Goal: Task Accomplishment & Management: Complete application form

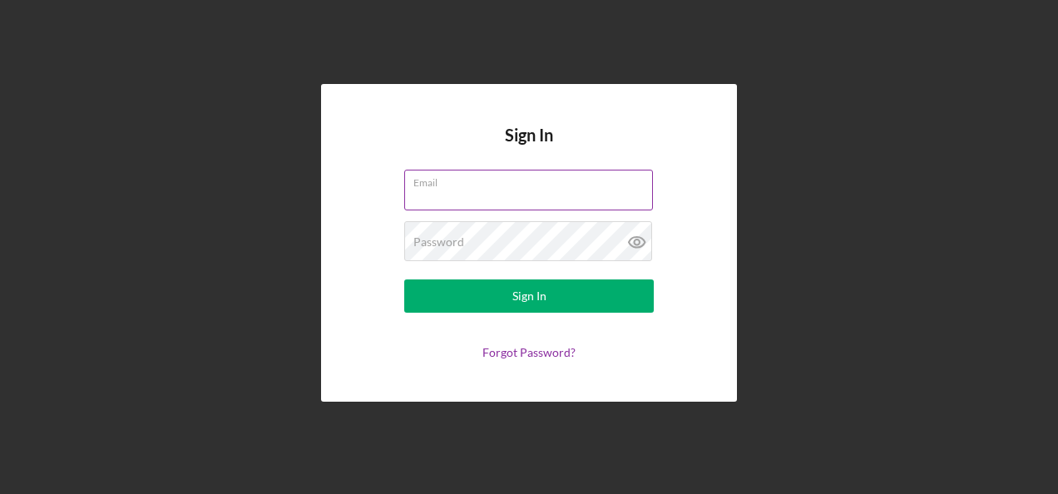
click at [421, 191] on input "Email" at bounding box center [528, 190] width 249 height 40
type input "[PERSON_NAME][EMAIL_ADDRESS][PERSON_NAME][DOMAIN_NAME]"
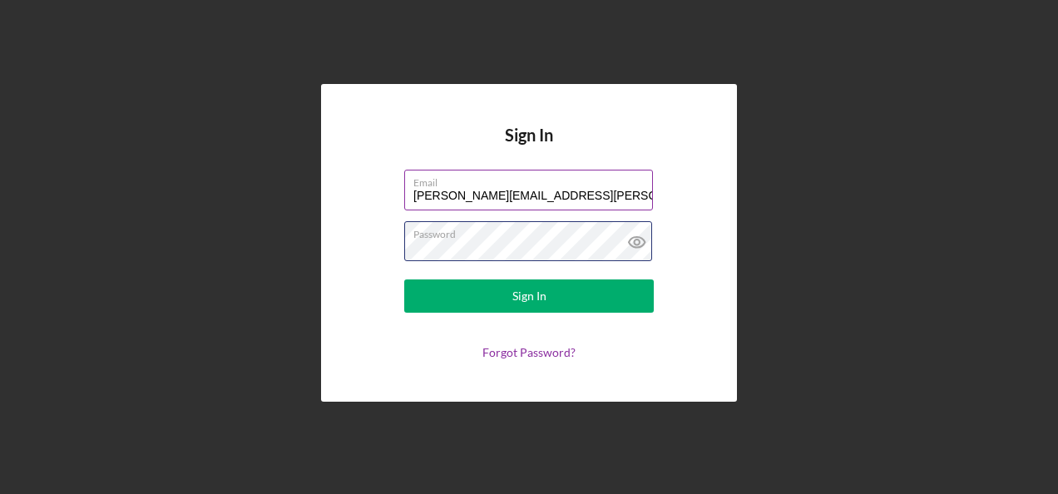
click at [404, 279] on button "Sign In" at bounding box center [528, 295] width 249 height 33
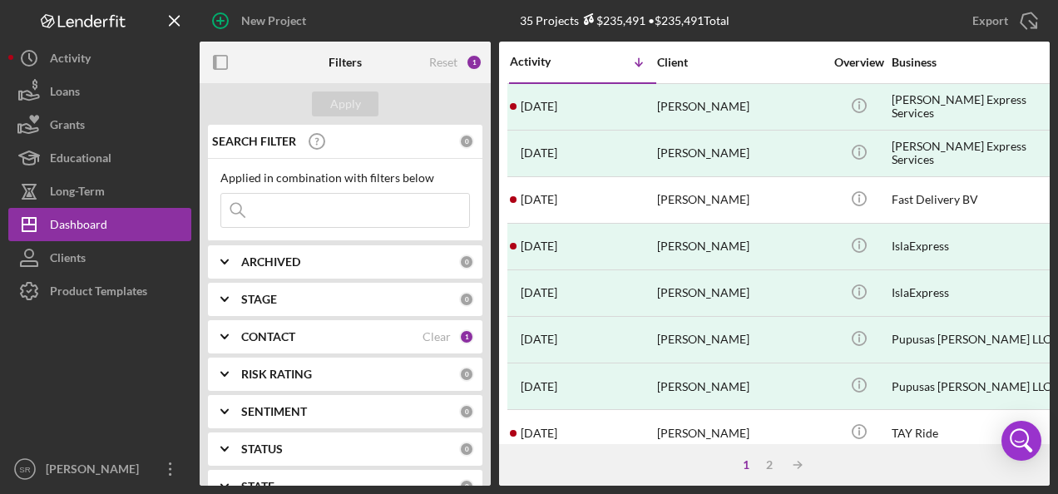
click at [273, 341] on b "CONTACT" at bounding box center [268, 336] width 54 height 13
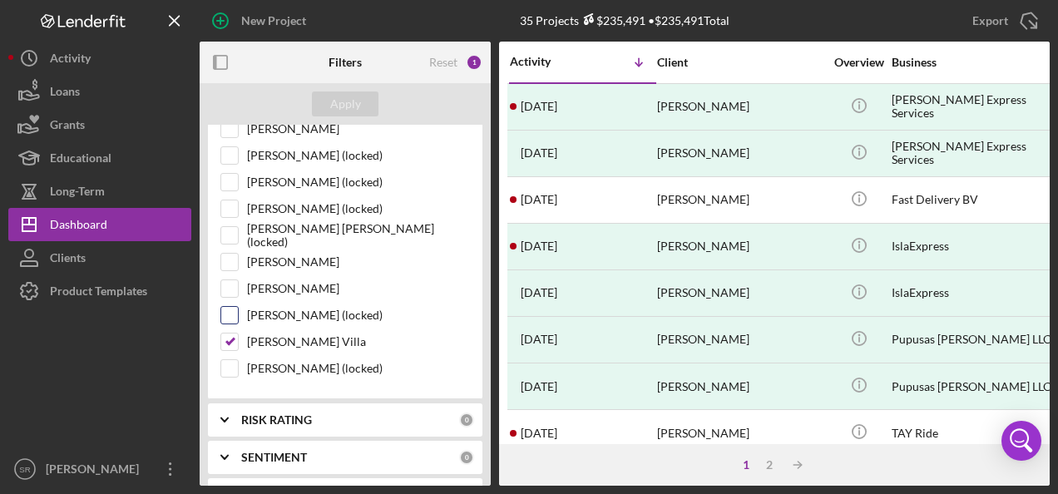
scroll to position [416, 0]
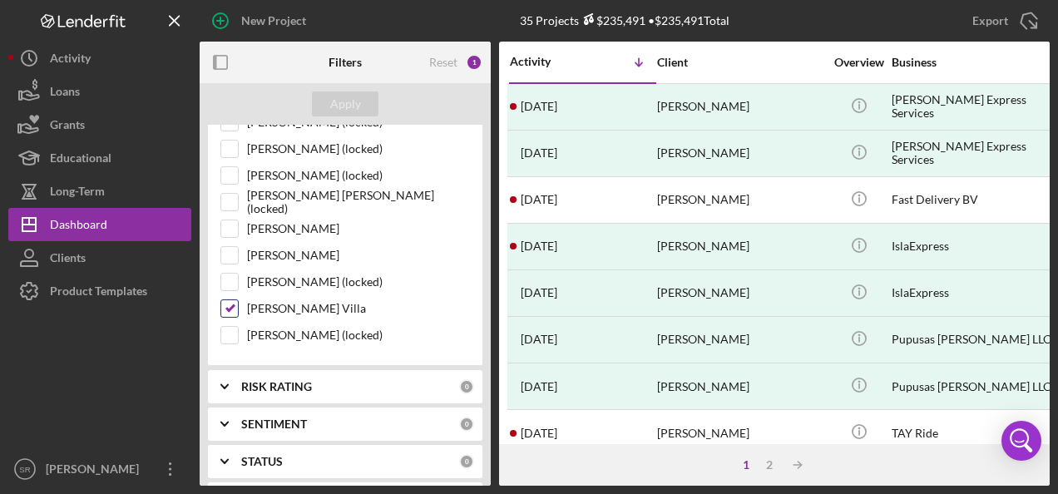
click at [231, 304] on input "[PERSON_NAME] Villa" at bounding box center [229, 308] width 17 height 17
checkbox input "false"
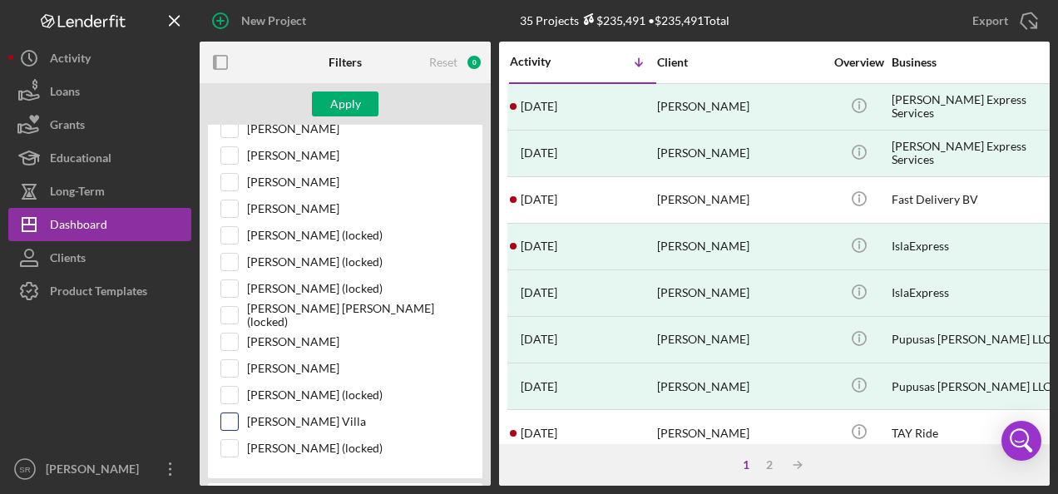
scroll to position [166, 0]
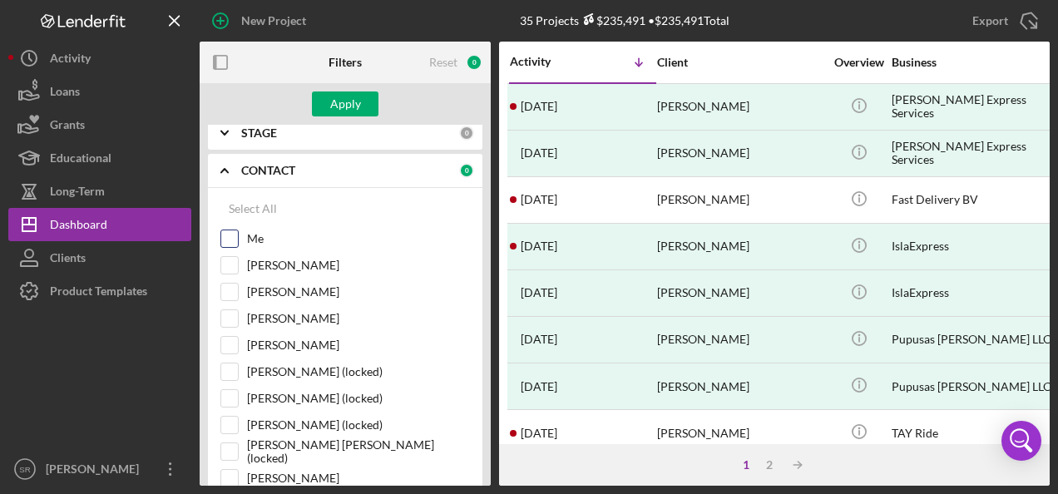
click at [235, 238] on input "Me" at bounding box center [229, 238] width 17 height 17
checkbox input "true"
click at [339, 92] on div "Apply" at bounding box center [345, 103] width 31 height 25
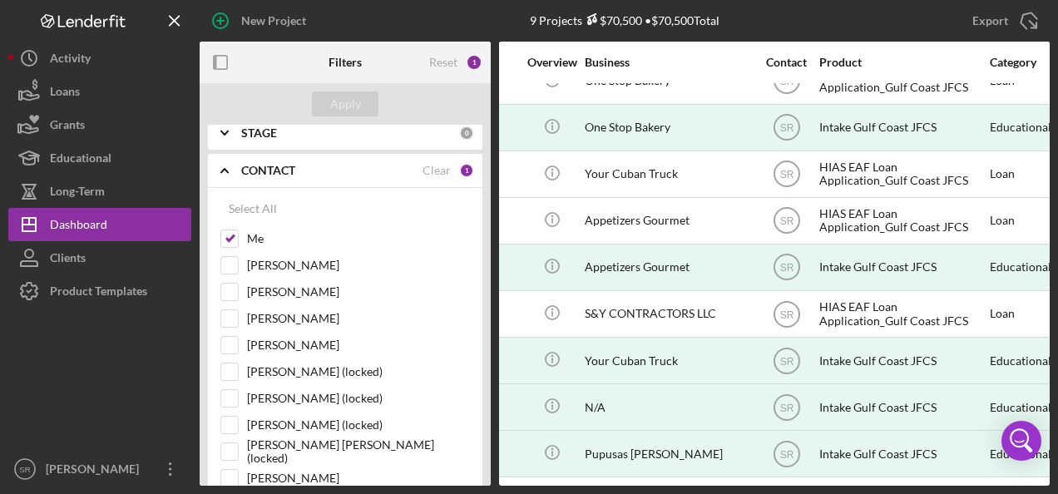
scroll to position [33, 431]
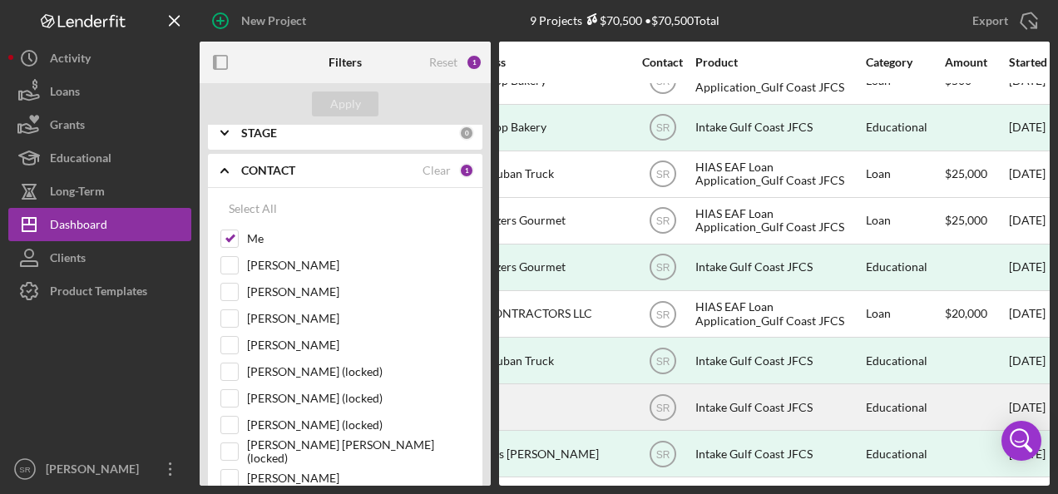
click at [725, 398] on div "Intake Gulf Coast JFCS" at bounding box center [778, 407] width 166 height 44
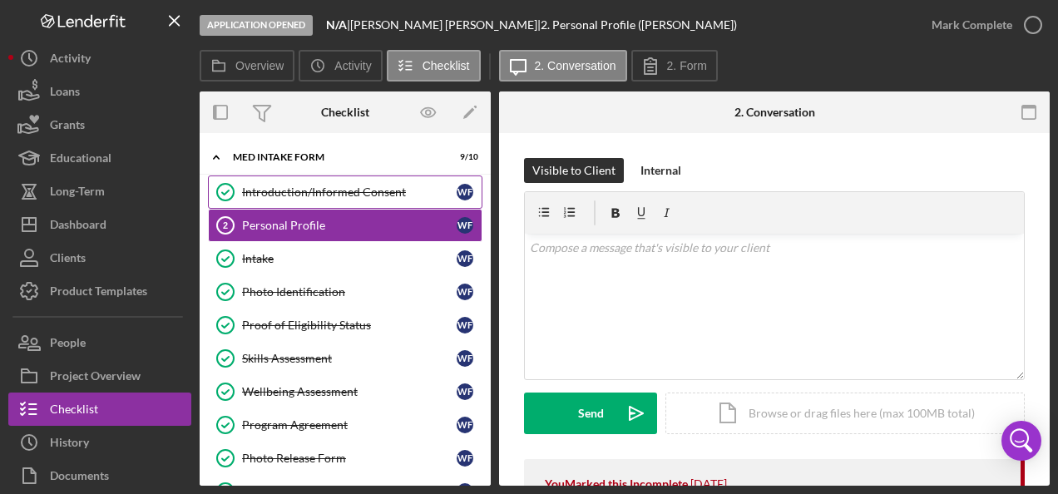
click at [286, 190] on div "Introduction/Informed Consent" at bounding box center [349, 191] width 215 height 13
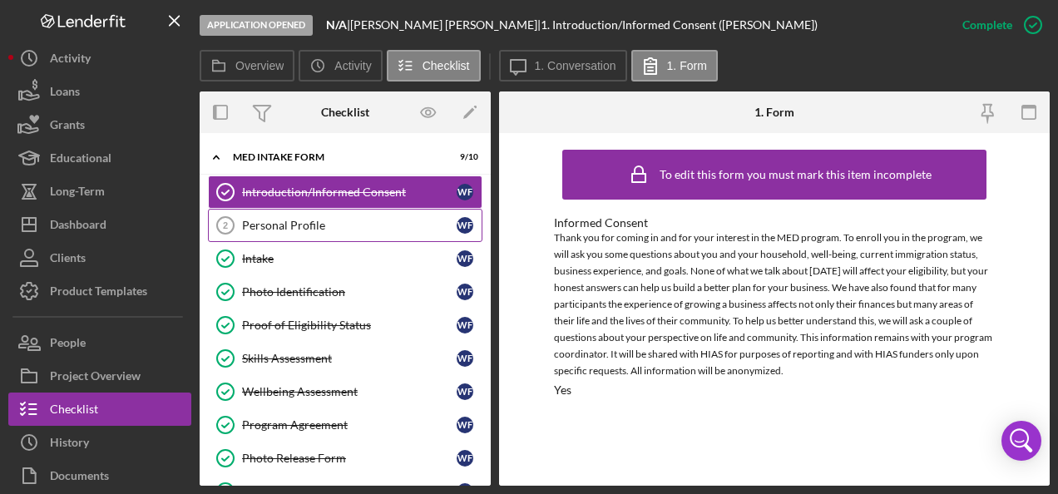
click at [308, 216] on link "Personal Profile 2 Personal Profile W F" at bounding box center [345, 225] width 274 height 33
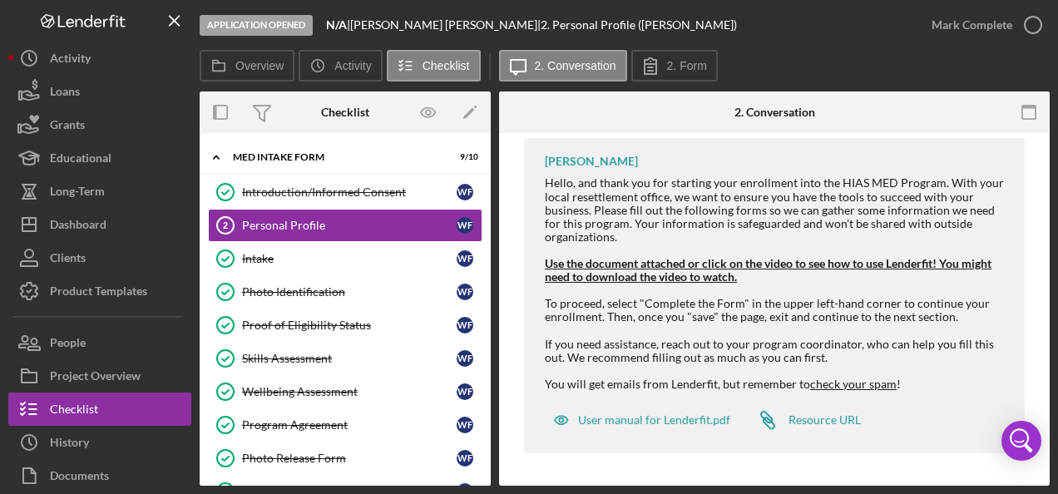
scroll to position [154, 0]
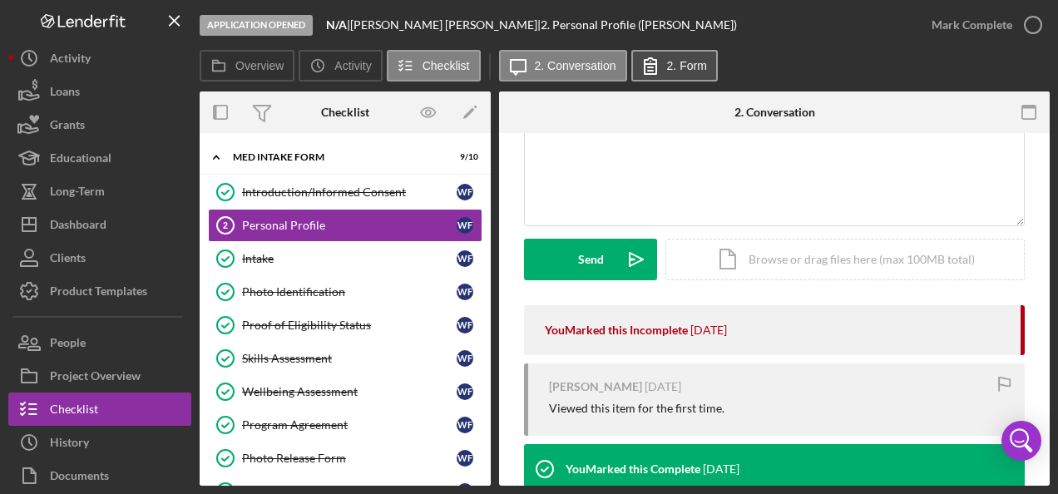
click at [695, 70] on label "2. Form" at bounding box center [687, 65] width 40 height 13
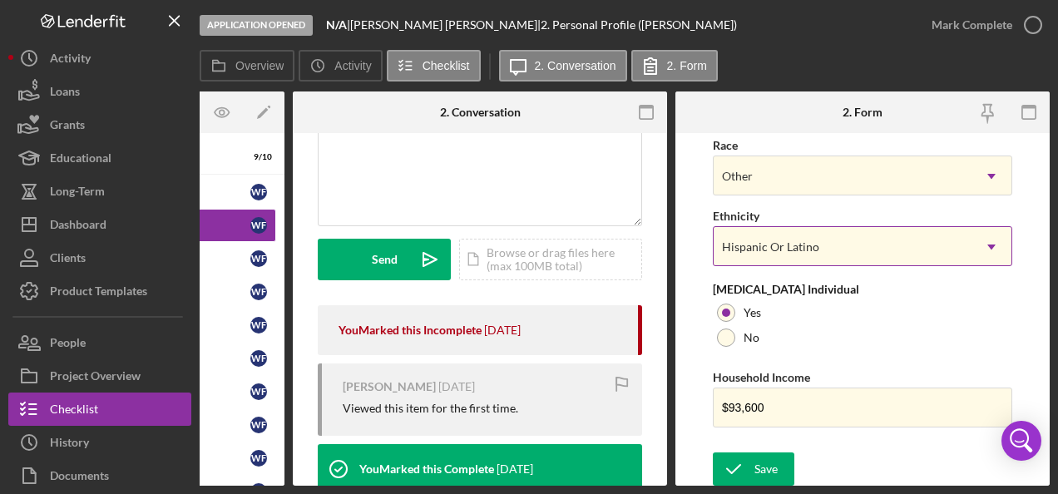
scroll to position [758, 0]
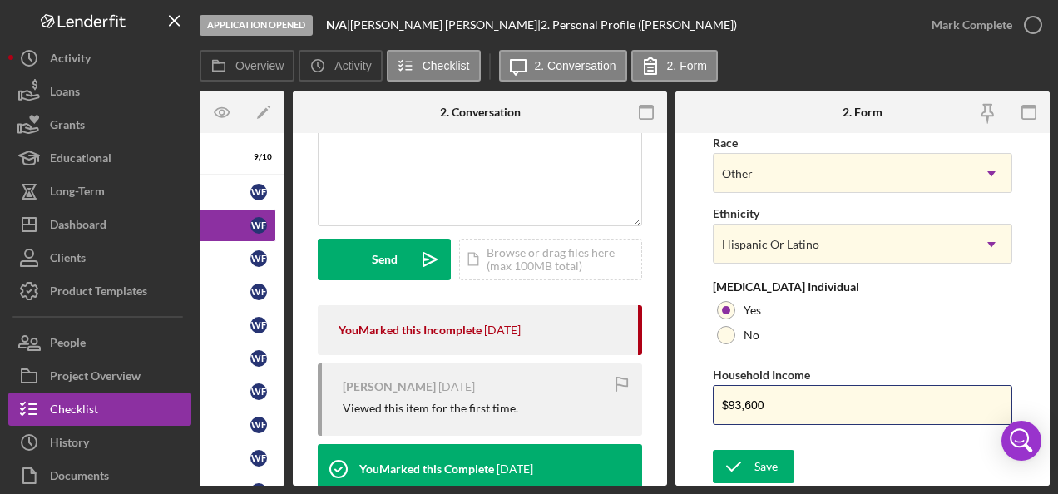
drag, startPoint x: 780, startPoint y: 399, endPoint x: 684, endPoint y: 401, distance: 95.6
click at [684, 401] on form "First Name [PERSON_NAME] Middle Name Last Name [PERSON_NAME] Job Title Brigade …" at bounding box center [862, 309] width 374 height 353
type input "$79,200"
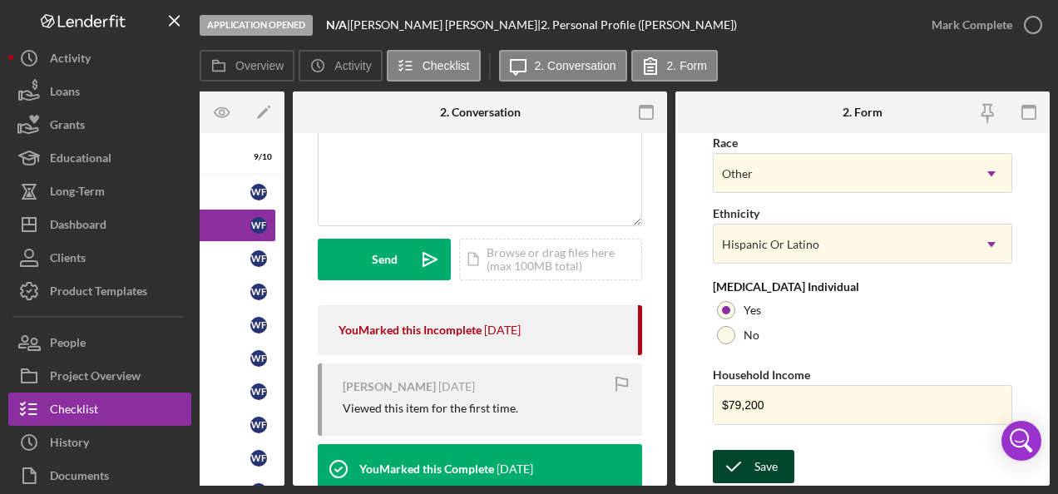
click at [737, 461] on icon "submit" at bounding box center [734, 467] width 42 height 42
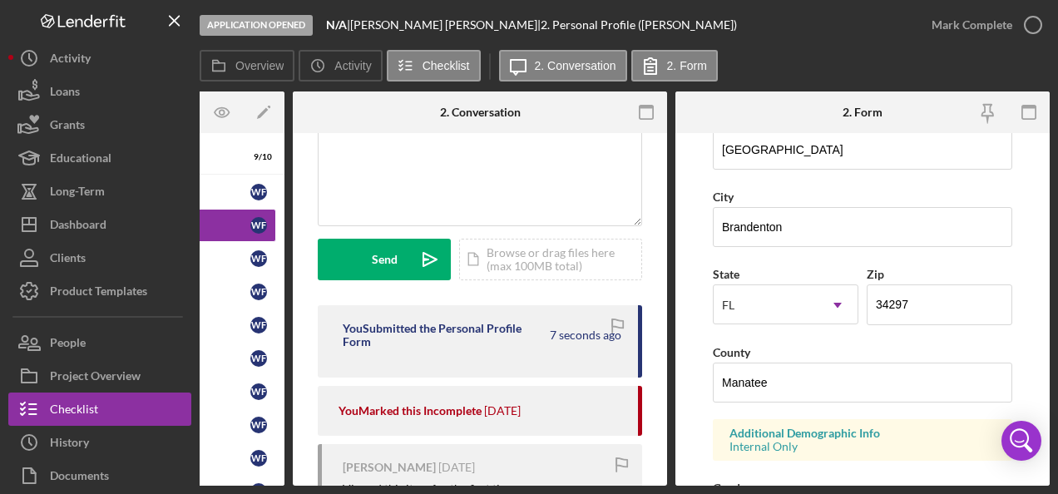
scroll to position [259, 0]
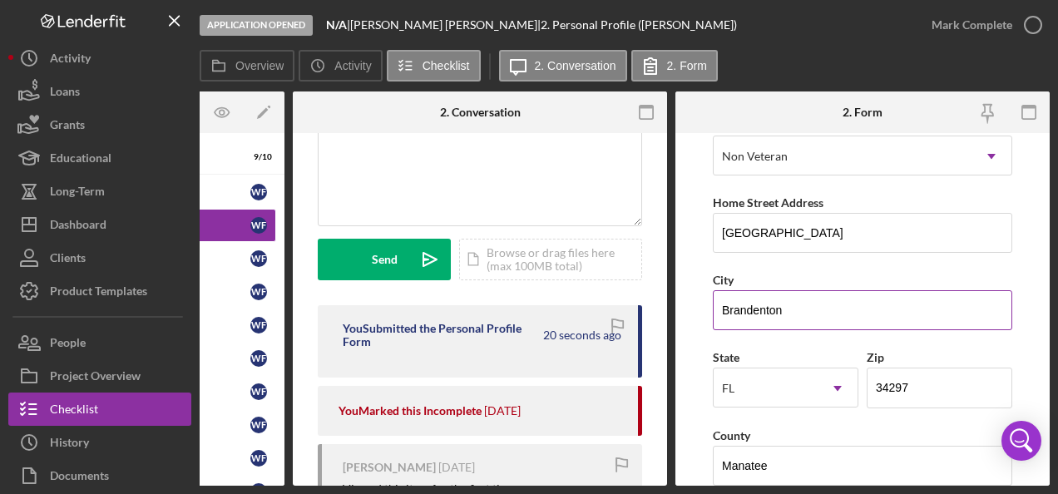
click at [736, 299] on input "Brandenton" at bounding box center [862, 310] width 299 height 40
type input "Bradenton"
click at [987, 65] on div "Overview Icon/History Activity Checklist Icon/Message 2. Conversation 2. Form" at bounding box center [625, 66] width 850 height 33
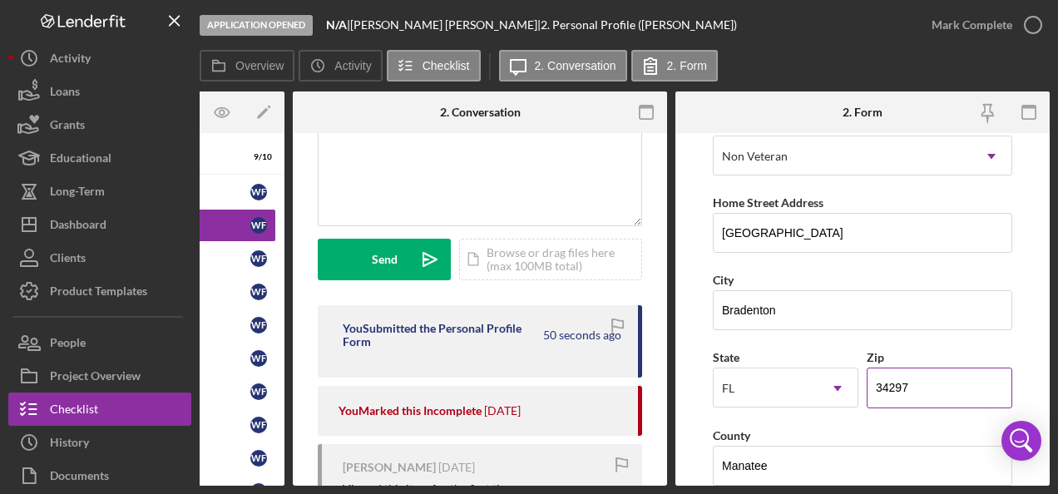
click at [916, 383] on input "34297" at bounding box center [940, 388] width 146 height 40
type input "34207"
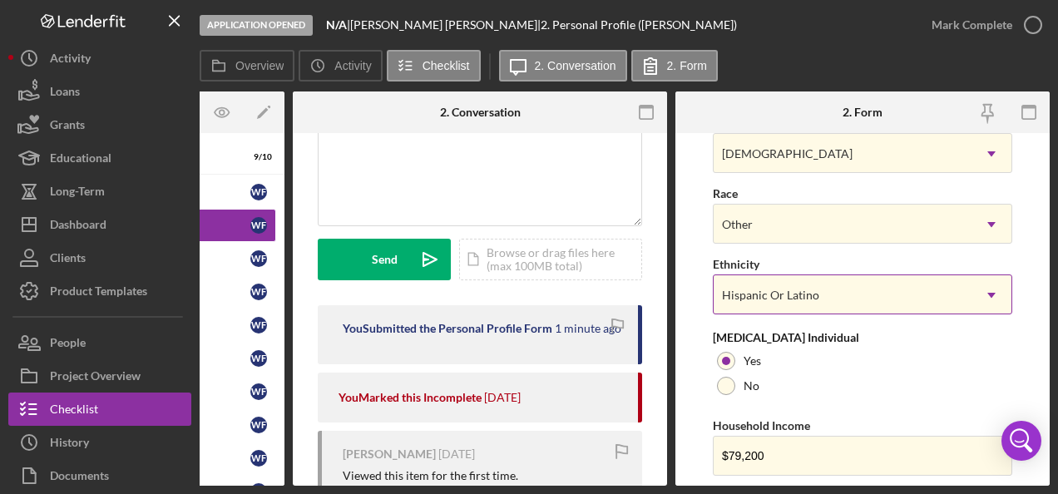
scroll to position [758, 0]
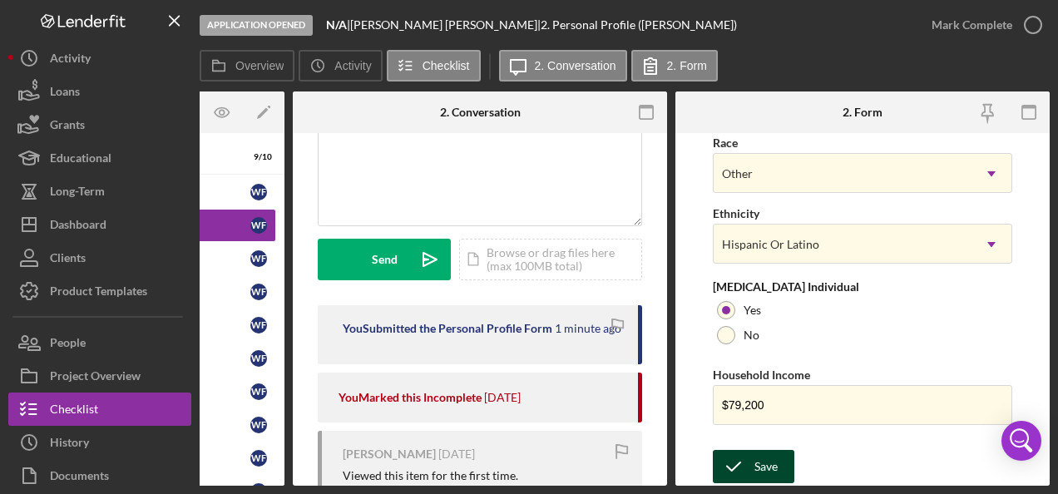
click at [753, 462] on icon "submit" at bounding box center [734, 467] width 42 height 42
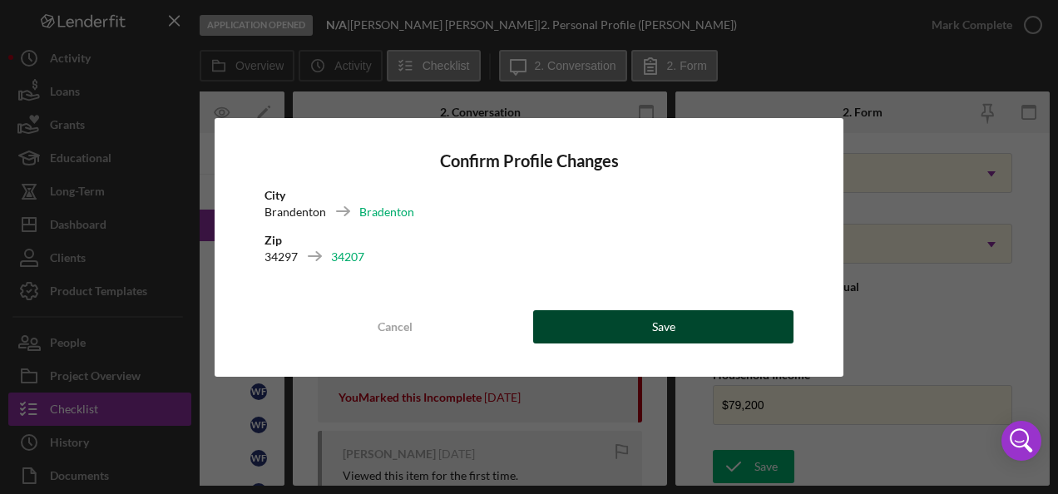
click at [661, 333] on div "Save" at bounding box center [663, 326] width 23 height 33
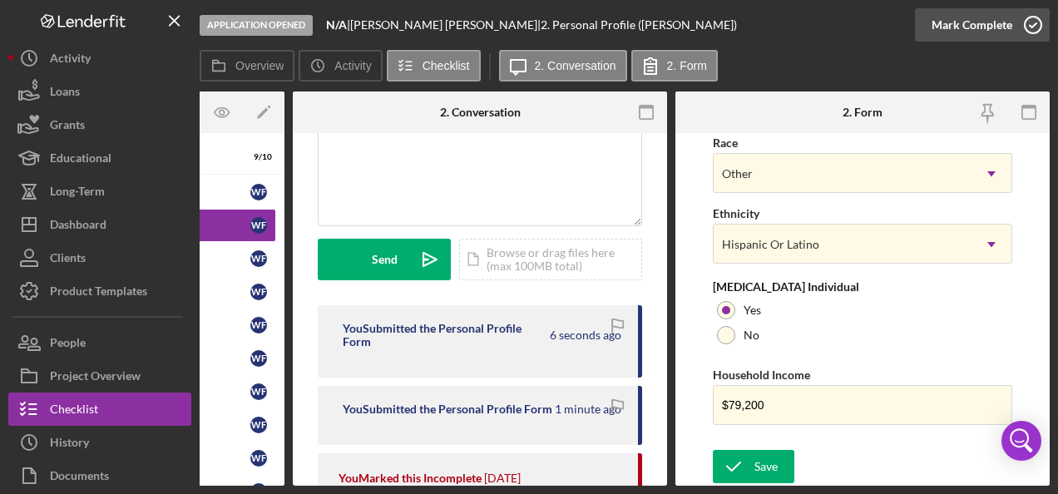
click at [1037, 16] on icon "button" at bounding box center [1033, 25] width 42 height 42
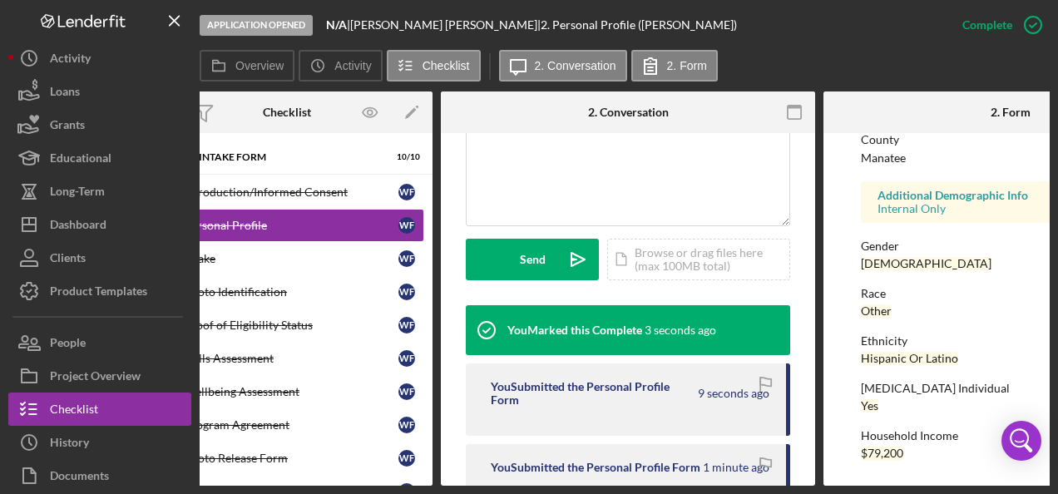
scroll to position [0, 0]
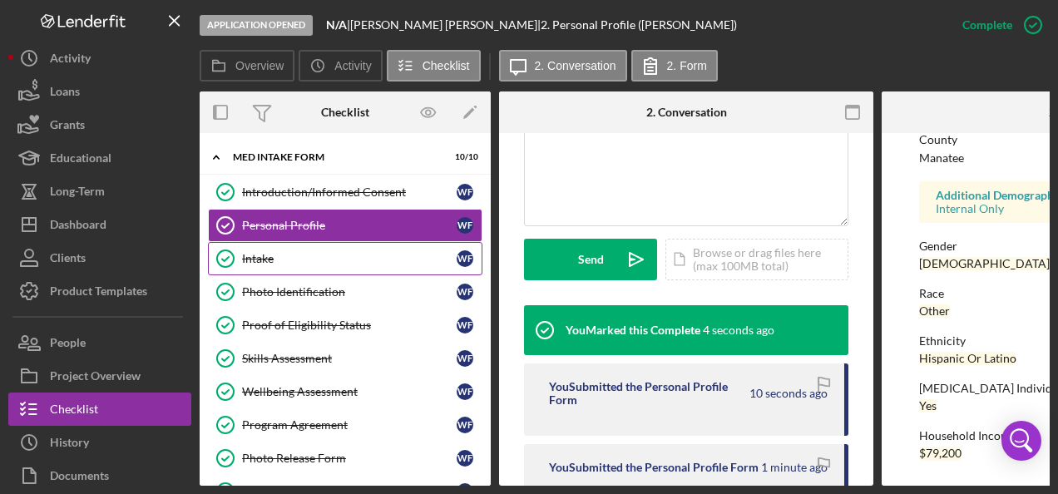
click at [273, 249] on link "Intake Intake W F" at bounding box center [345, 258] width 274 height 33
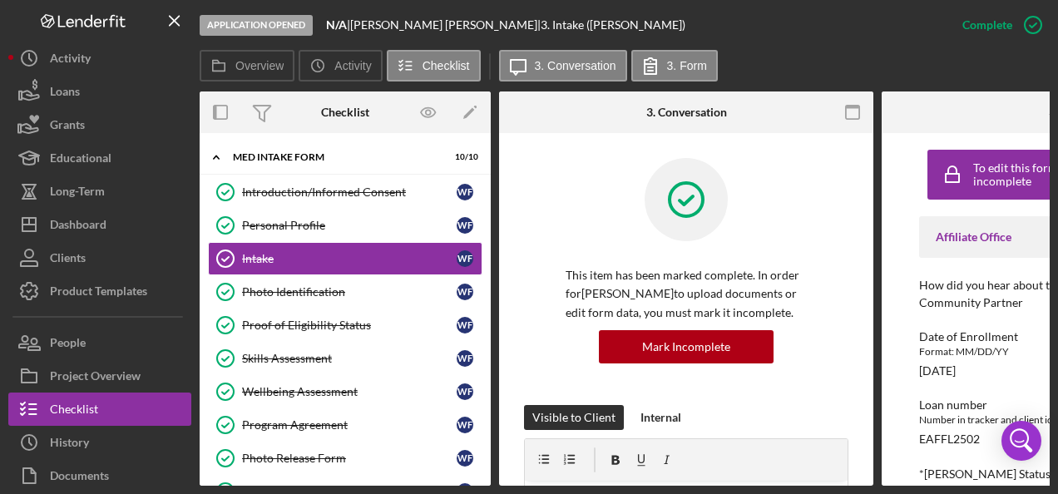
drag, startPoint x: 755, startPoint y: 487, endPoint x: 779, endPoint y: 487, distance: 24.1
click at [779, 487] on div "Application Opened N/A | [PERSON_NAME] | 3. Intake ([PERSON_NAME]) Complete Mar…" at bounding box center [529, 247] width 1058 height 494
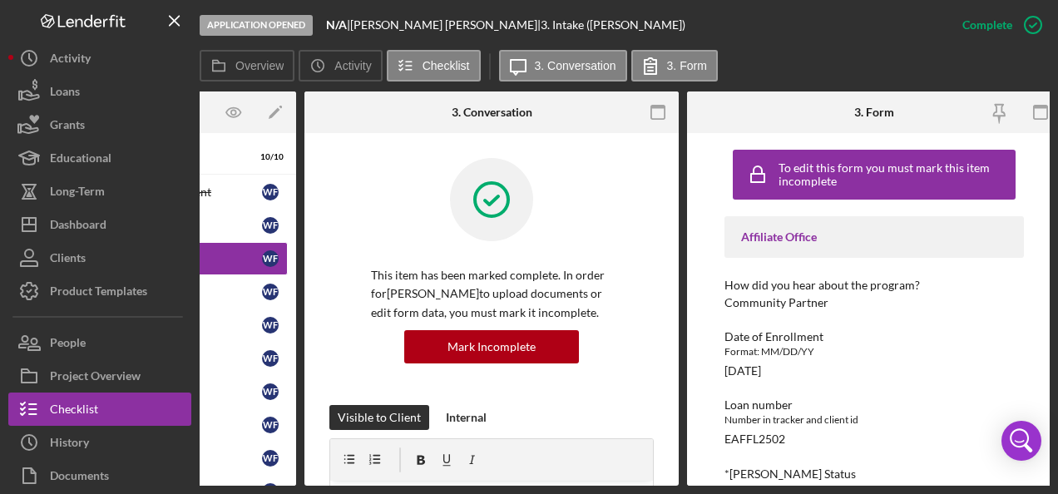
scroll to position [166, 0]
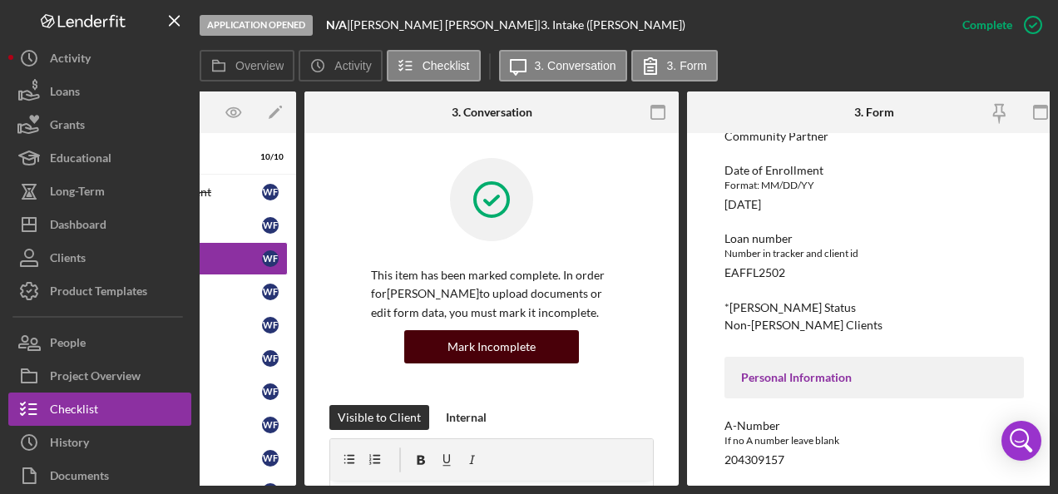
click at [522, 347] on div "Mark Incomplete" at bounding box center [491, 346] width 88 height 33
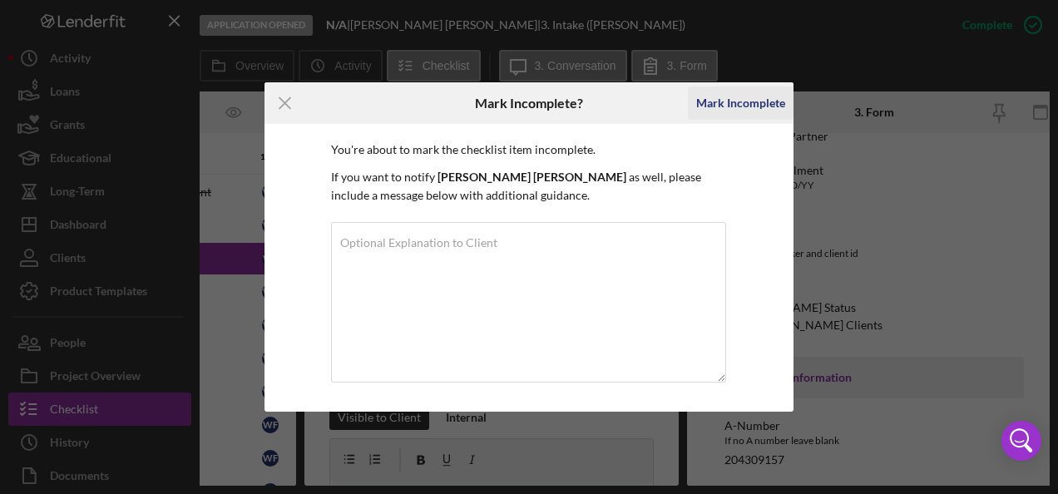
click at [733, 103] on div "Mark Incomplete" at bounding box center [740, 102] width 89 height 33
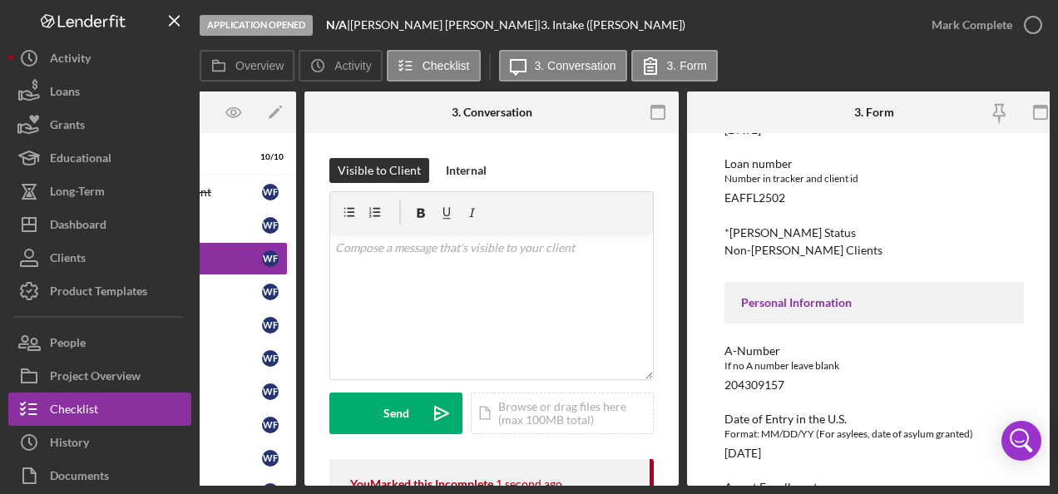
scroll to position [91, 0]
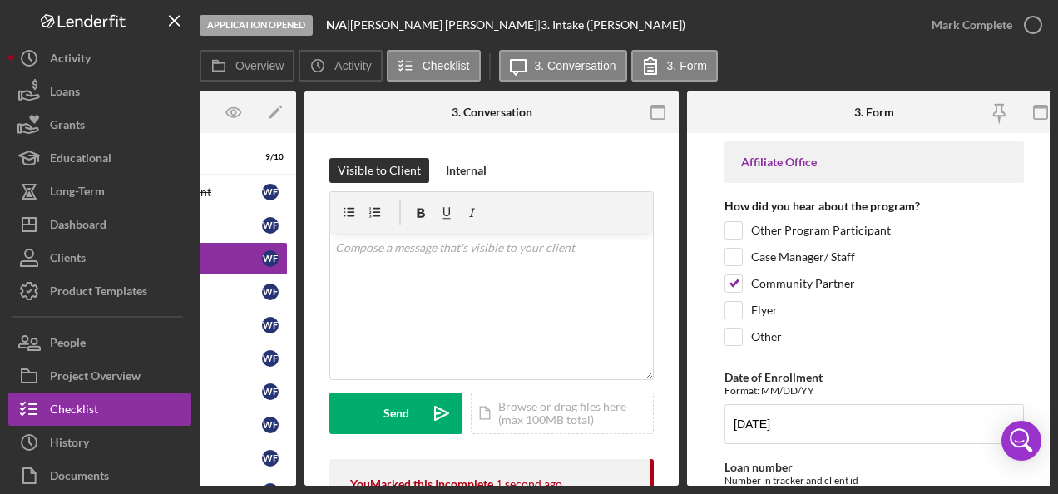
click at [798, 269] on div "Case Manager/ Staff" at bounding box center [873, 261] width 299 height 27
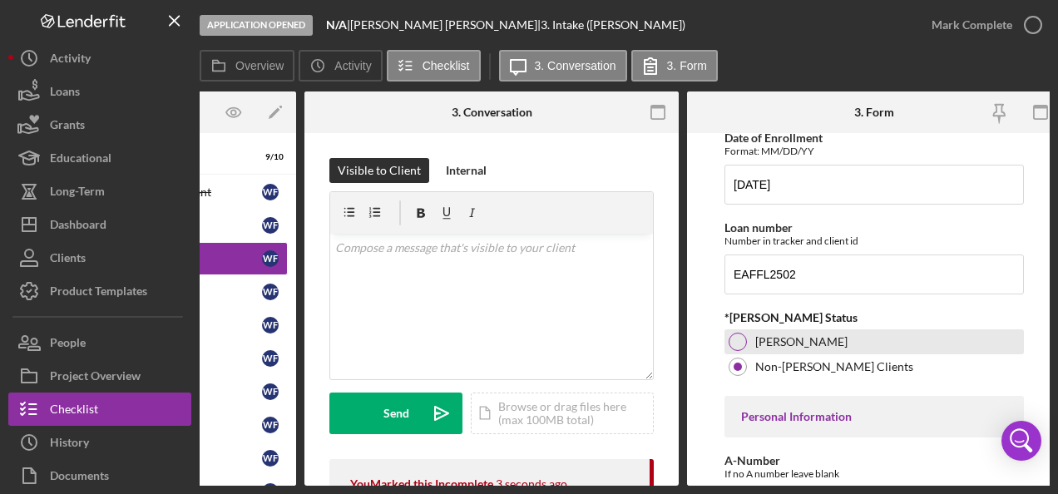
scroll to position [249, 0]
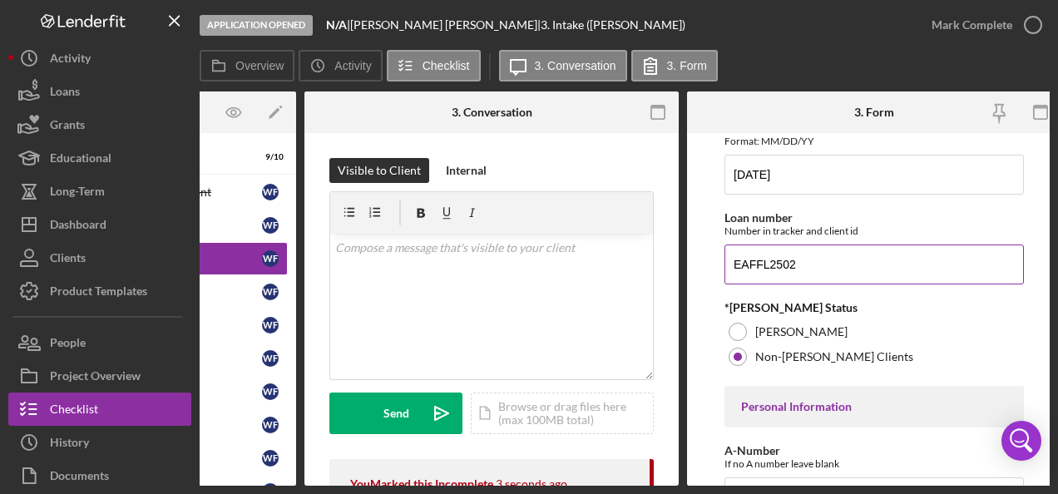
click at [812, 263] on input "EAFFL2502" at bounding box center [873, 264] width 299 height 40
type input "EAFFL2503"
click at [984, 53] on div "Overview Icon/History Activity Checklist Icon/Message 3. Conversation 3. Form" at bounding box center [625, 66] width 850 height 33
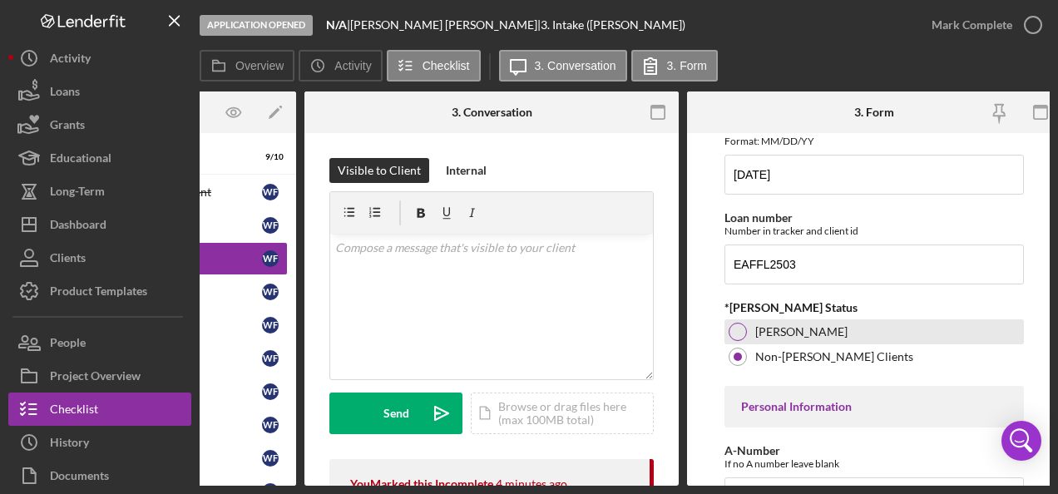
click at [742, 323] on div at bounding box center [737, 332] width 18 height 18
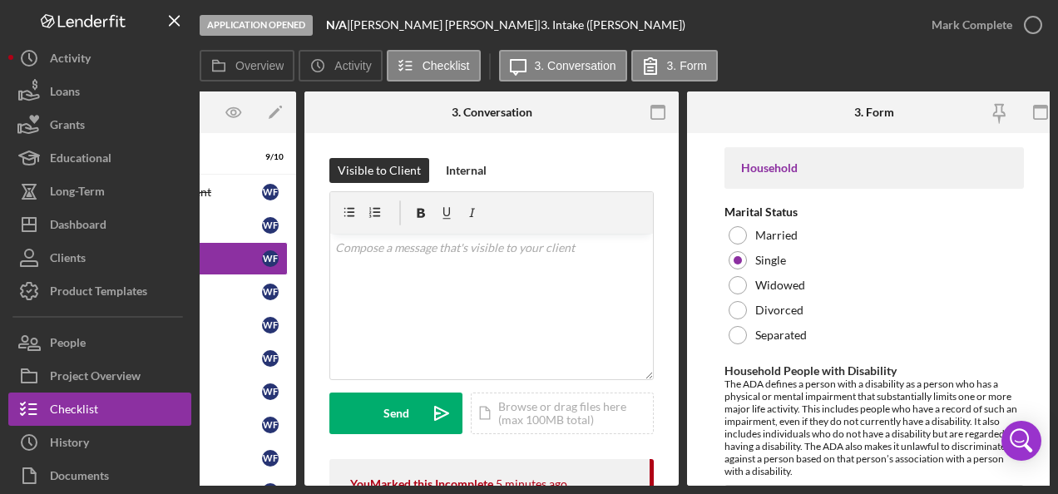
scroll to position [1996, 0]
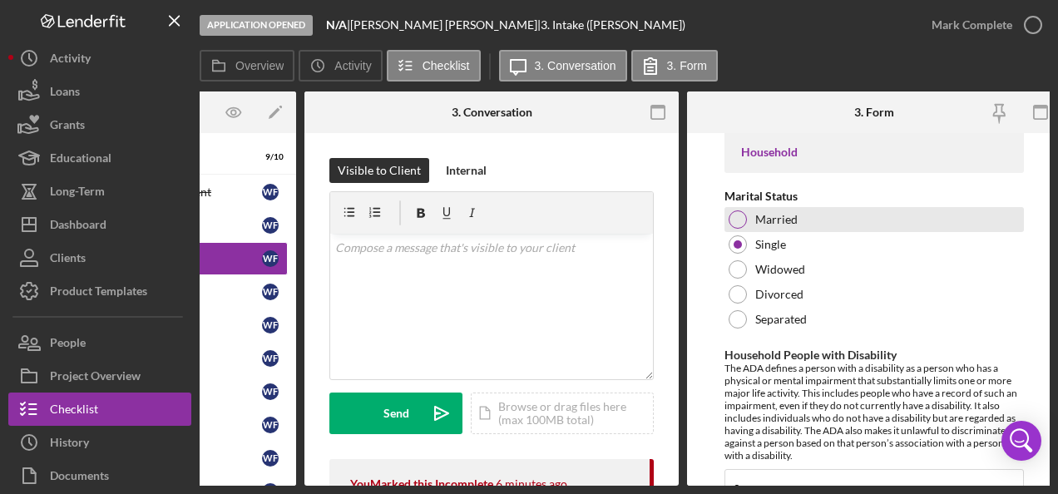
click at [743, 210] on div at bounding box center [737, 219] width 18 height 18
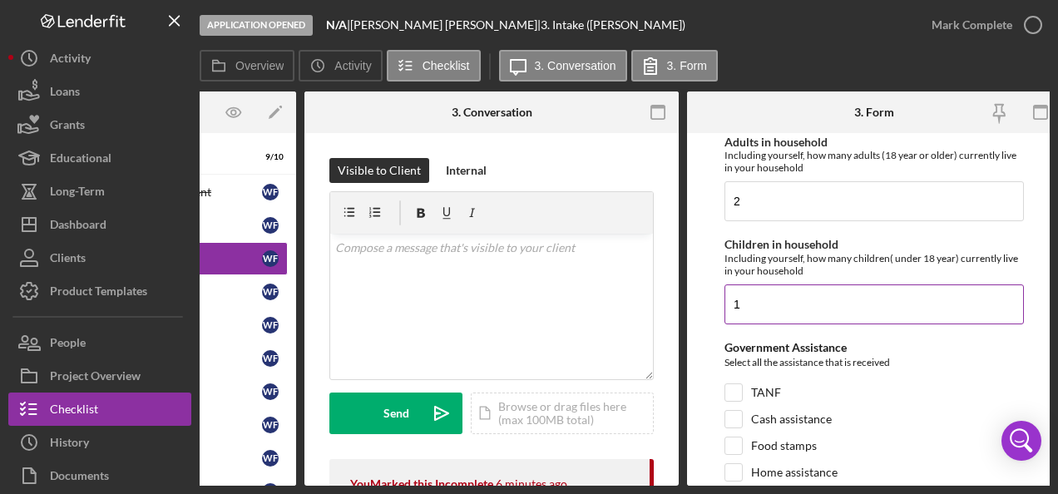
scroll to position [2412, 0]
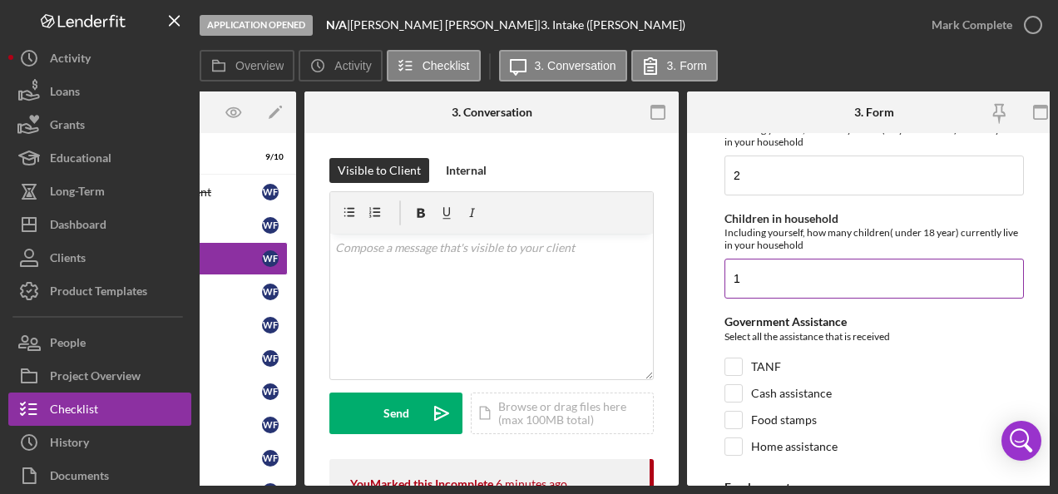
click at [768, 265] on input "1" at bounding box center [873, 279] width 299 height 40
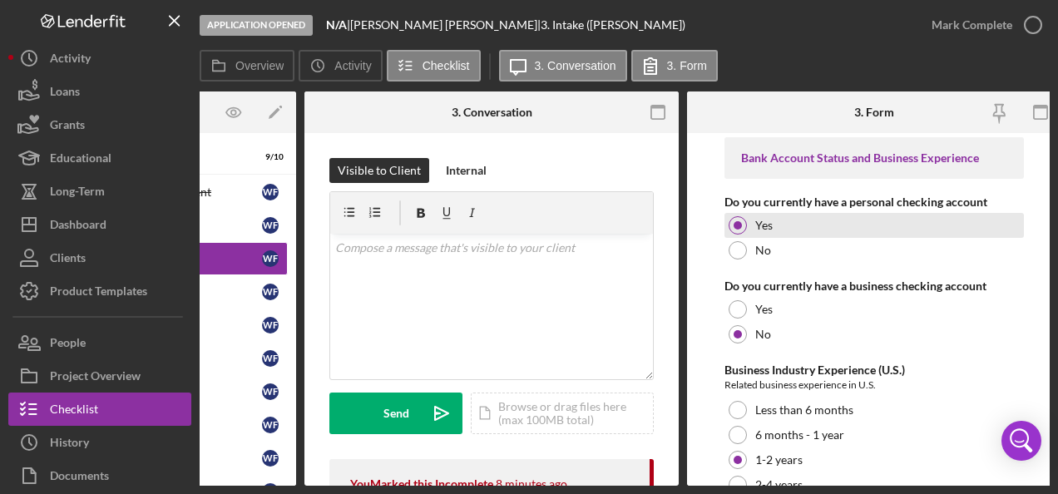
scroll to position [3445, 0]
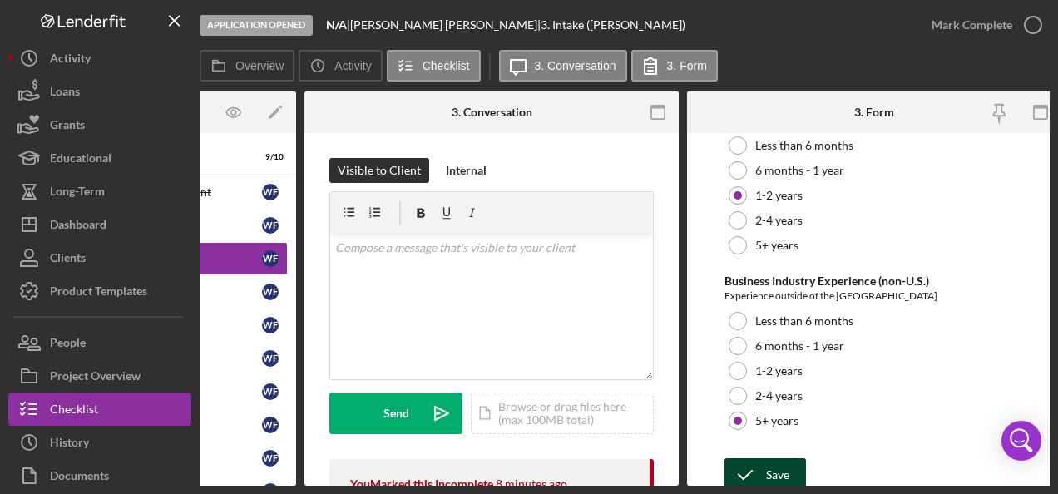
click at [760, 454] on icon "submit" at bounding box center [745, 475] width 42 height 42
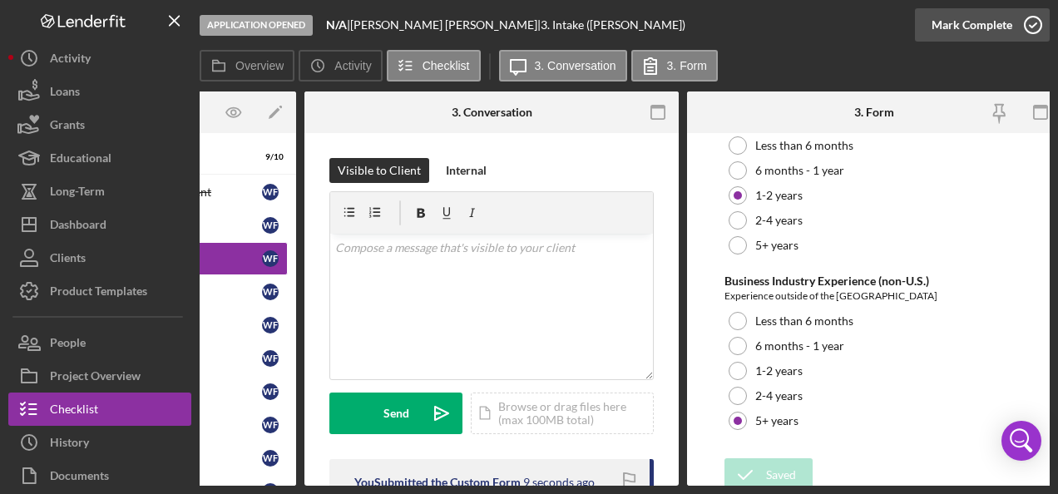
click at [1033, 22] on icon "button" at bounding box center [1033, 25] width 42 height 42
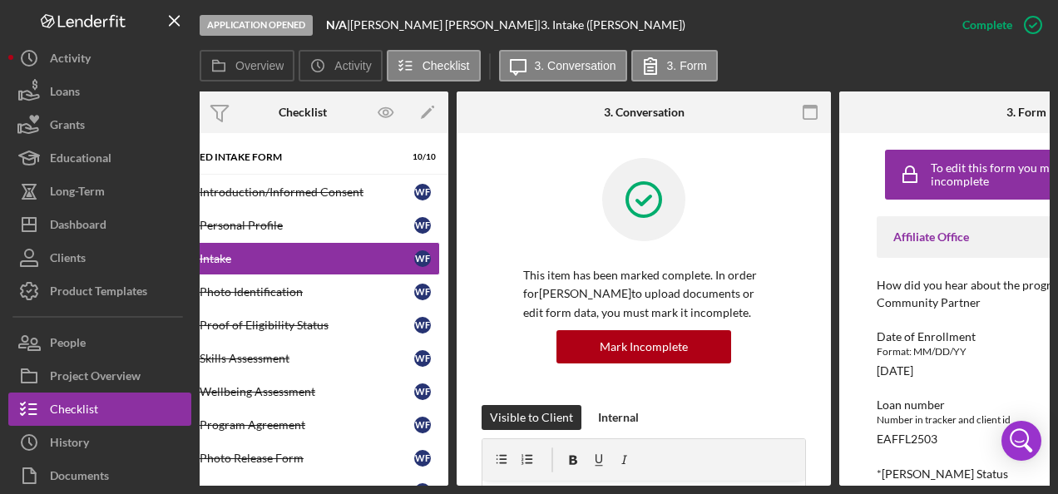
scroll to position [0, 0]
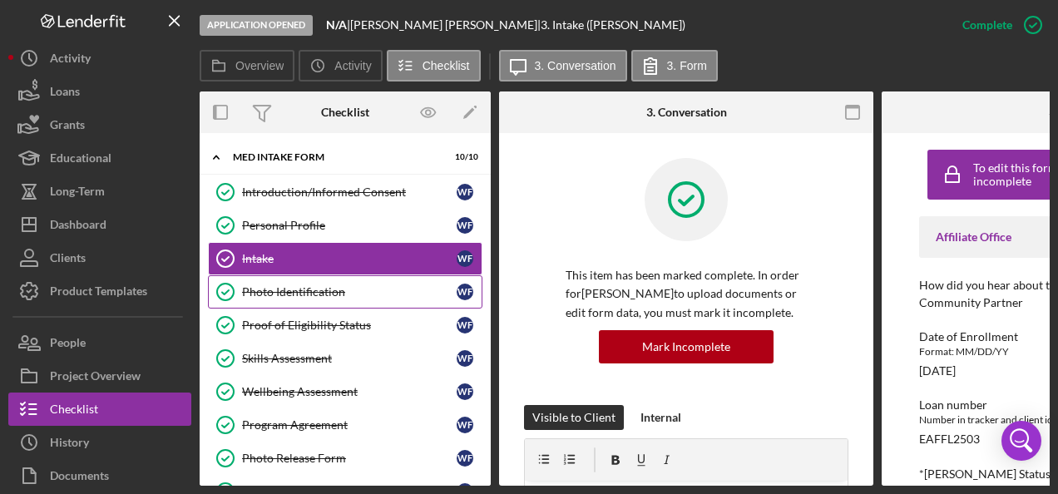
click at [294, 287] on div "Photo Identification" at bounding box center [349, 291] width 215 height 13
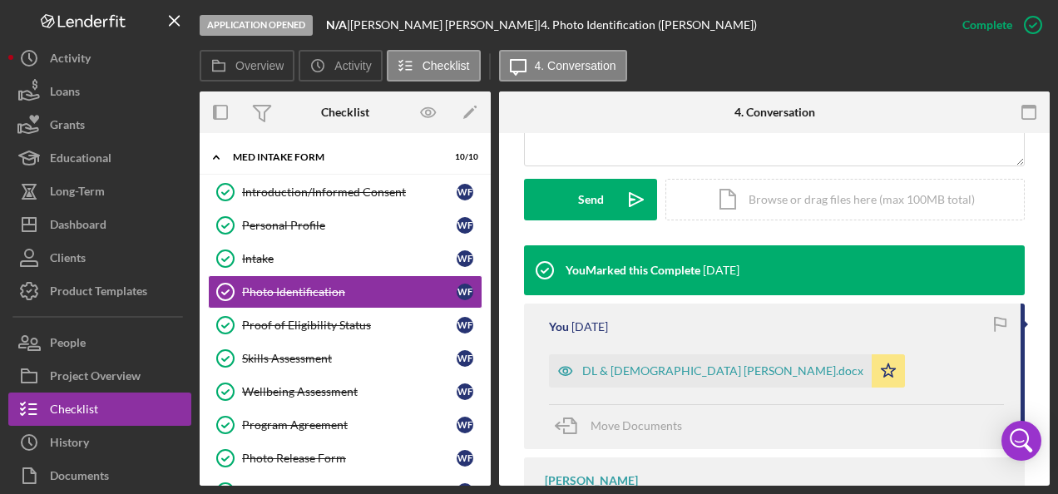
scroll to position [499, 0]
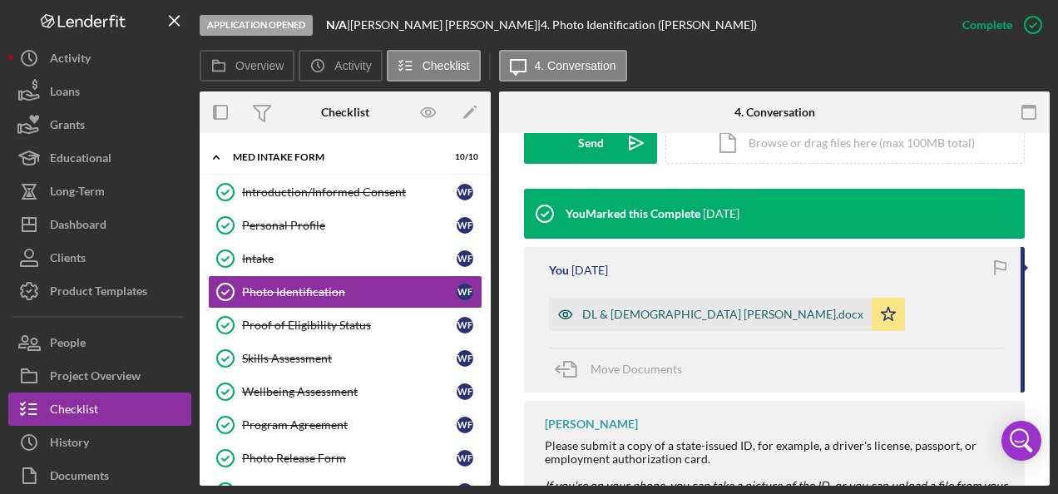
click at [630, 316] on div "DL & [DEMOGRAPHIC_DATA] [PERSON_NAME].docx" at bounding box center [722, 314] width 281 height 13
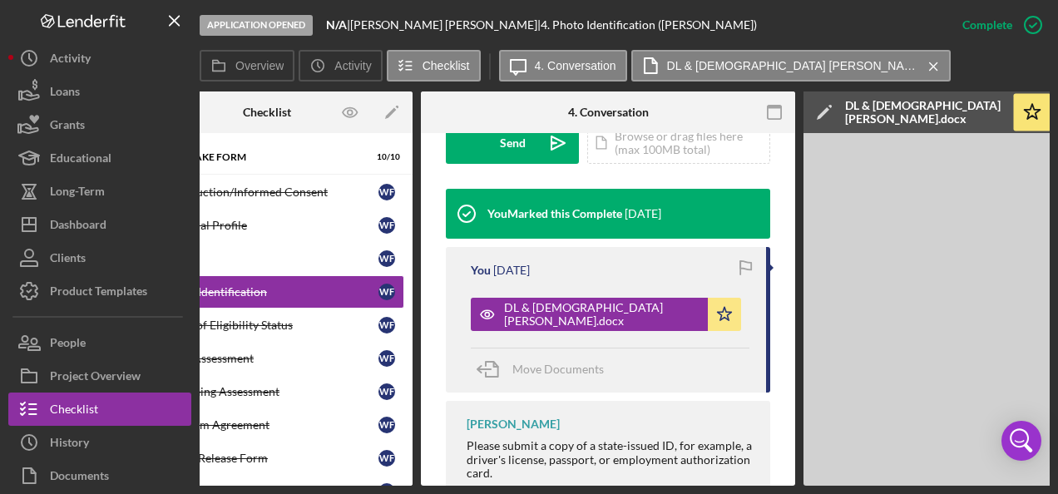
scroll to position [0, 0]
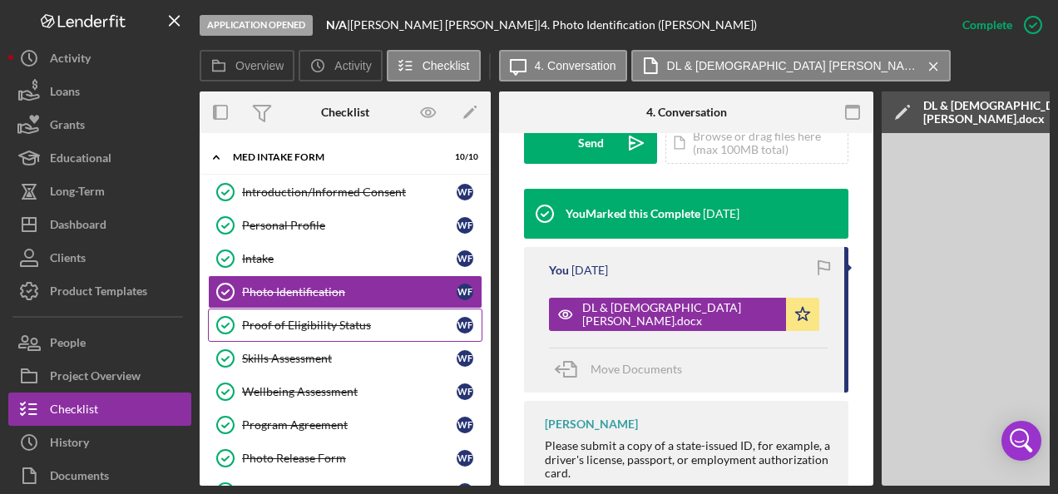
click at [263, 314] on link "Proof of Eligibility Status Proof of Eligibility Status W F" at bounding box center [345, 325] width 274 height 33
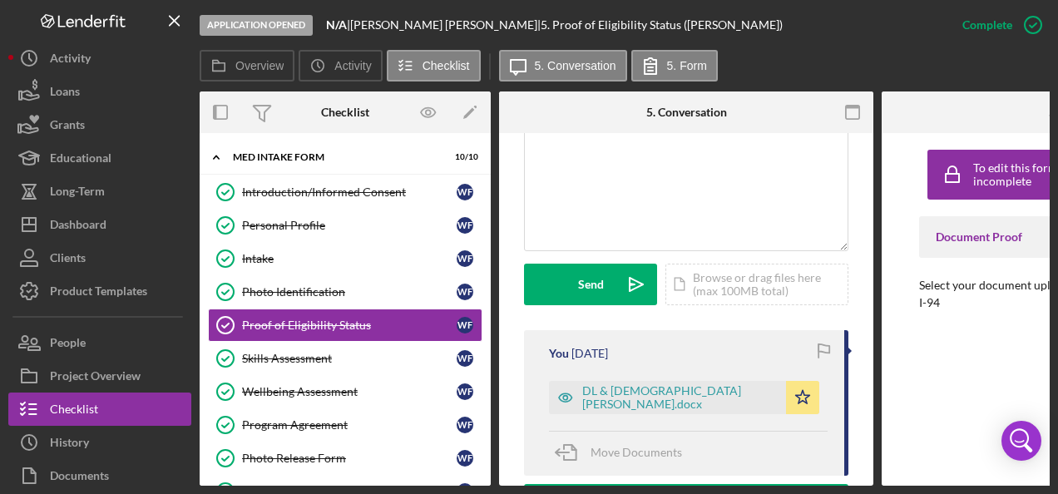
scroll to position [416, 0]
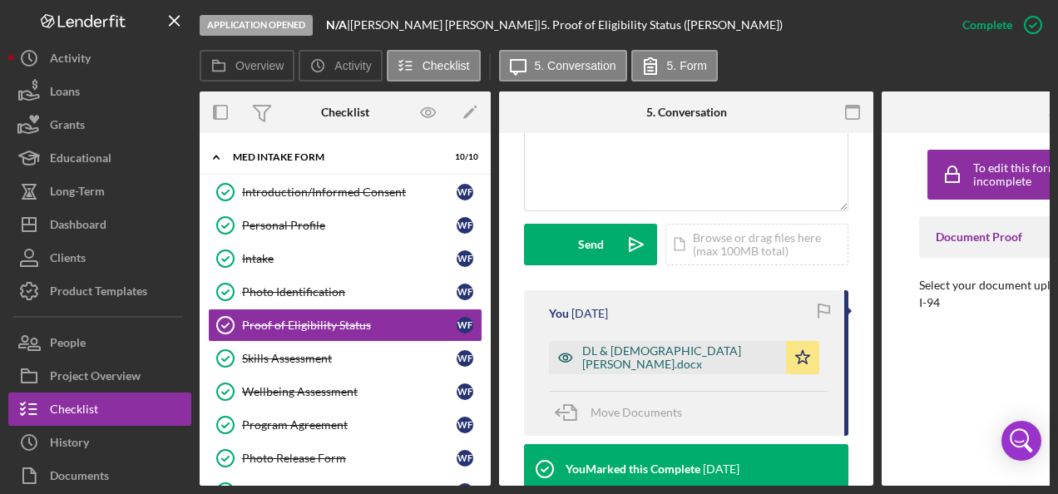
click at [623, 353] on div "DL & [DEMOGRAPHIC_DATA] [PERSON_NAME].docx" at bounding box center [679, 357] width 195 height 27
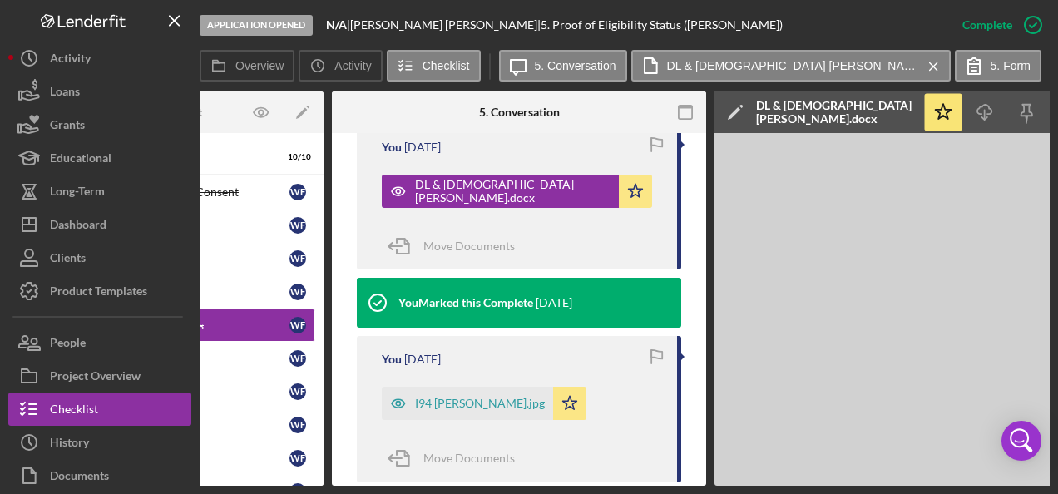
scroll to position [0, 113]
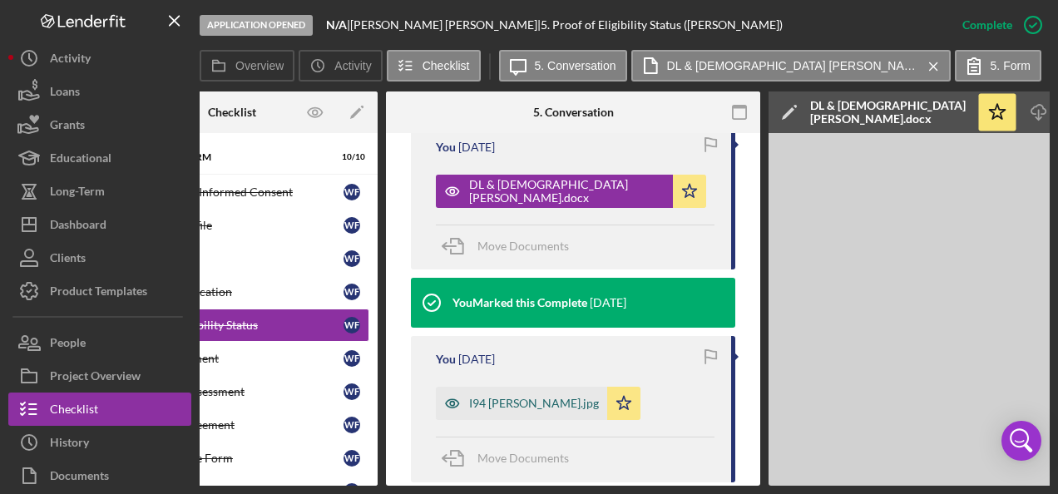
click at [496, 399] on div "I94 [PERSON_NAME].jpg" at bounding box center [534, 403] width 130 height 13
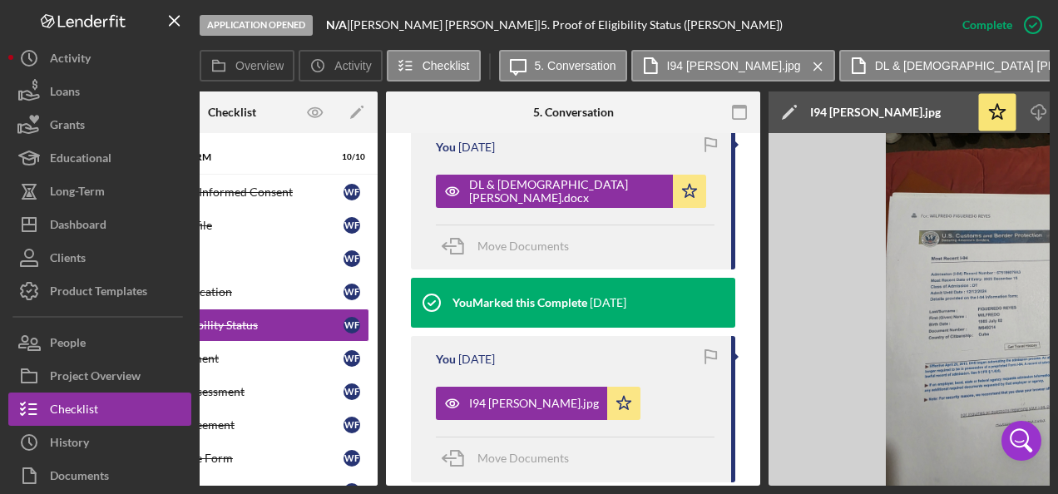
drag, startPoint x: 559, startPoint y: 480, endPoint x: 408, endPoint y: 481, distance: 150.5
click at [408, 481] on div "Overview Internal Workflow Stage Application Opened Icon/Dropdown Arrow Archive…" at bounding box center [625, 288] width 850 height 394
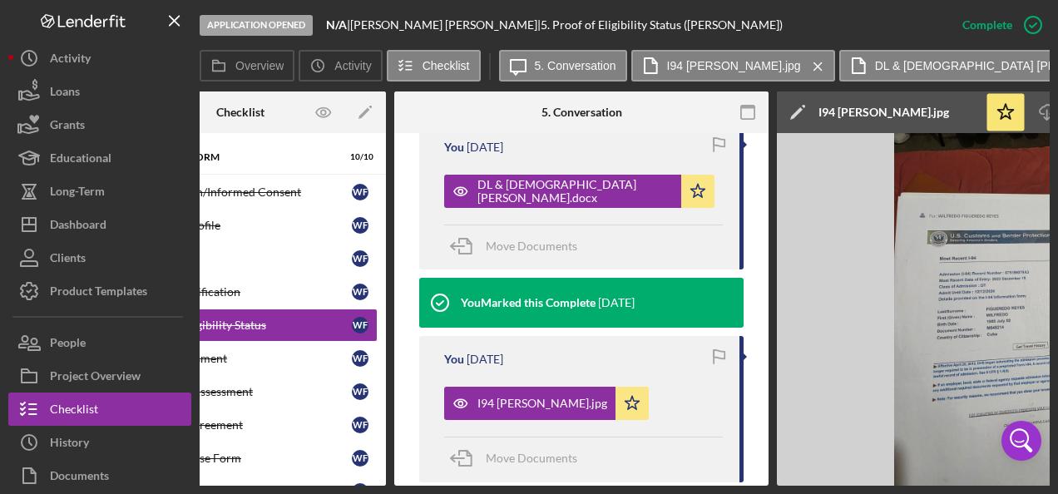
scroll to position [0, 0]
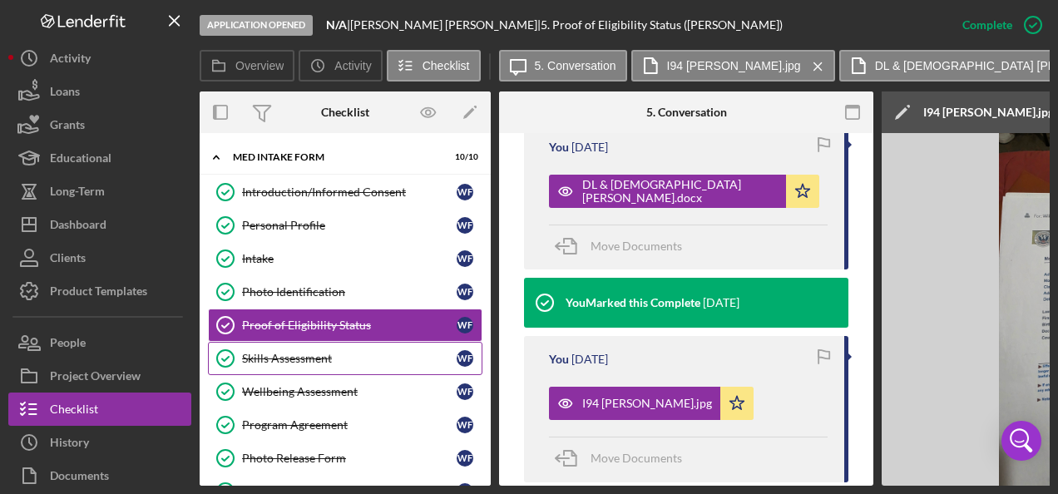
click at [280, 354] on div "Skills Assessment" at bounding box center [349, 358] width 215 height 13
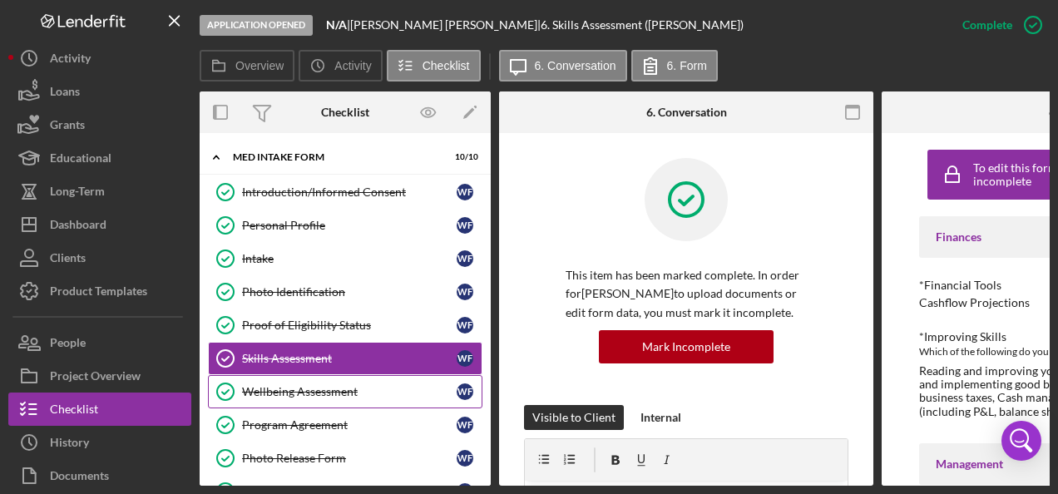
click at [300, 388] on div "Wellbeing Assessment" at bounding box center [349, 391] width 215 height 13
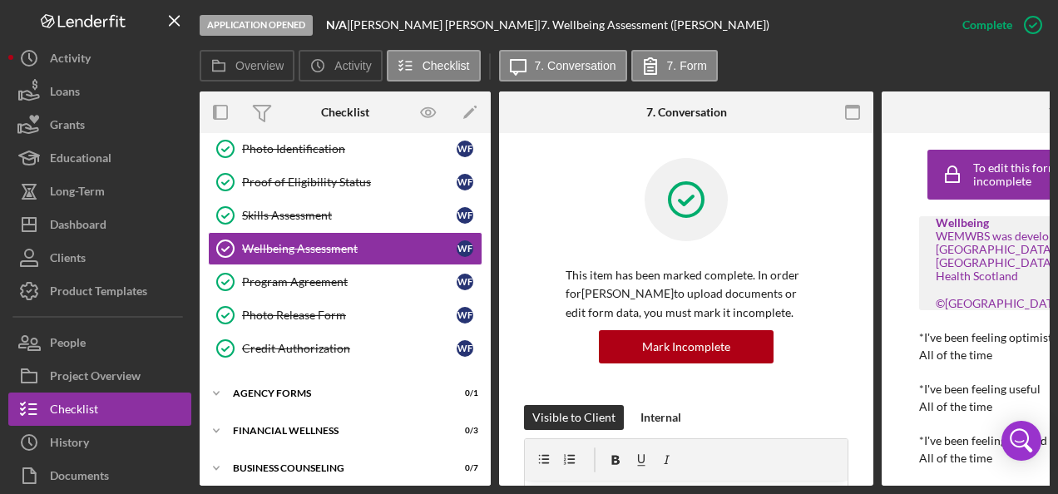
scroll to position [151, 0]
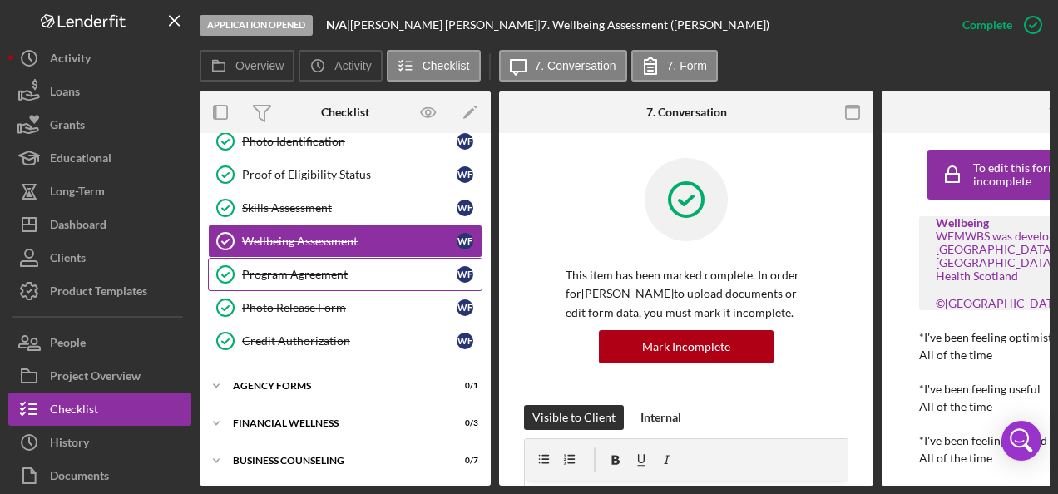
click at [297, 269] on div "Program Agreement" at bounding box center [349, 274] width 215 height 13
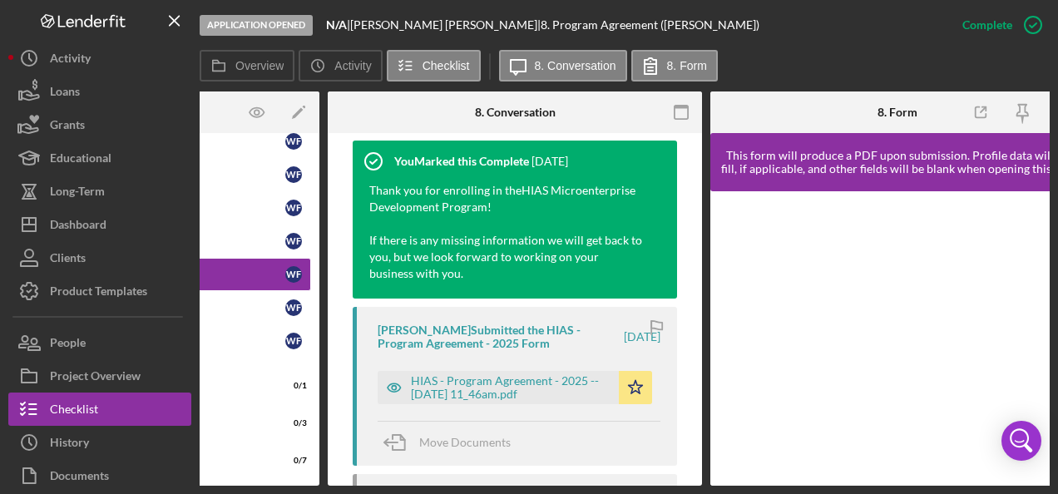
scroll to position [665, 0]
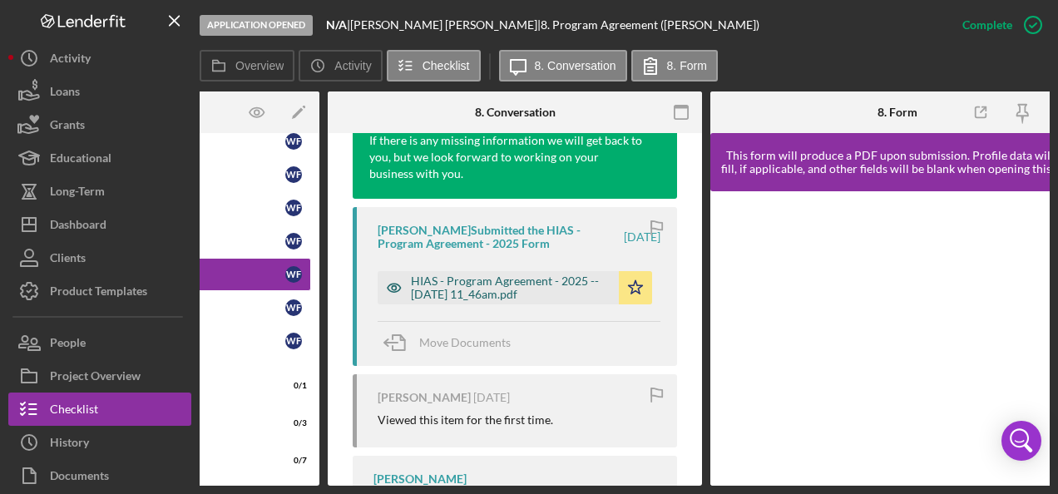
click at [456, 290] on div "HIAS - Program Agreement - 2025 -- [DATE] 11_46am.pdf" at bounding box center [511, 287] width 200 height 27
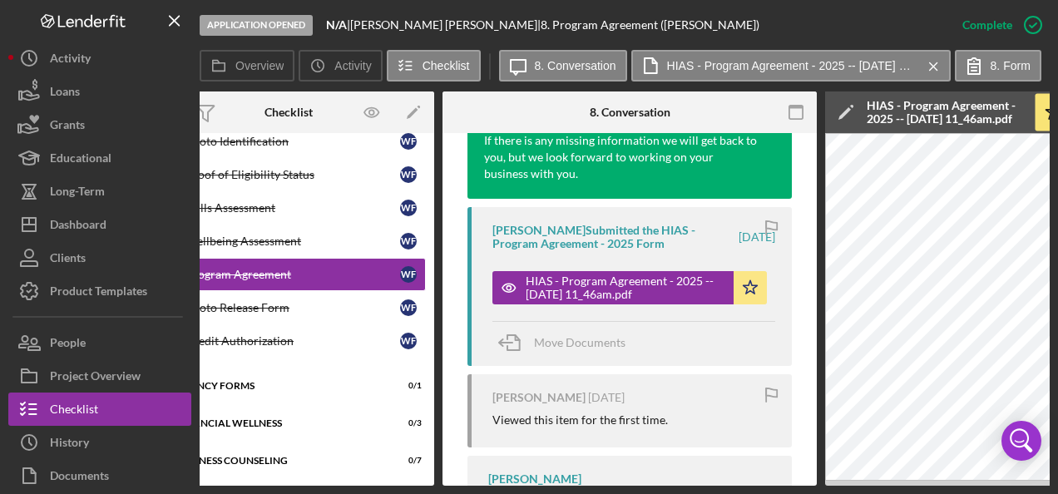
scroll to position [0, 0]
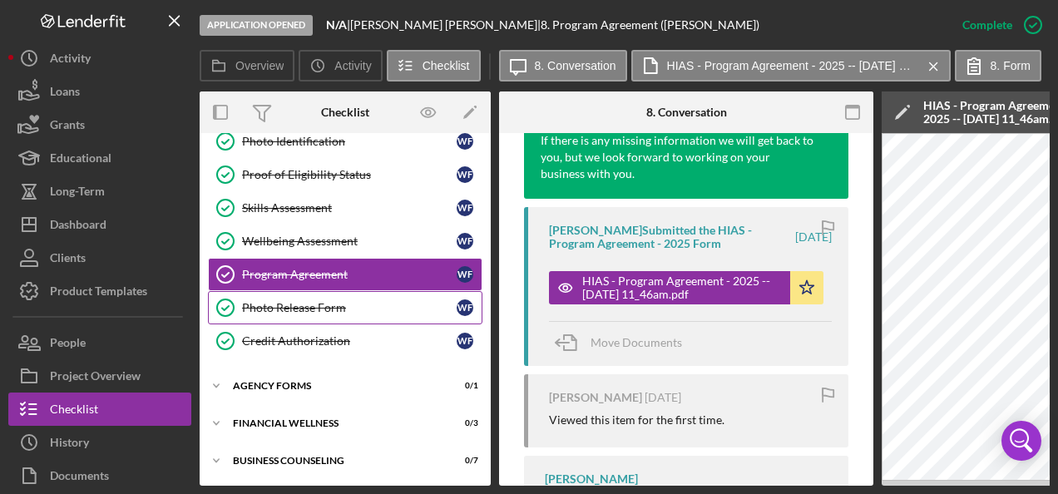
click at [278, 301] on div "Photo Release Form" at bounding box center [349, 307] width 215 height 13
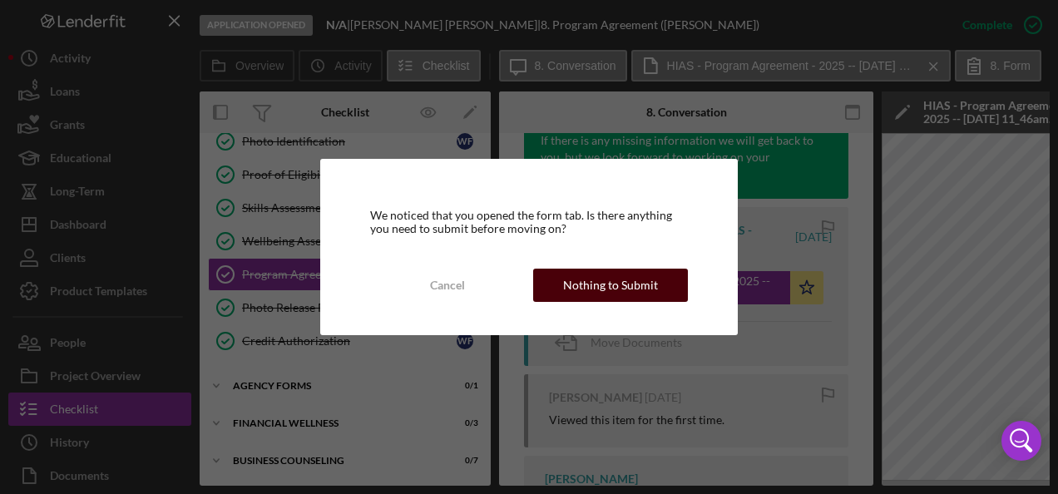
click at [599, 278] on div "Nothing to Submit" at bounding box center [610, 285] width 95 height 33
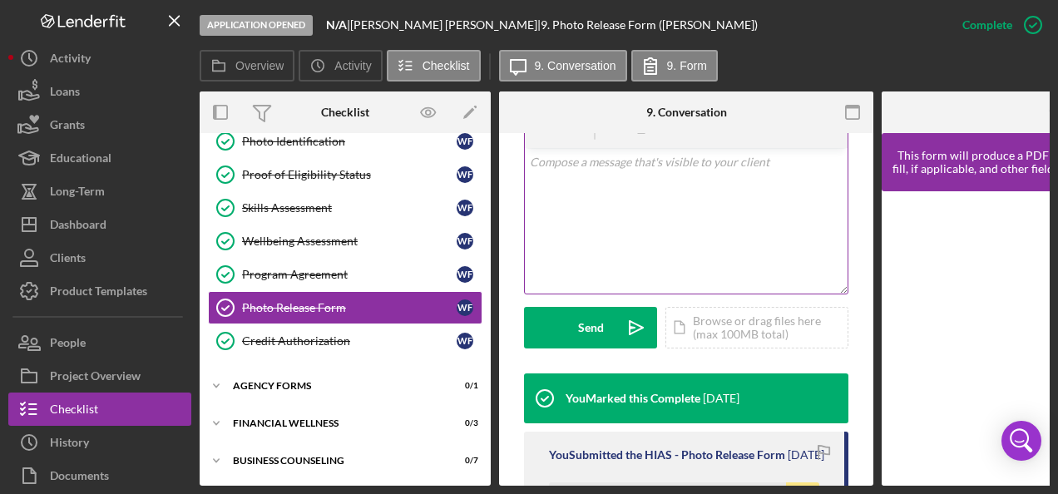
scroll to position [582, 0]
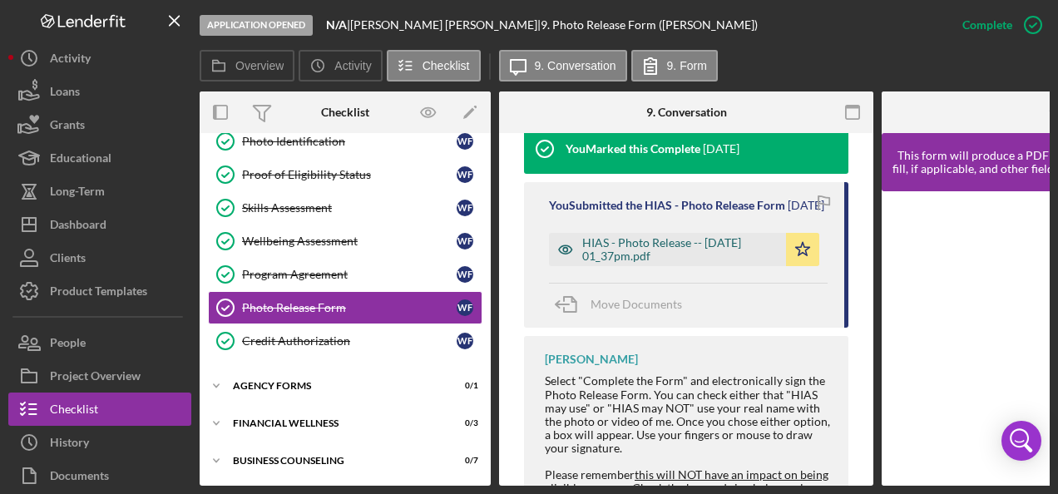
click at [632, 261] on div "HIAS - Photo Release -- [DATE] 01_37pm.pdf" at bounding box center [679, 249] width 195 height 27
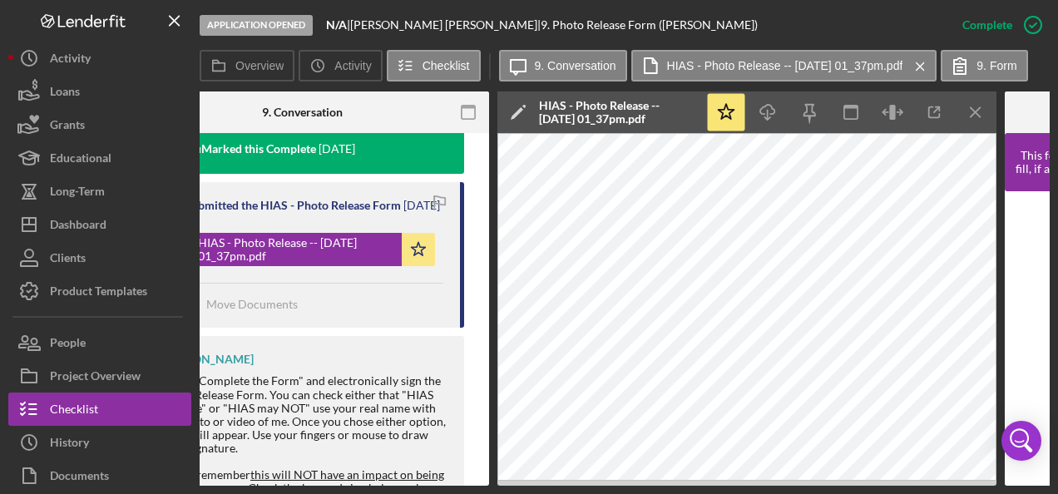
scroll to position [0, 0]
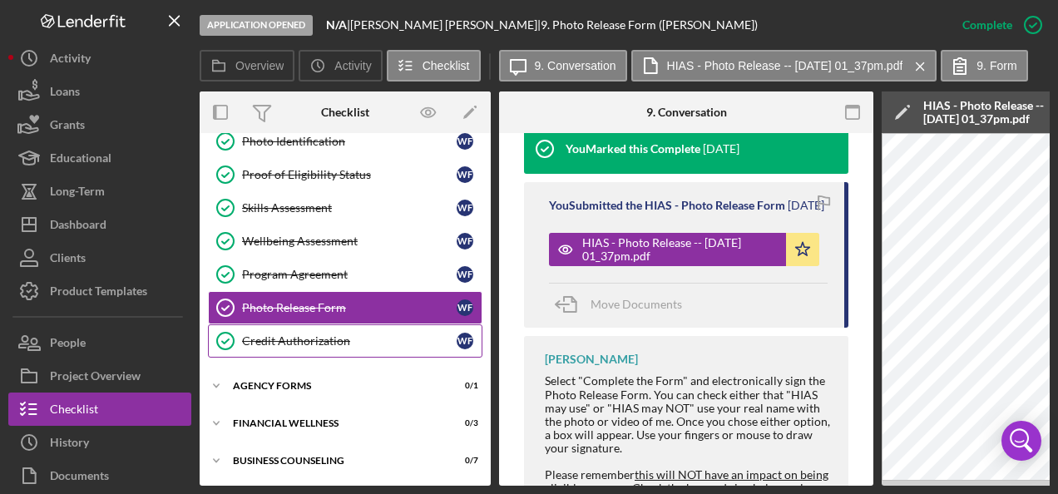
click at [276, 334] on div "Credit Authorization" at bounding box center [349, 340] width 215 height 13
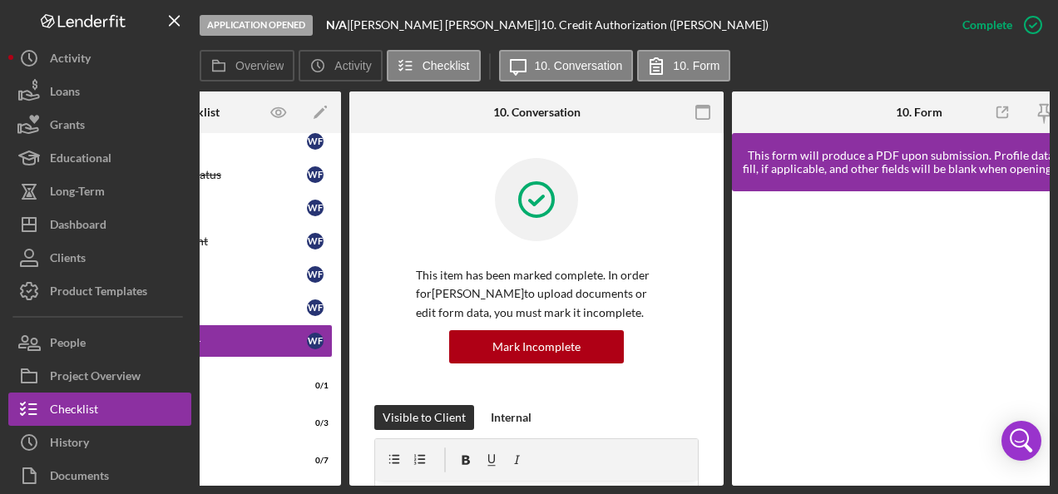
scroll to position [0, 206]
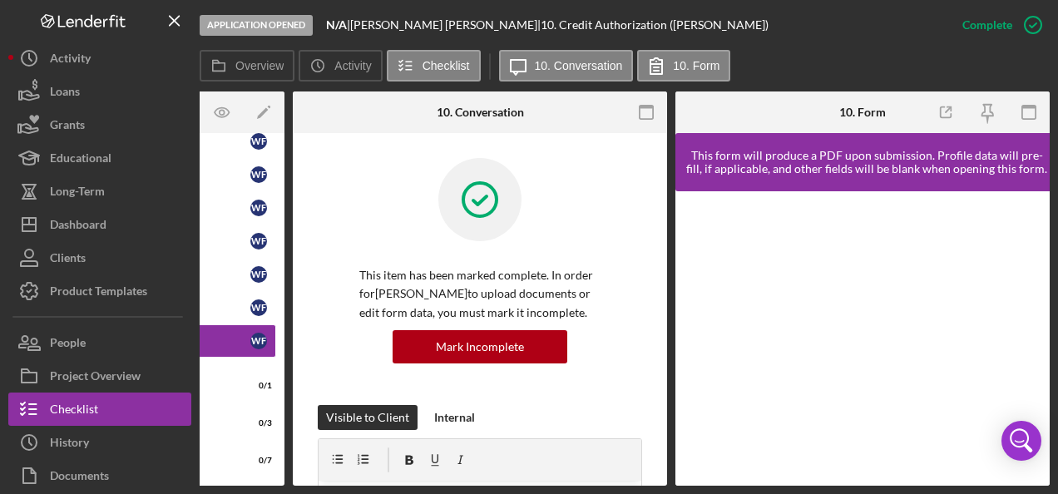
drag, startPoint x: 446, startPoint y: 486, endPoint x: 363, endPoint y: 484, distance: 83.2
click at [363, 484] on div "Application Opened N/A | [PERSON_NAME] | 10. Credit Authorization ([PERSON_NAME…" at bounding box center [529, 247] width 1058 height 494
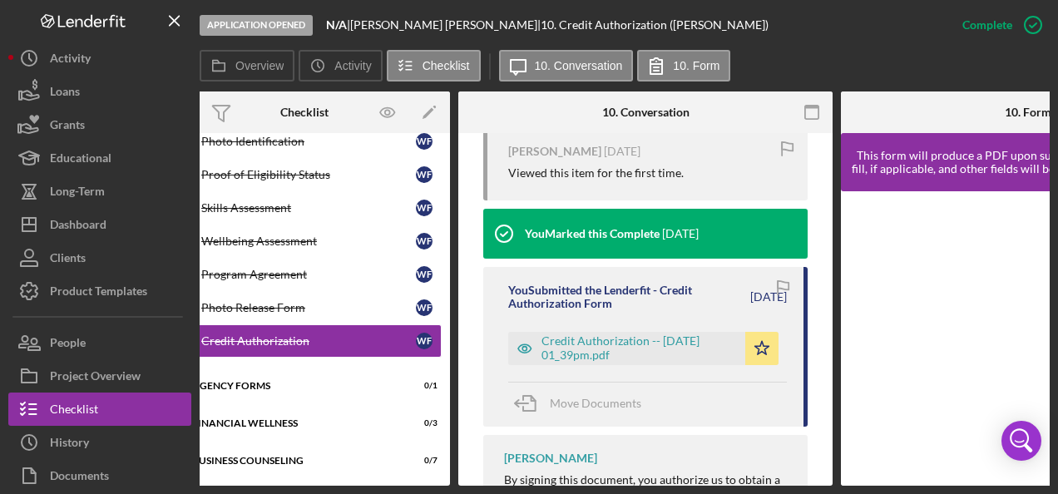
scroll to position [582, 0]
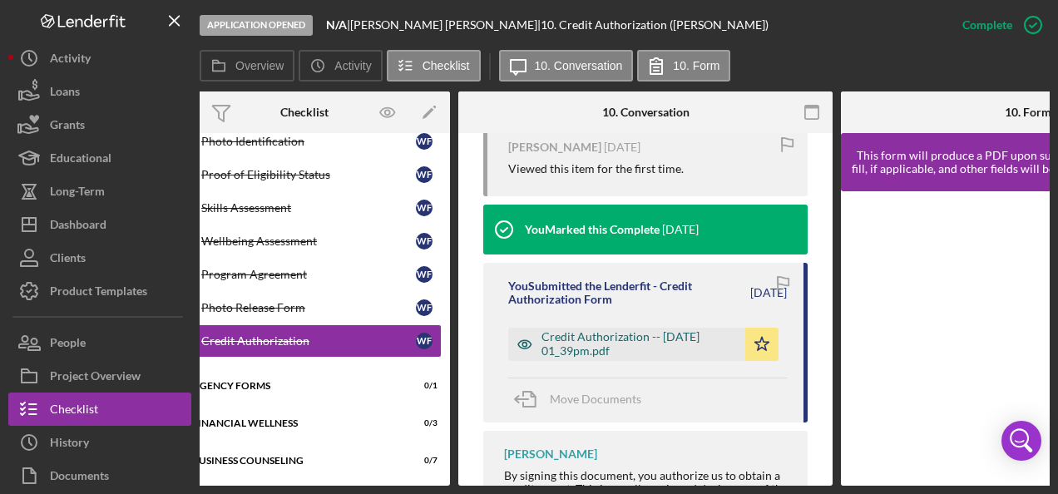
click at [599, 339] on div "Credit Authorization -- [DATE] 01_39pm.pdf" at bounding box center [638, 343] width 195 height 27
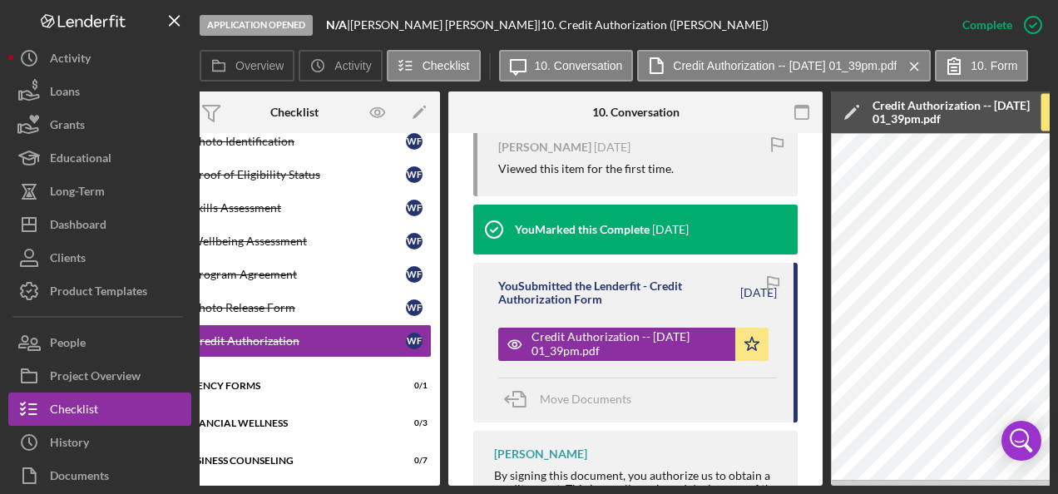
scroll to position [0, 0]
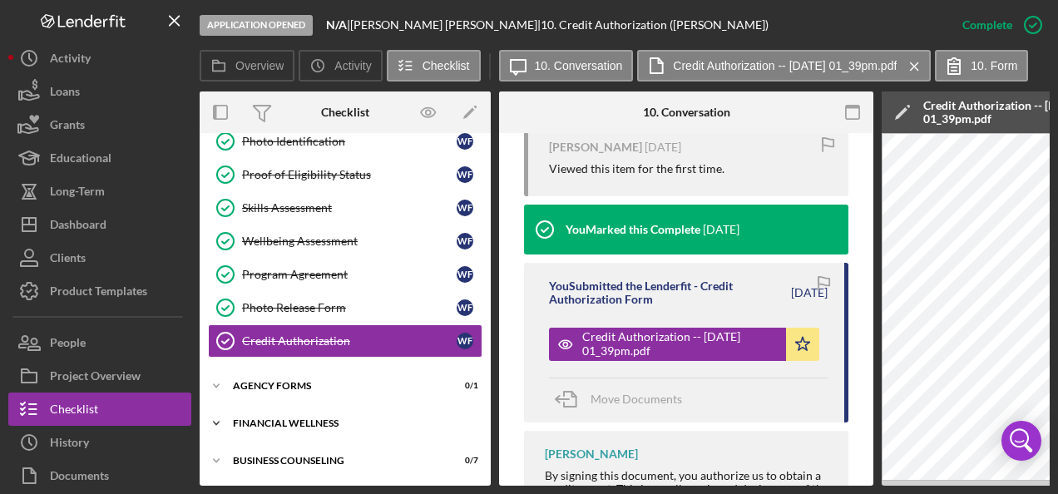
click at [244, 418] on div "Financial Wellness" at bounding box center [351, 423] width 237 height 10
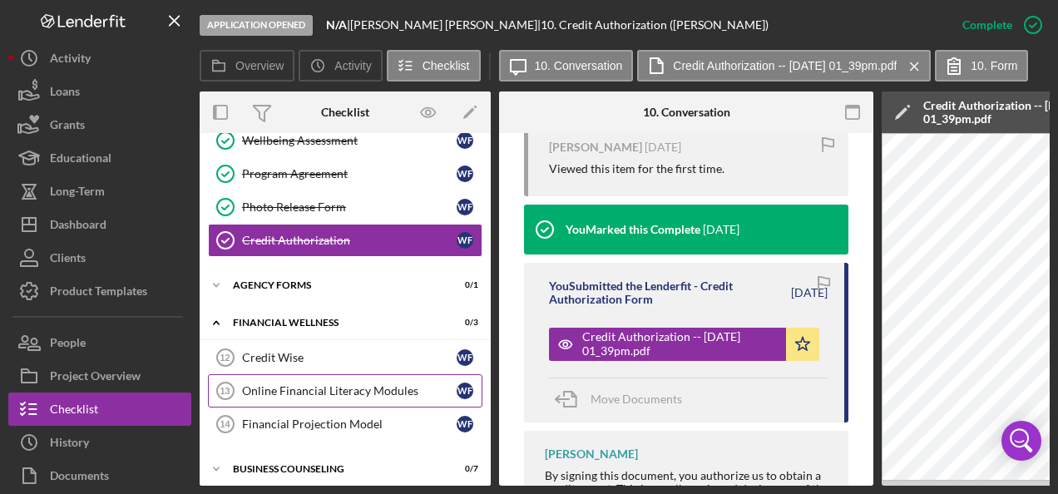
scroll to position [258, 0]
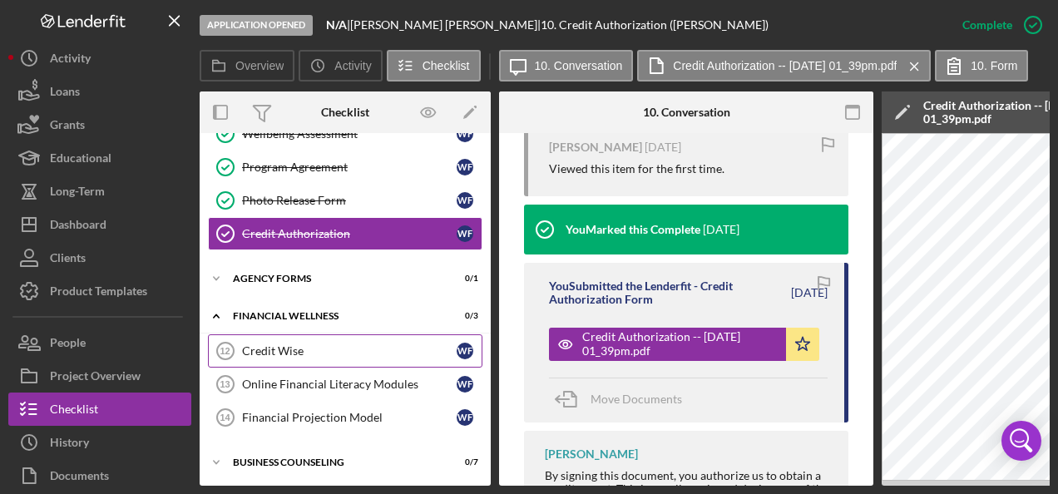
click at [286, 344] on div "Credit Wise" at bounding box center [349, 350] width 215 height 13
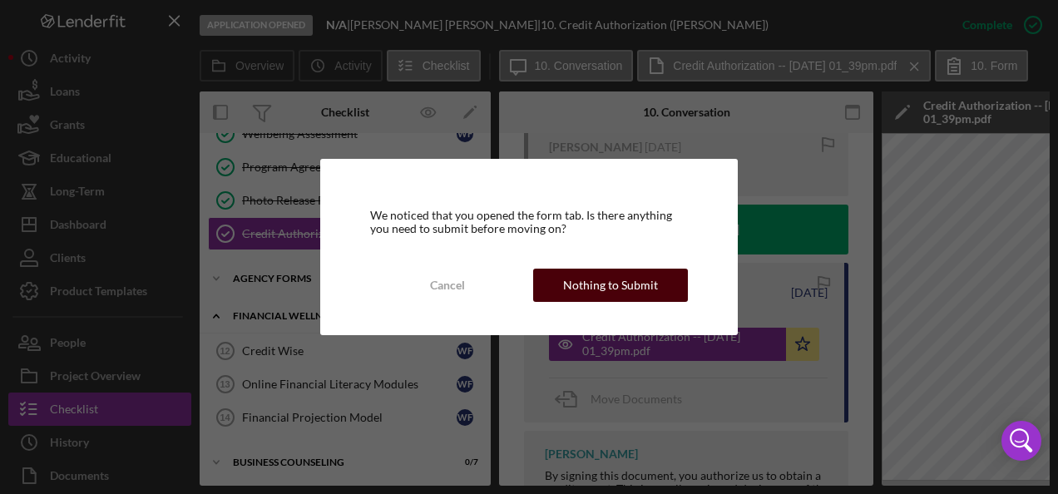
click at [624, 279] on div "Nothing to Submit" at bounding box center [610, 285] width 95 height 33
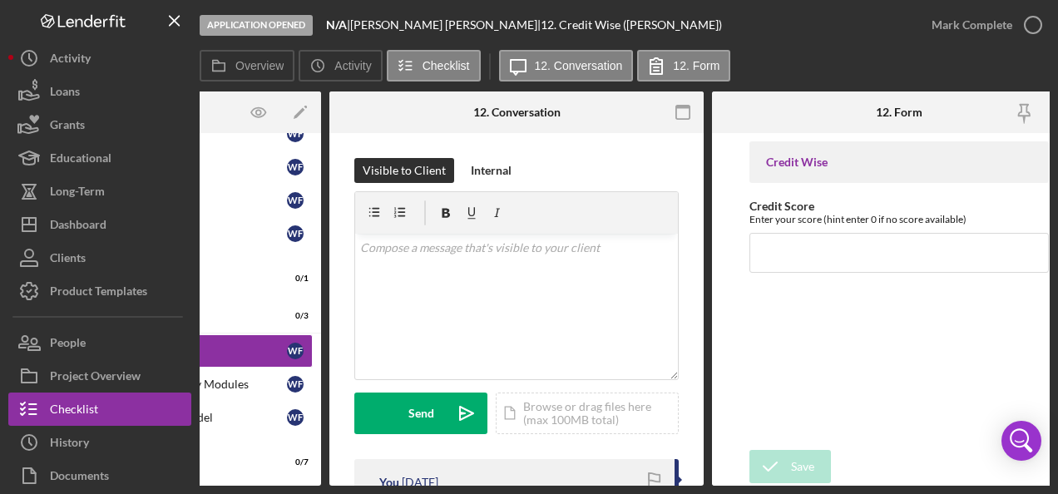
scroll to position [0, 166]
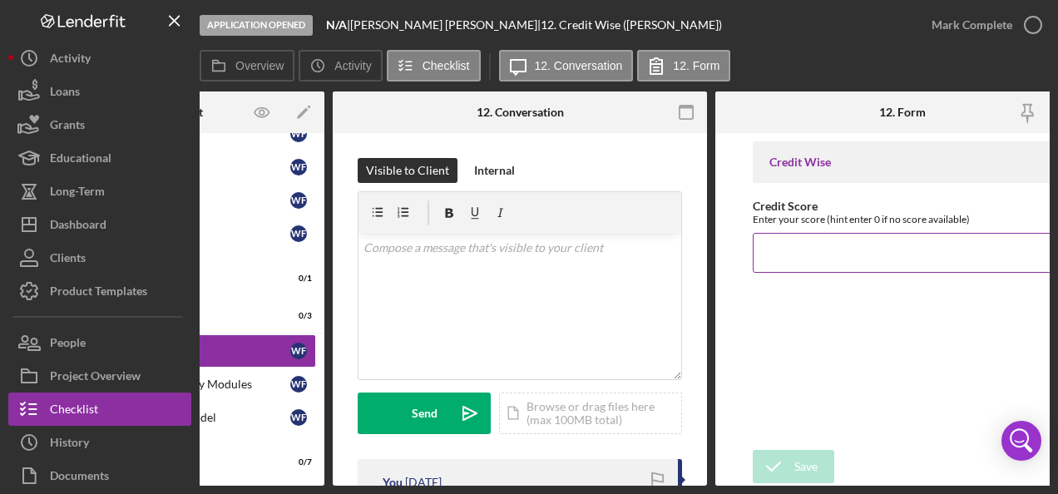
click at [784, 248] on input "Credit Score" at bounding box center [902, 253] width 299 height 40
type input "652"
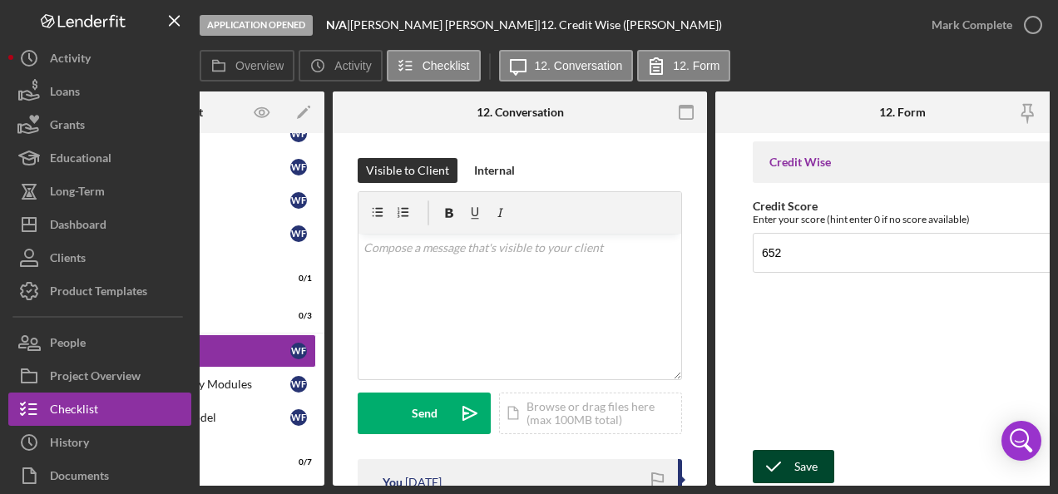
click at [778, 459] on icon "submit" at bounding box center [774, 467] width 42 height 42
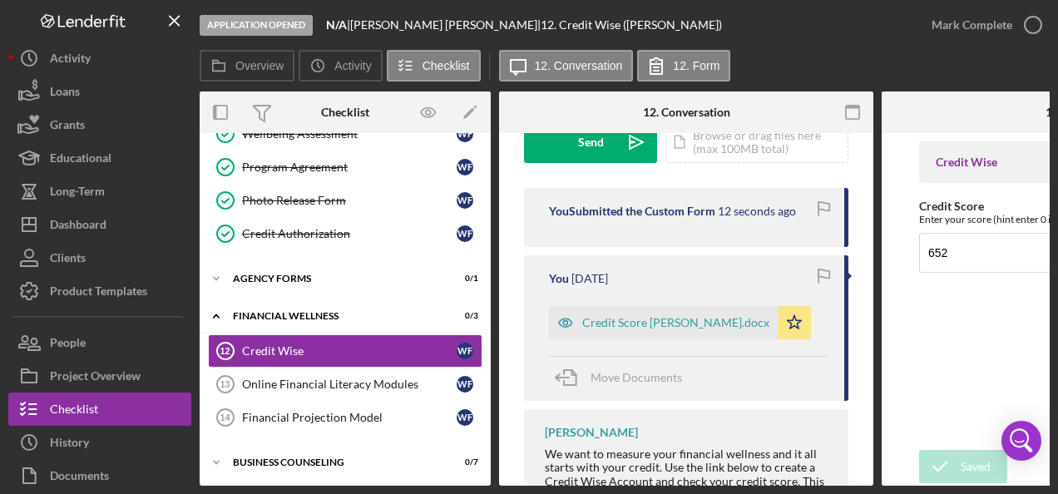
scroll to position [249, 0]
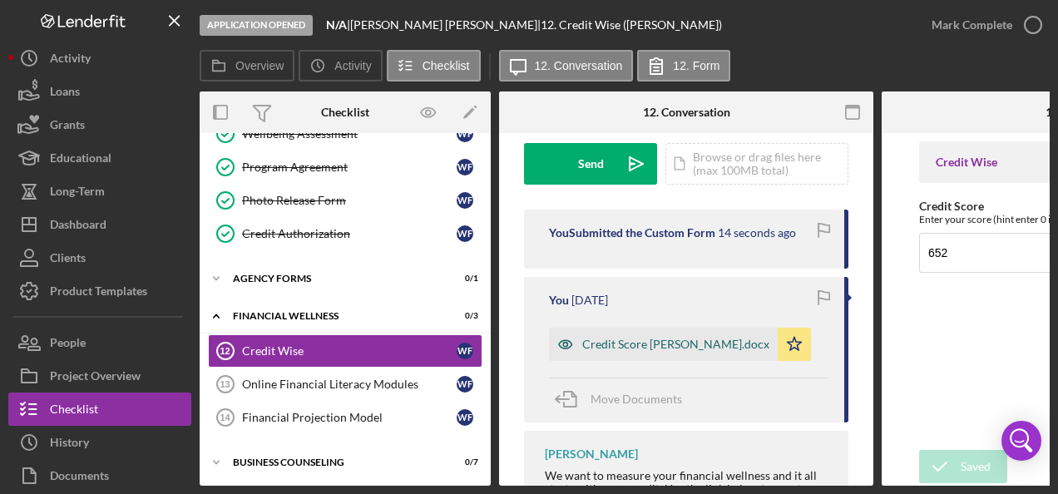
click at [615, 343] on div "Credit Score [PERSON_NAME].docx" at bounding box center [675, 344] width 187 height 13
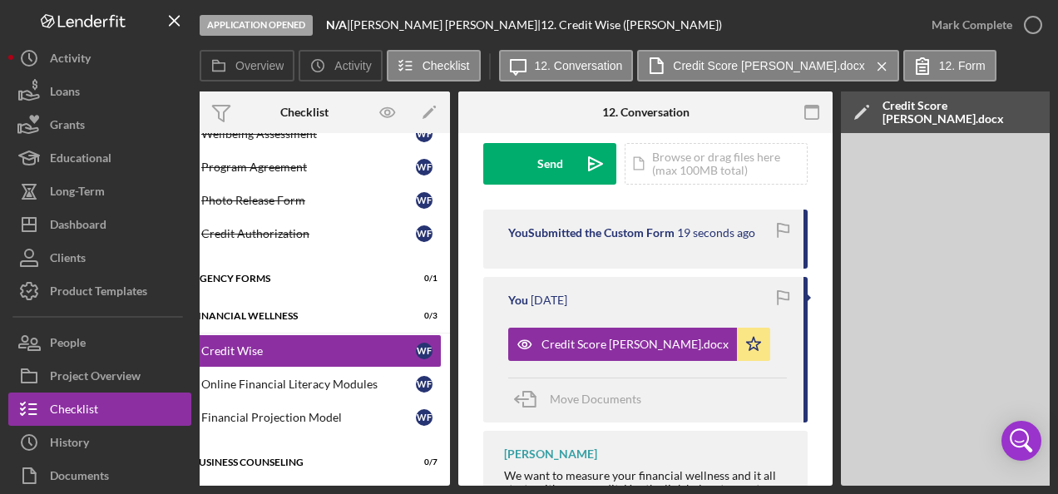
scroll to position [0, 0]
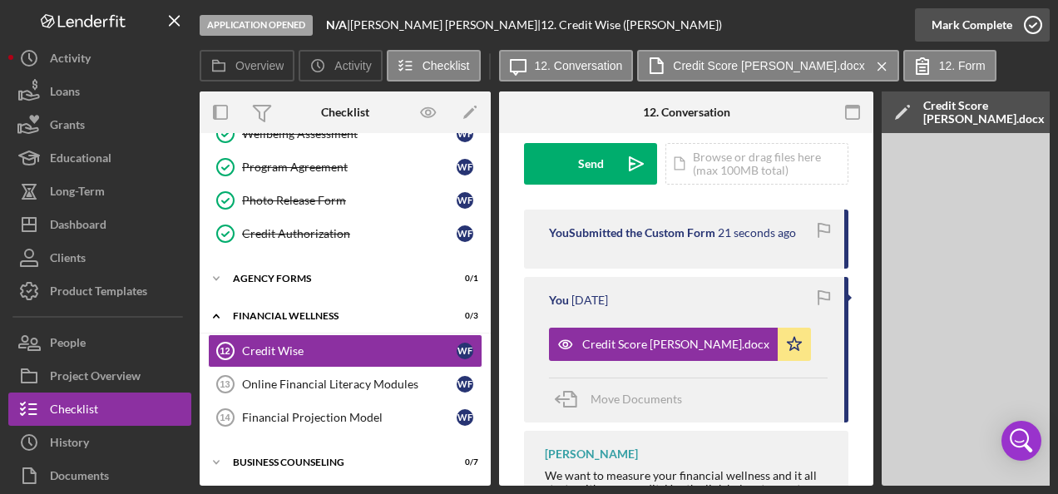
click at [1031, 22] on icon "button" at bounding box center [1033, 25] width 42 height 42
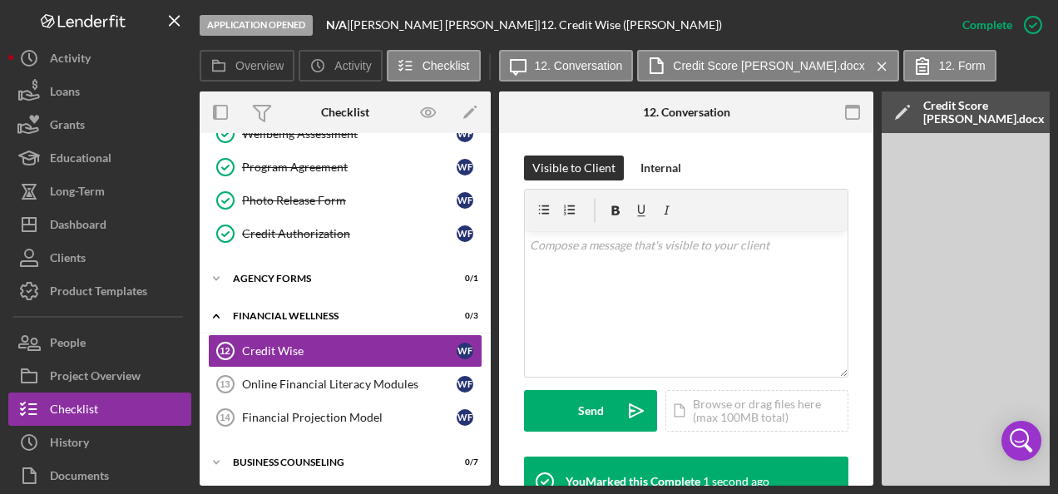
scroll to position [496, 0]
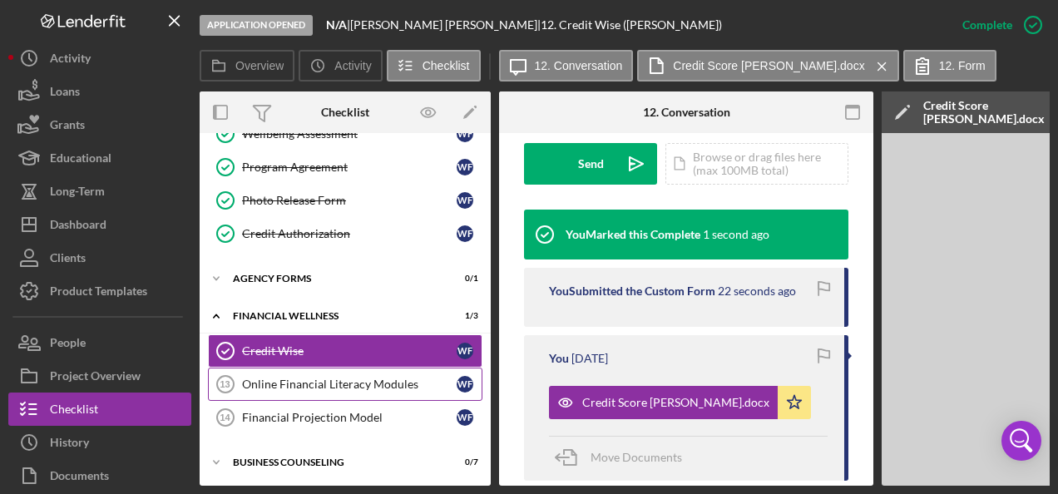
click at [289, 378] on div "Online Financial Literacy Modules" at bounding box center [349, 384] width 215 height 13
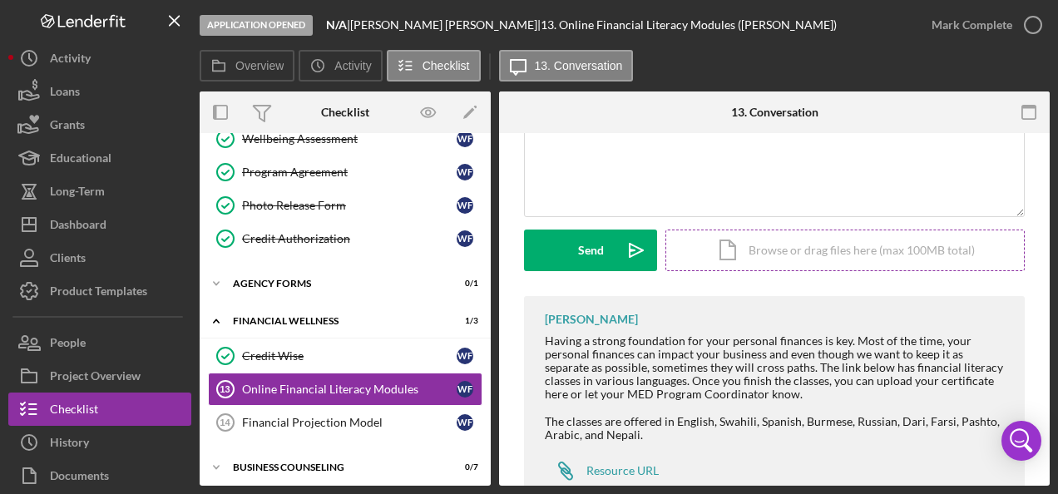
scroll to position [166, 0]
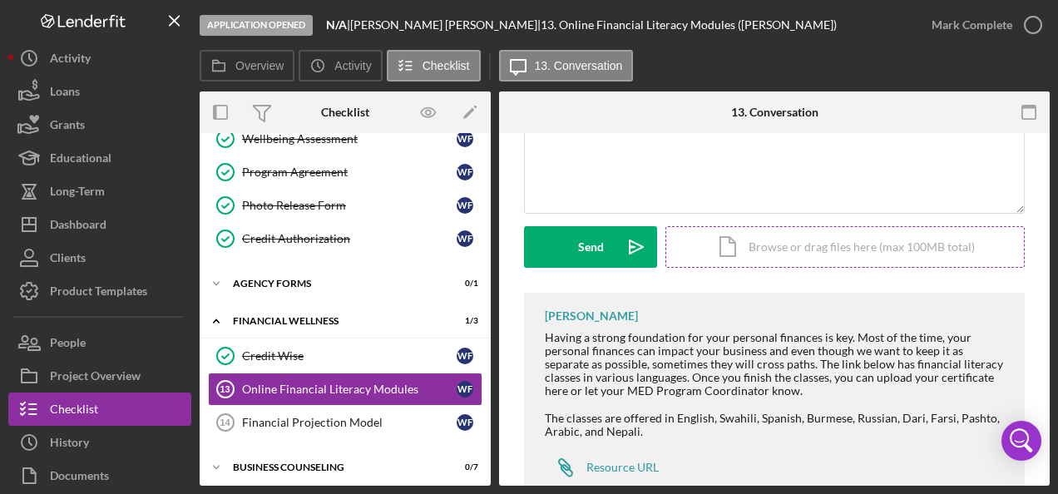
click at [768, 246] on div "Icon/Document Browse or drag files here (max 100MB total) Tap to choose files o…" at bounding box center [844, 247] width 359 height 42
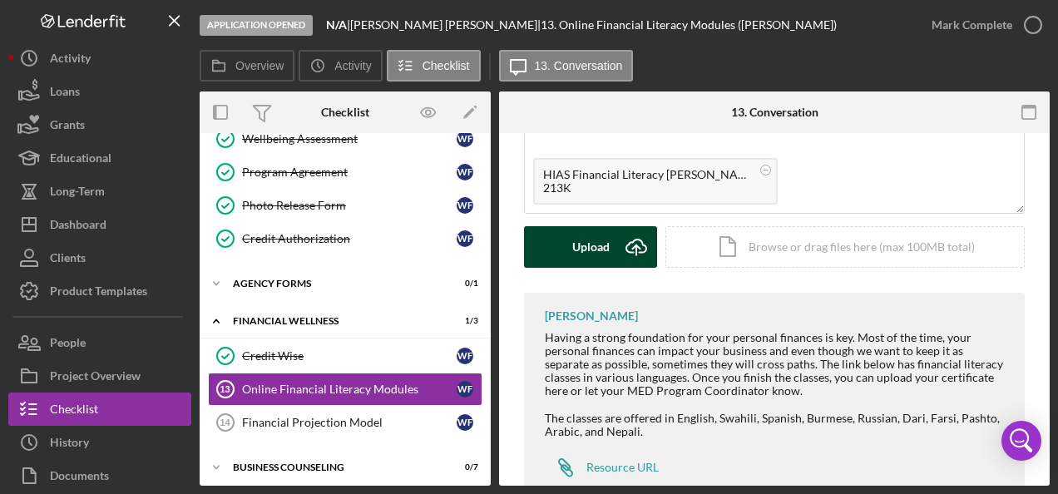
click at [579, 235] on div "Upload" at bounding box center [590, 247] width 37 height 42
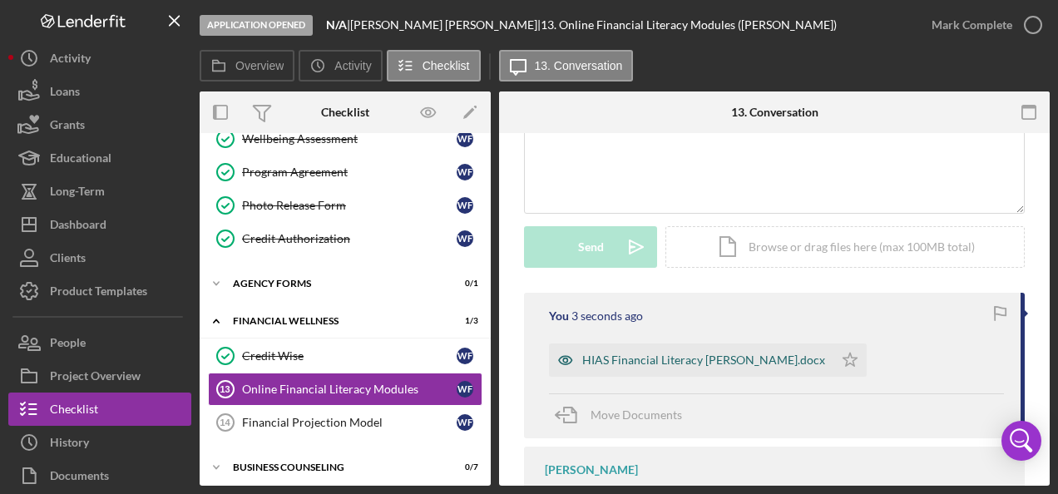
click at [657, 359] on div "HIAS Financial Literacy [PERSON_NAME].docx" at bounding box center [703, 359] width 243 height 13
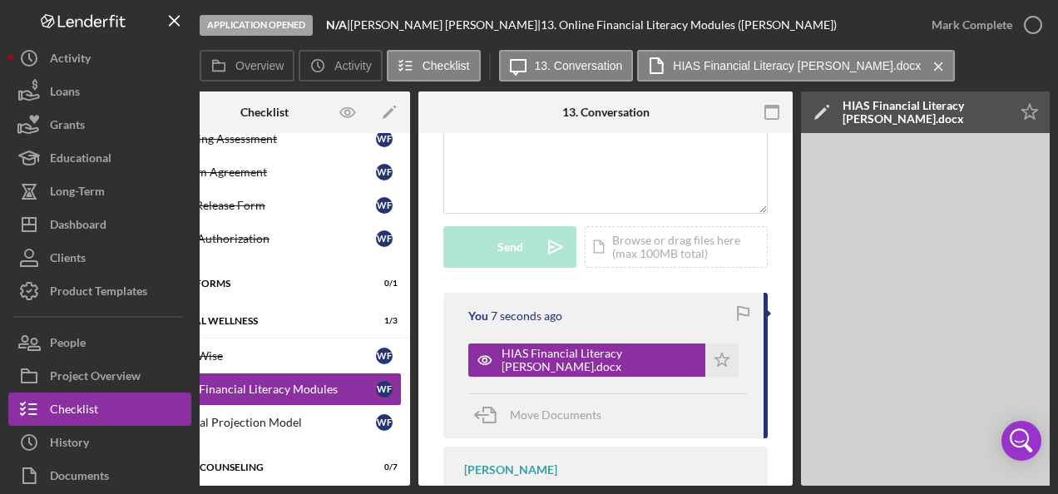
scroll to position [0, 0]
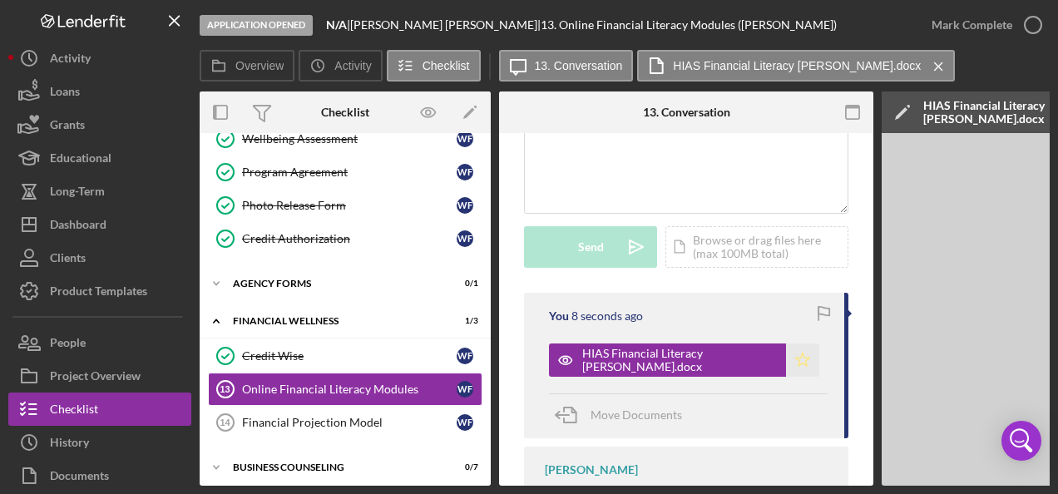
click at [798, 354] on polygon "button" at bounding box center [803, 359] width 14 height 13
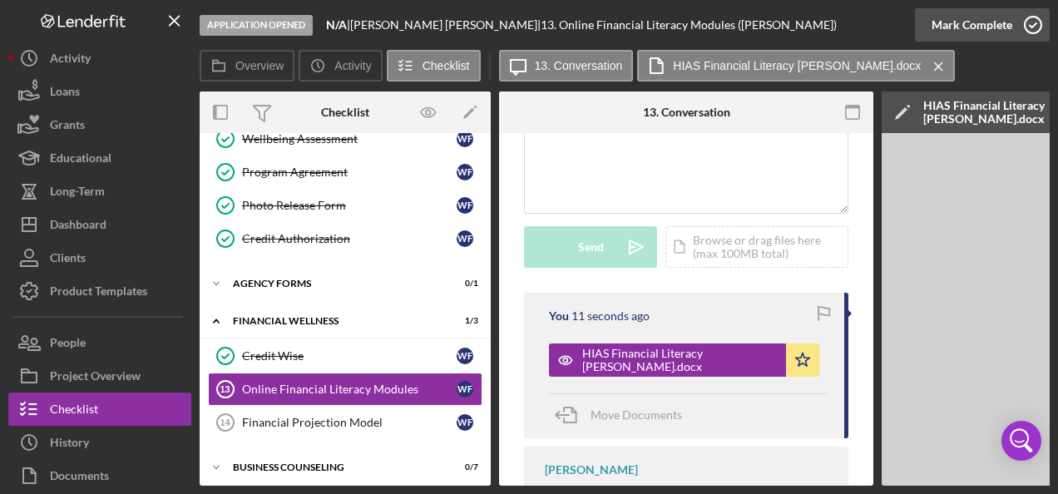
click at [1027, 22] on icon "button" at bounding box center [1033, 25] width 42 height 42
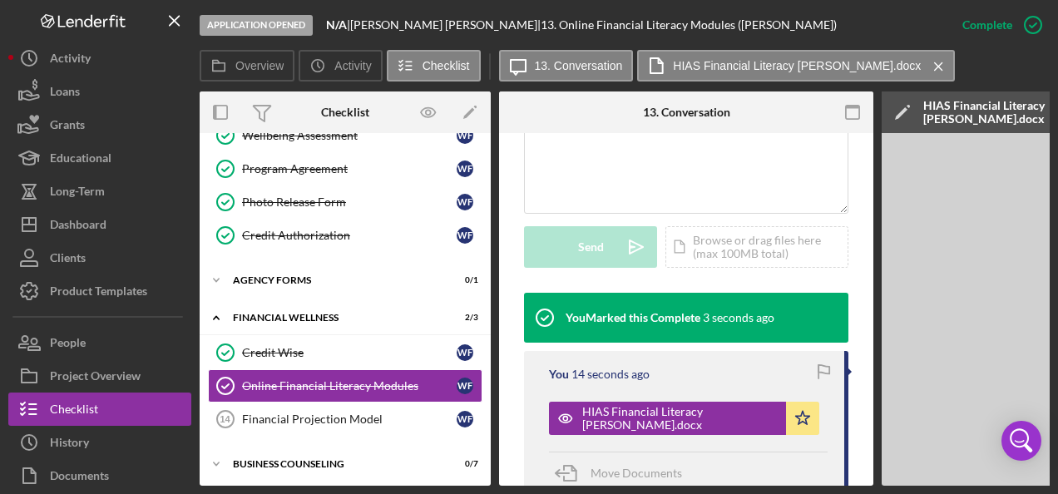
scroll to position [258, 0]
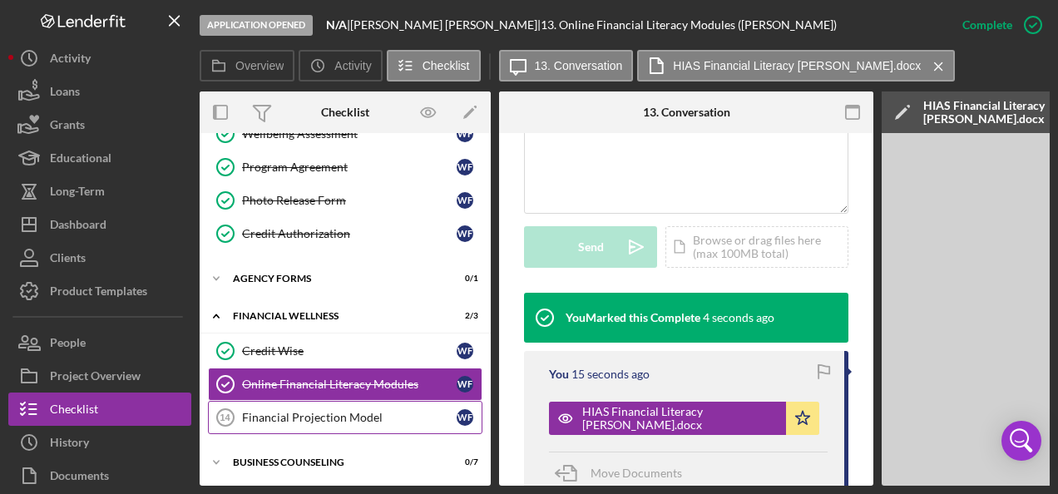
click at [304, 411] on div "Financial Projection Model" at bounding box center [349, 417] width 215 height 13
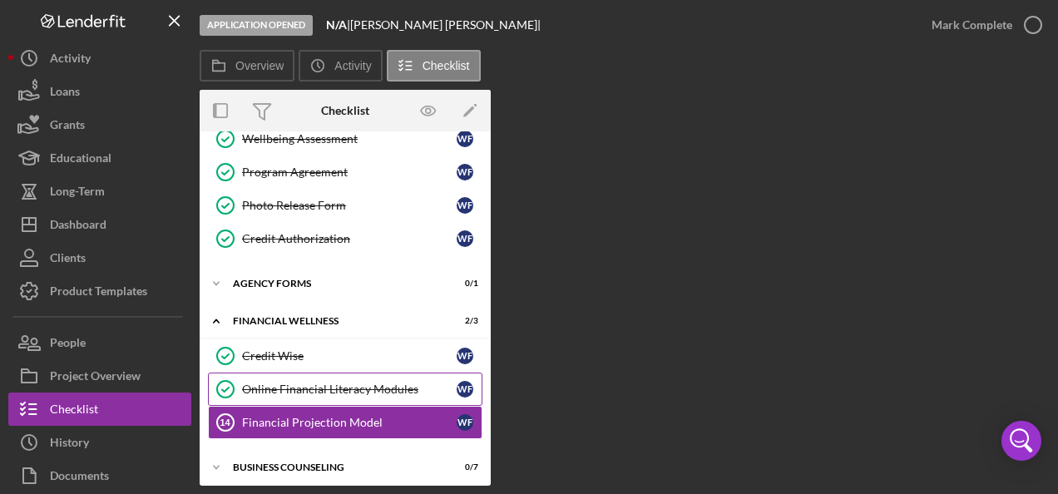
scroll to position [253, 0]
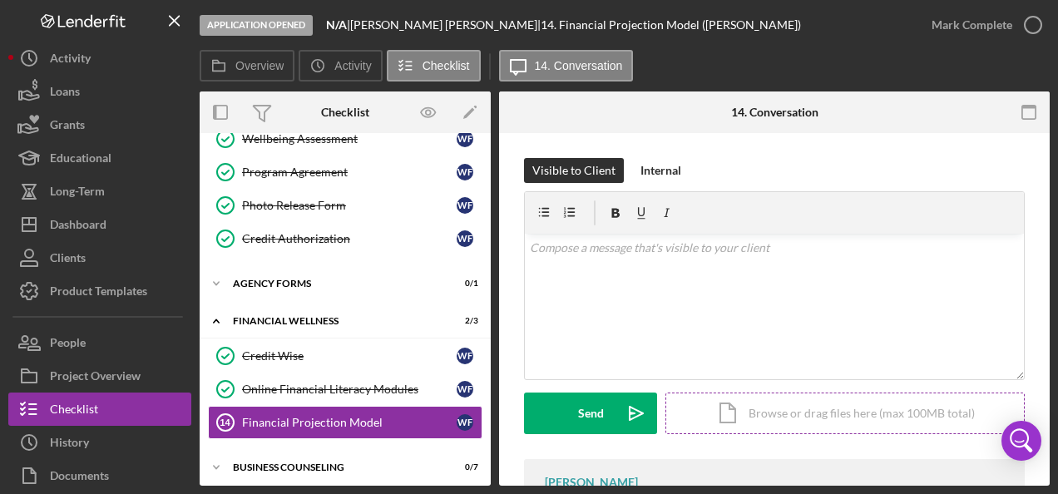
click at [759, 416] on div "Icon/Document Browse or drag files here (max 100MB total) Tap to choose files o…" at bounding box center [844, 414] width 359 height 42
click at [743, 417] on div "Icon/Document Browse or drag files here (max 100MB total) Tap to choose files o…" at bounding box center [844, 414] width 359 height 42
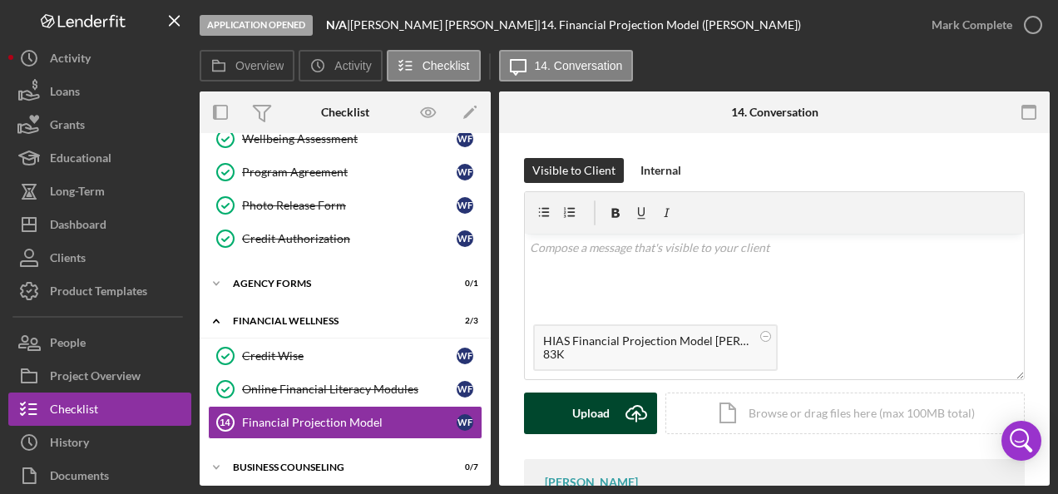
click at [644, 412] on icon "Icon/Upload" at bounding box center [636, 414] width 42 height 42
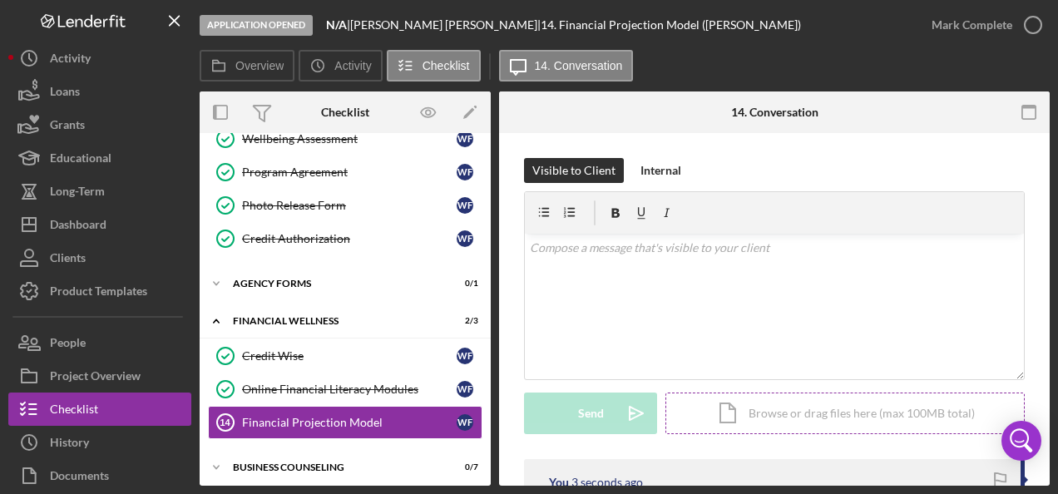
scroll to position [166, 0]
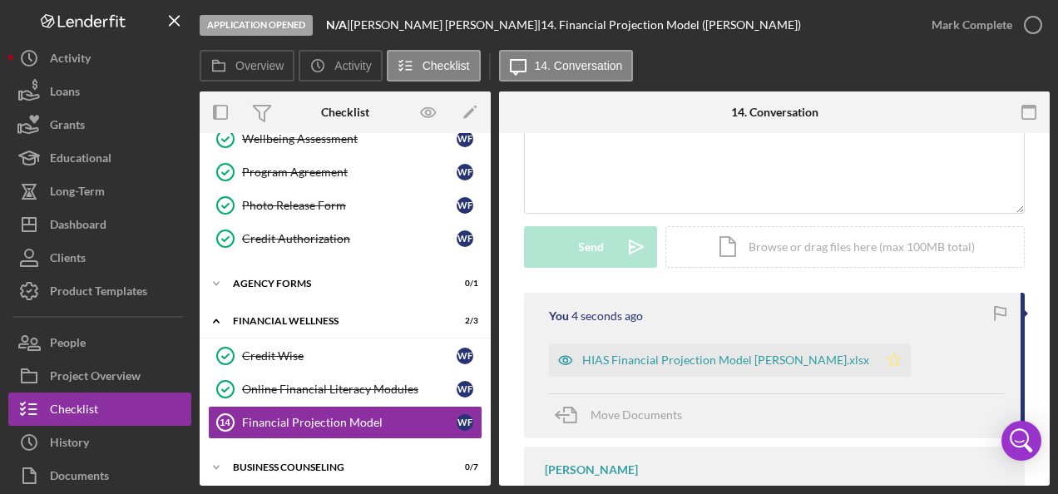
click at [901, 357] on polygon "button" at bounding box center [894, 359] width 14 height 13
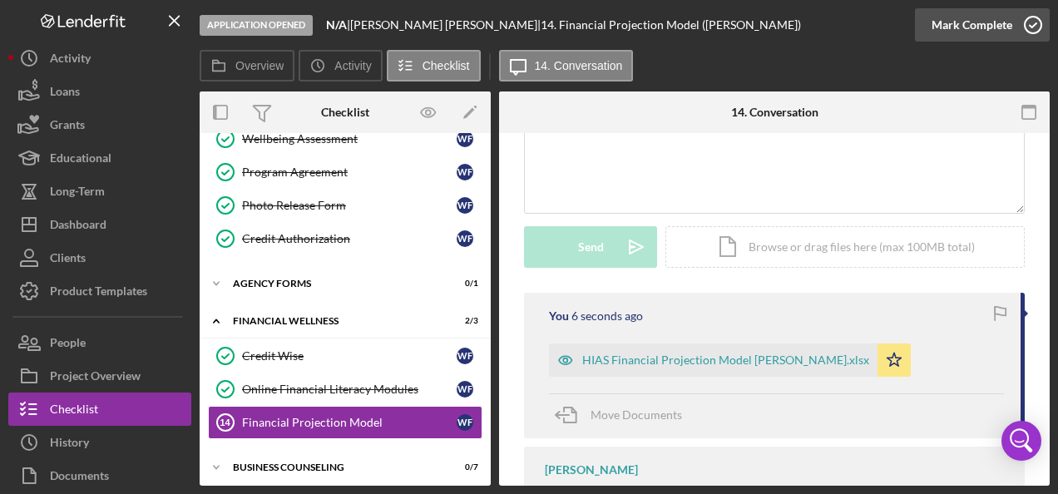
click at [1038, 24] on icon "button" at bounding box center [1033, 25] width 42 height 42
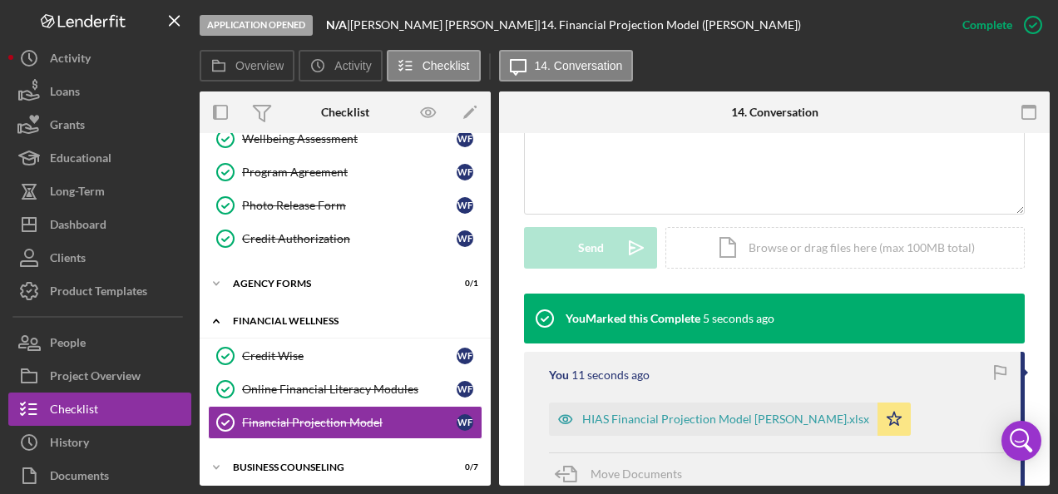
click at [213, 314] on icon "Icon/Expander" at bounding box center [216, 320] width 33 height 33
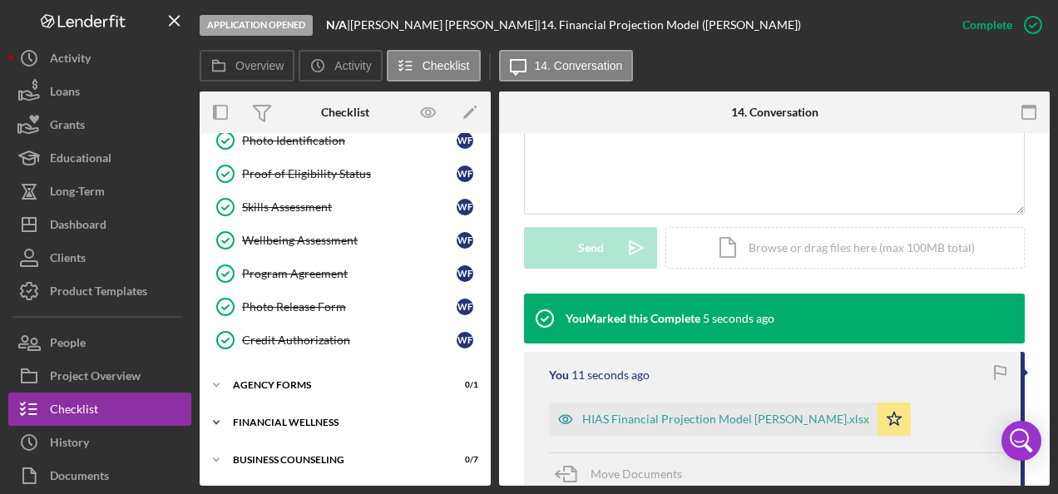
scroll to position [146, 0]
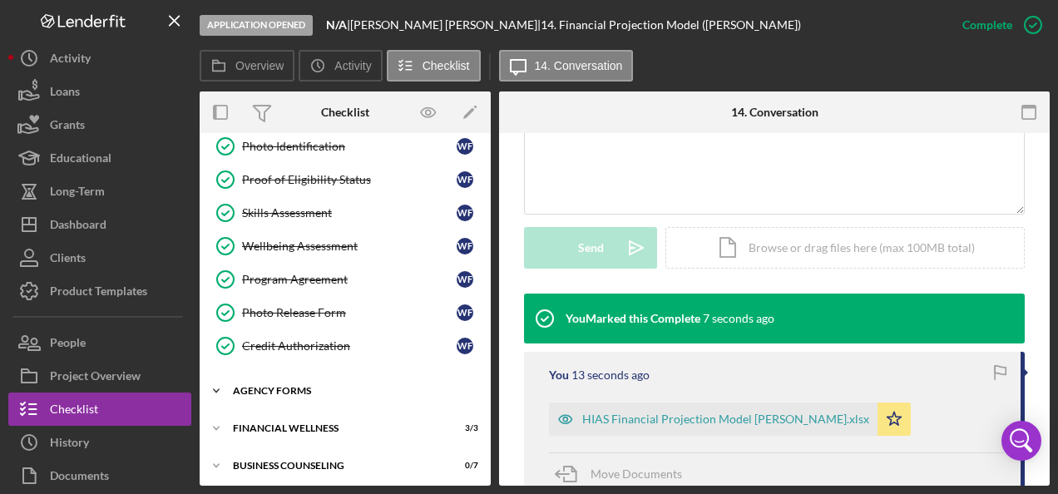
click at [261, 387] on div "Agency Forms" at bounding box center [351, 391] width 237 height 10
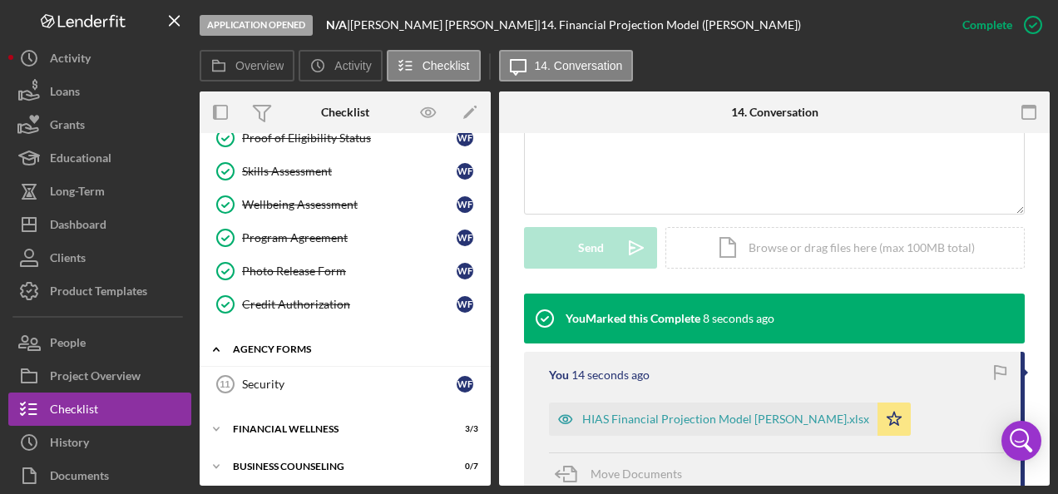
click at [248, 347] on div "Agency Forms" at bounding box center [351, 349] width 237 height 10
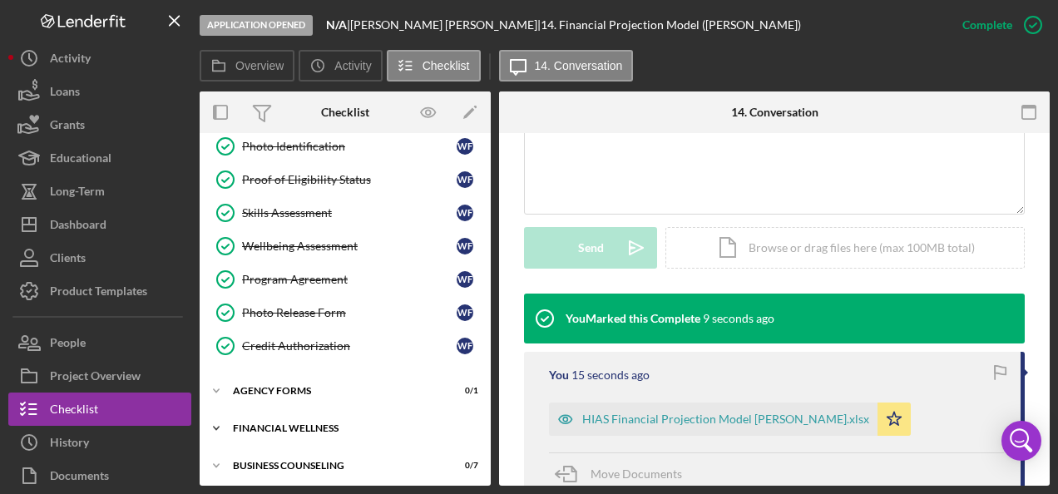
click at [263, 423] on div "Financial Wellness" at bounding box center [351, 428] width 237 height 10
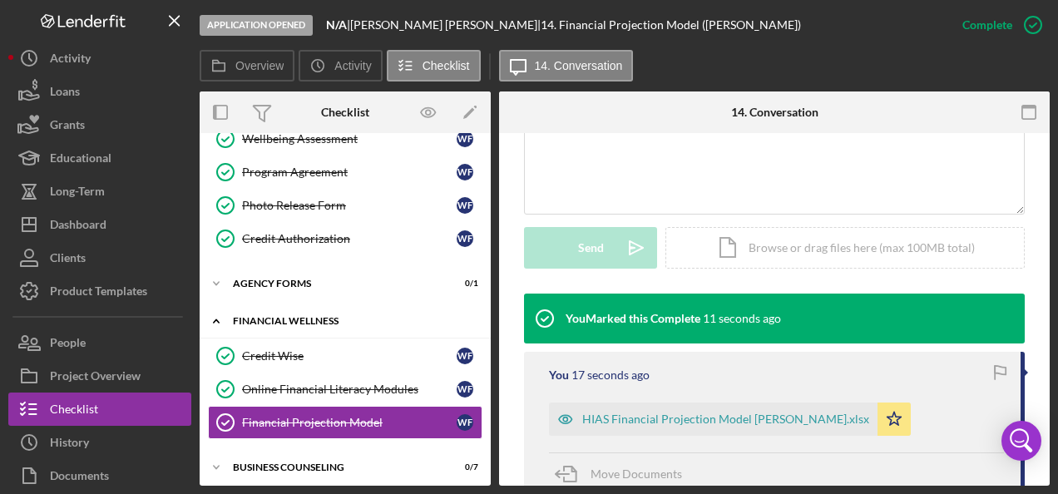
click at [215, 319] on polyline at bounding box center [216, 320] width 5 height 3
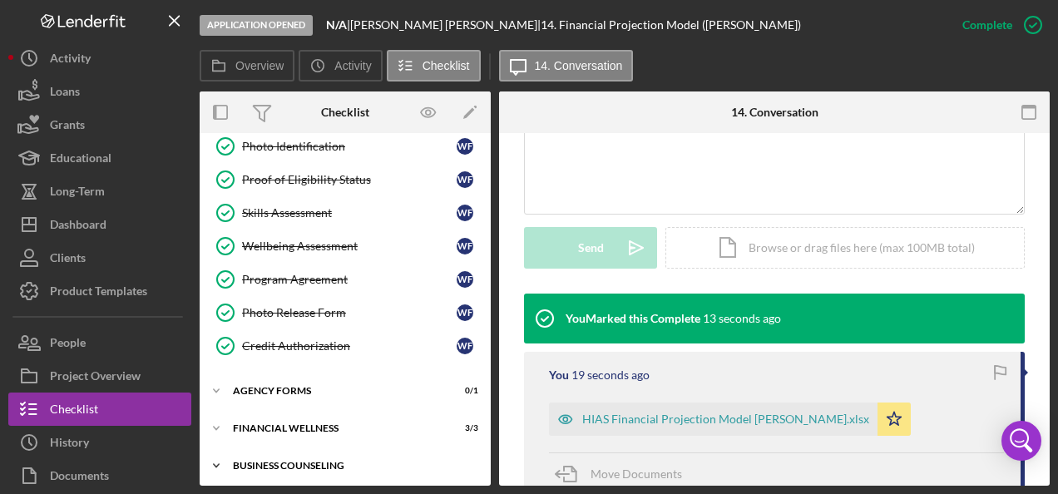
click at [264, 451] on div "Icon/Expander Business Counseling 0 / 7" at bounding box center [345, 465] width 291 height 33
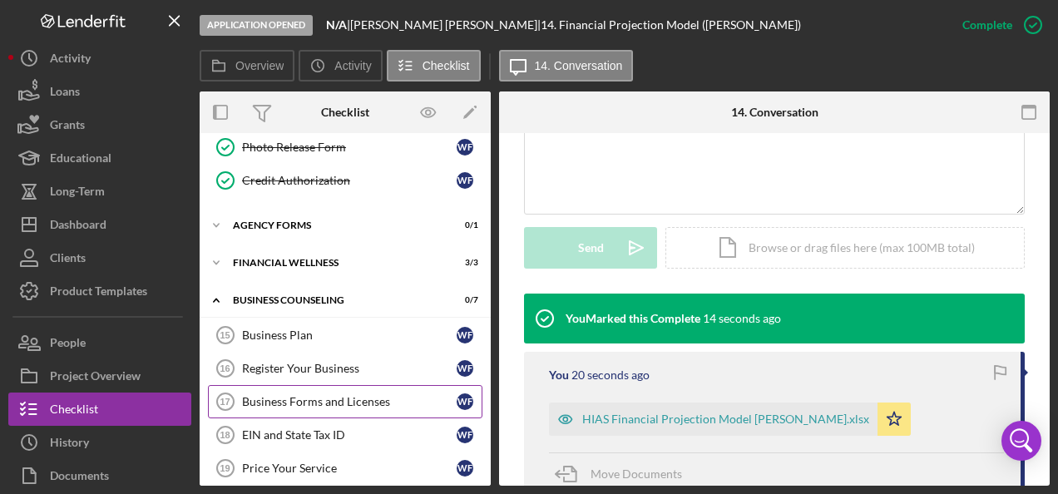
scroll to position [383, 0]
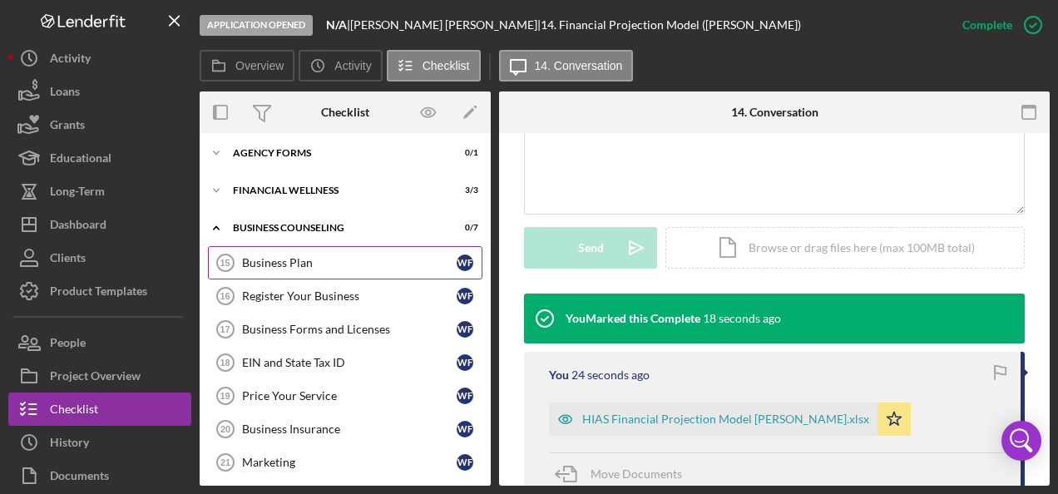
click at [274, 256] on div "Business Plan" at bounding box center [349, 262] width 215 height 13
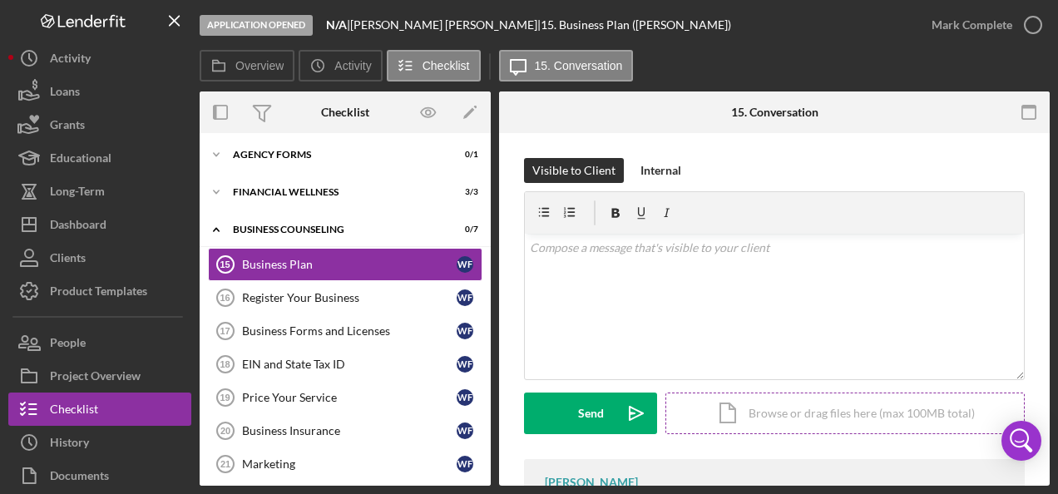
click at [755, 407] on div "Icon/Document Browse or drag files here (max 100MB total) Tap to choose files o…" at bounding box center [844, 414] width 359 height 42
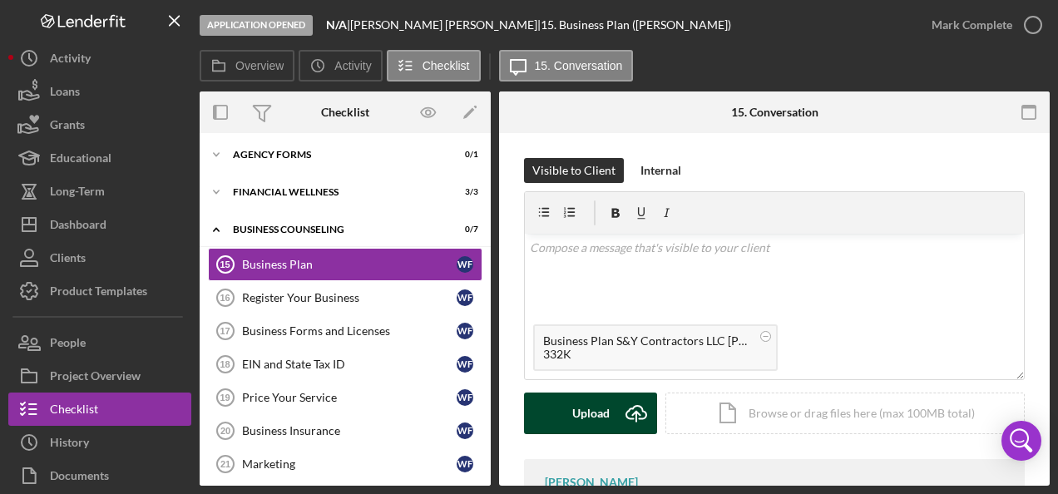
click at [590, 411] on div "Upload" at bounding box center [590, 414] width 37 height 42
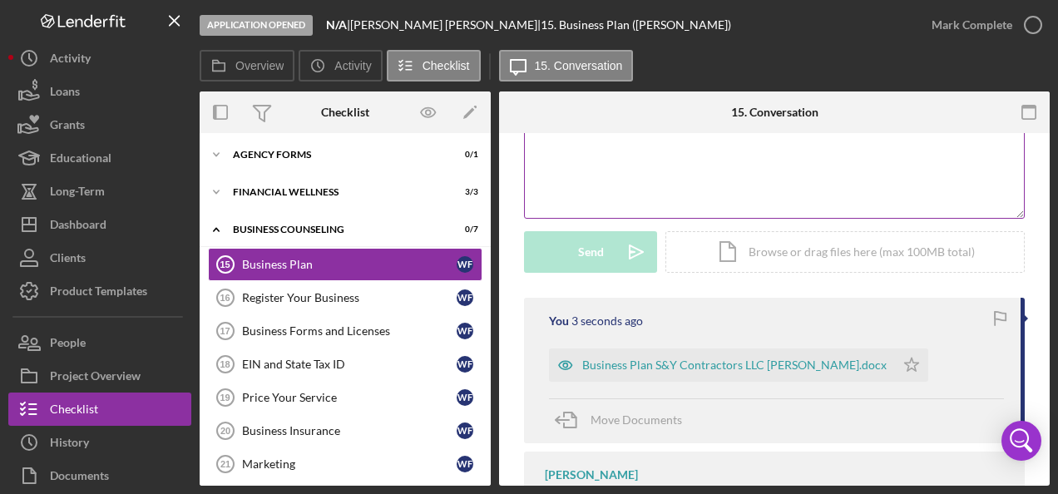
scroll to position [166, 0]
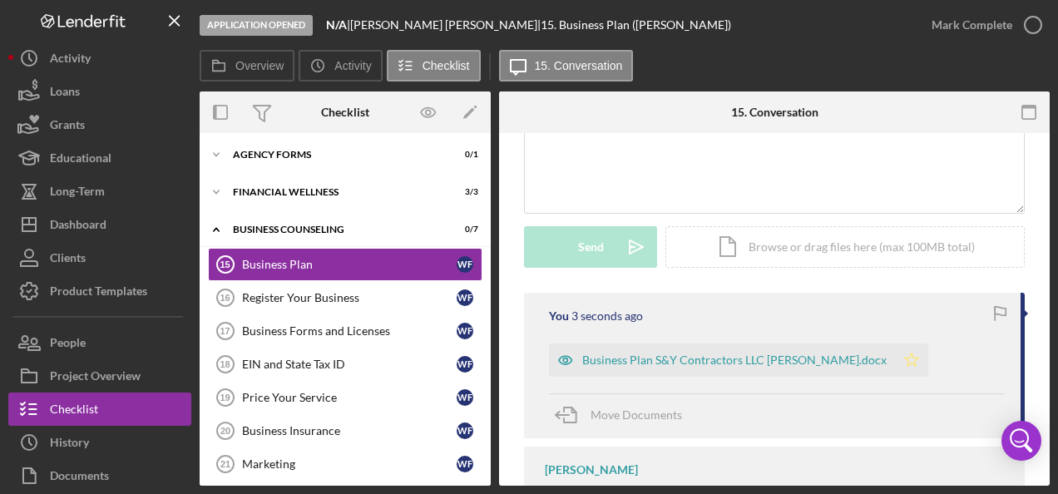
click at [916, 359] on icon "Icon/Star" at bounding box center [911, 359] width 33 height 33
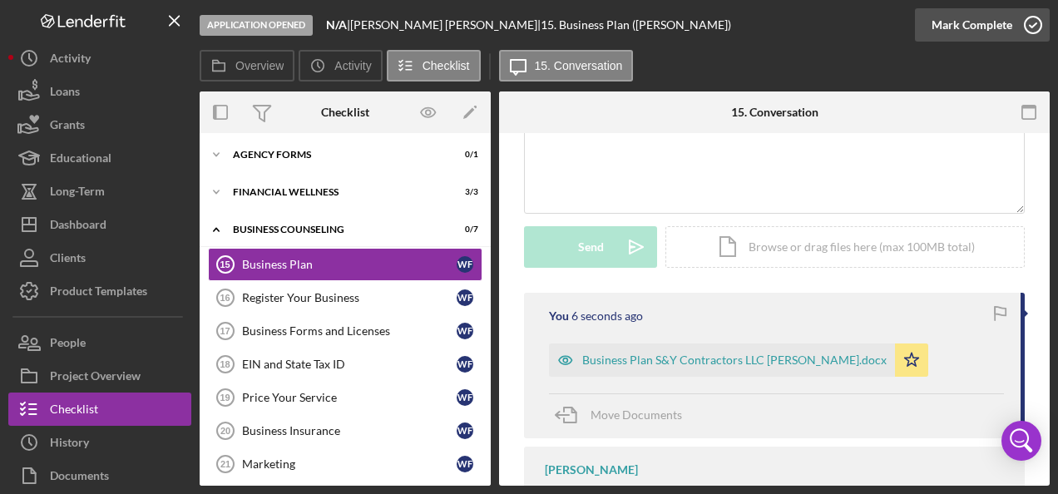
click at [1030, 27] on icon "button" at bounding box center [1033, 25] width 42 height 42
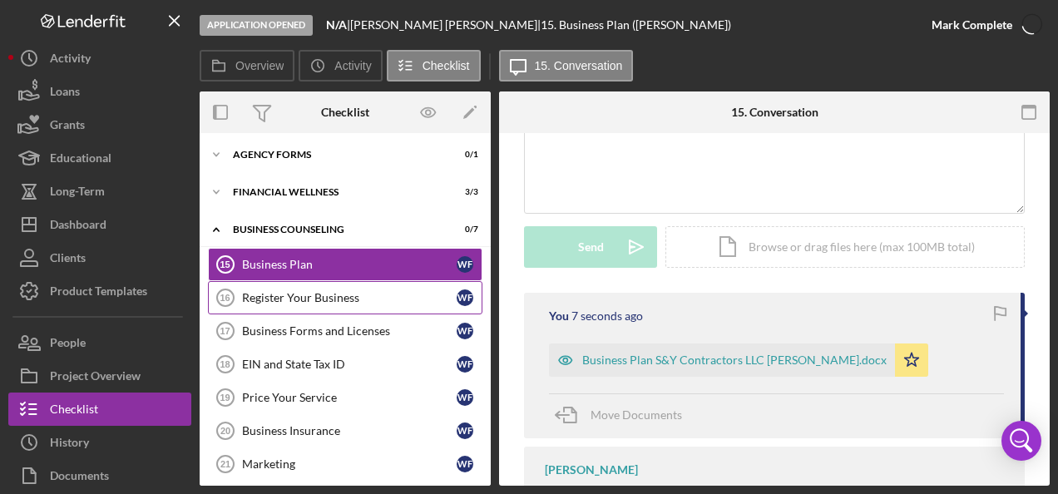
scroll to position [394, 0]
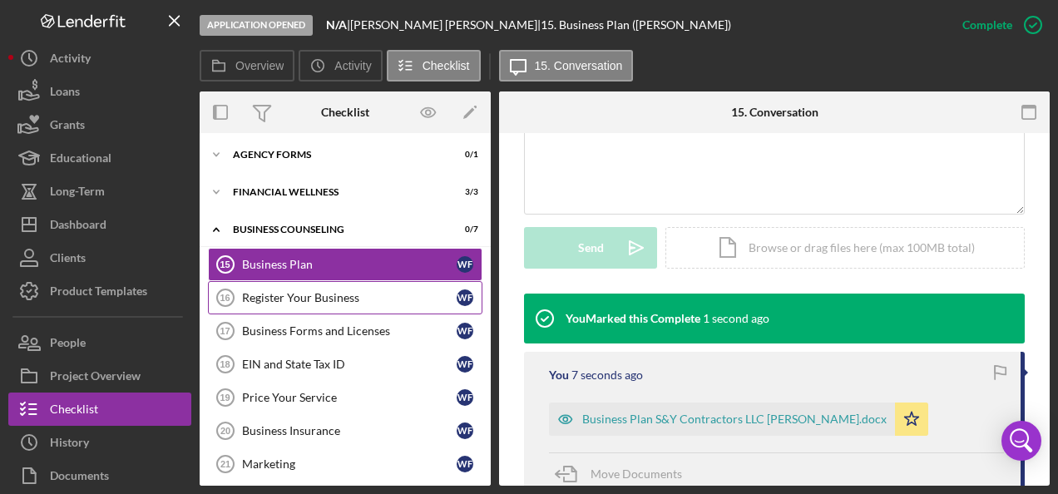
click at [299, 291] on div "Register Your Business" at bounding box center [349, 297] width 215 height 13
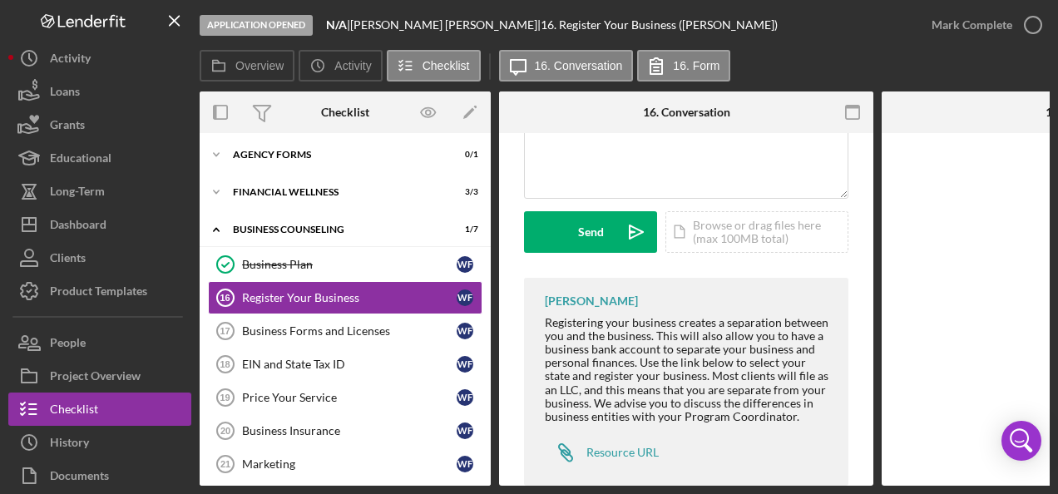
scroll to position [219, 0]
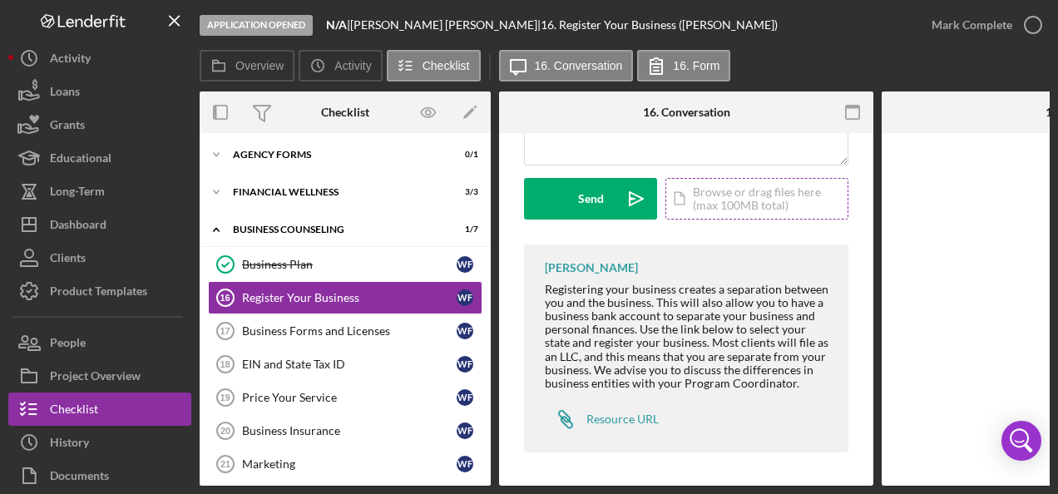
click at [709, 190] on div "Icon/Document Browse or drag files here (max 100MB total) Tap to choose files o…" at bounding box center [756, 199] width 183 height 42
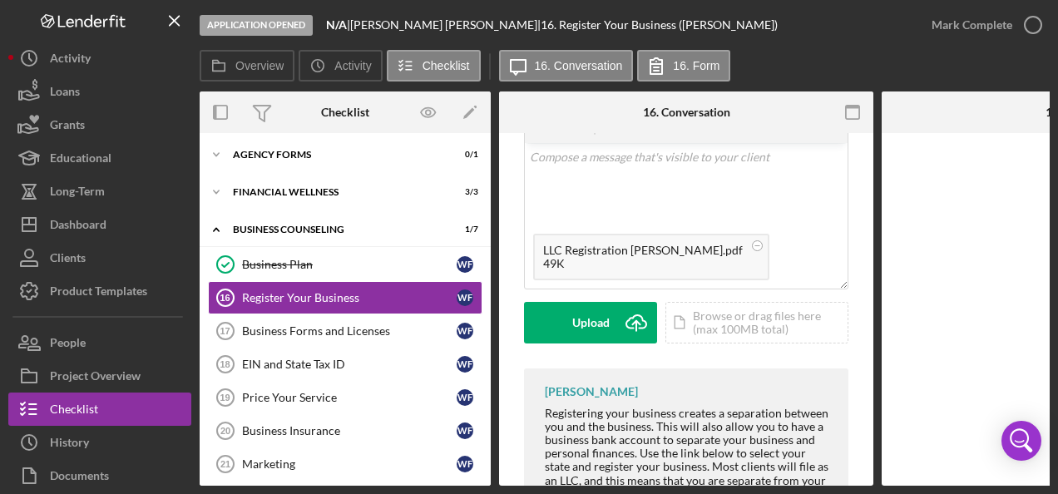
scroll to position [52, 0]
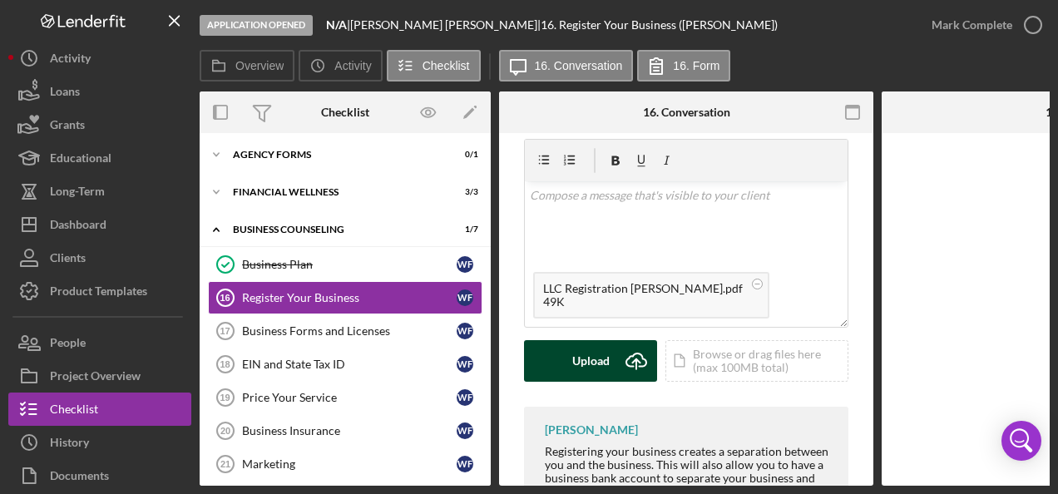
click at [580, 361] on div "Upload" at bounding box center [590, 361] width 37 height 42
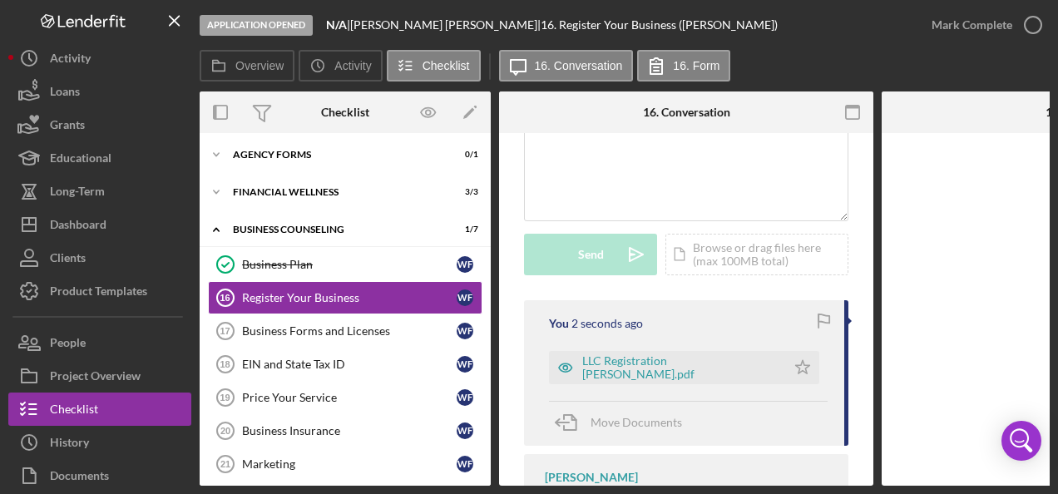
scroll to position [219, 0]
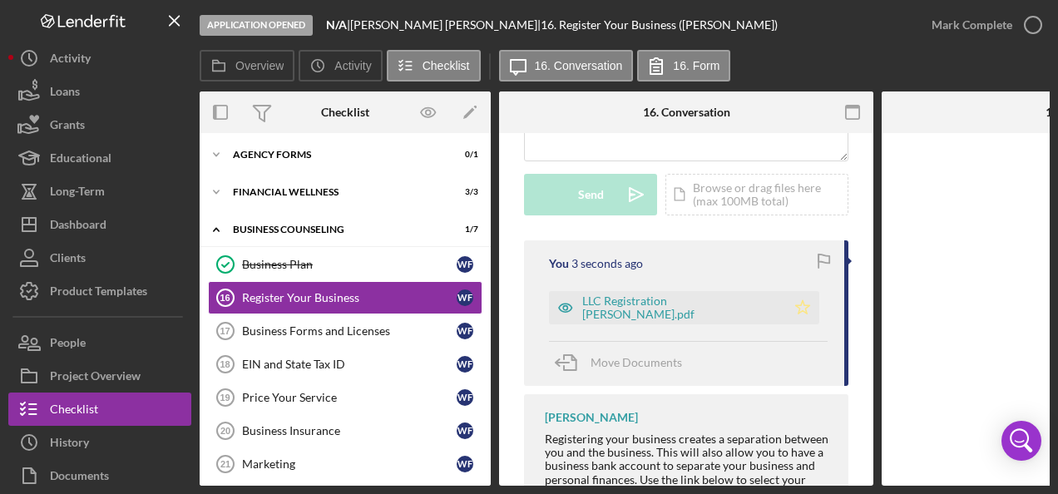
click at [796, 304] on polygon "button" at bounding box center [803, 306] width 14 height 13
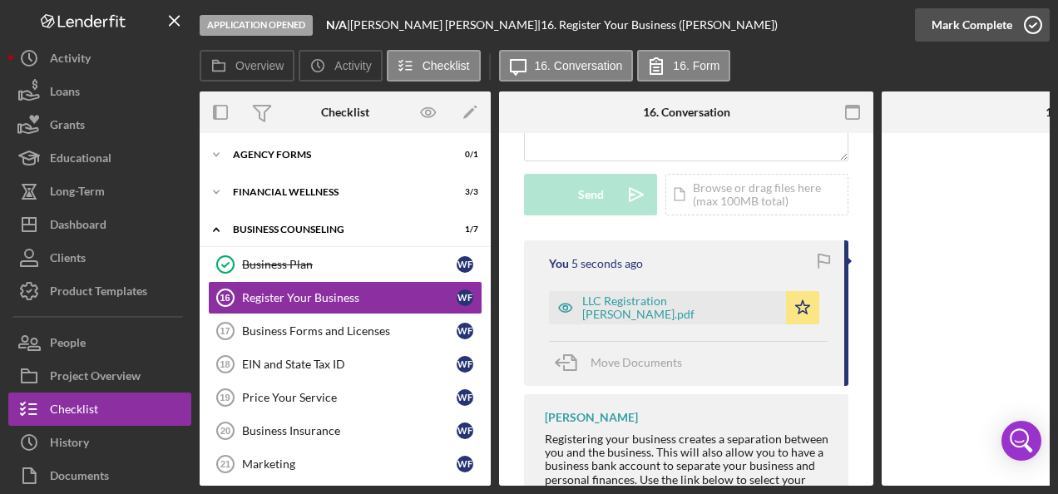
click at [1030, 27] on polyline "button" at bounding box center [1033, 25] width 7 height 4
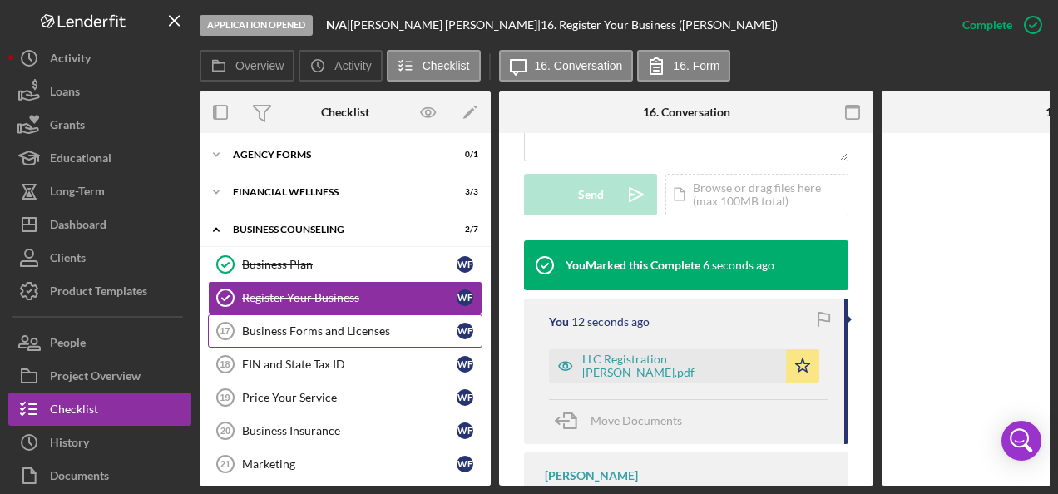
click at [303, 324] on div "Business Forms and Licenses" at bounding box center [349, 330] width 215 height 13
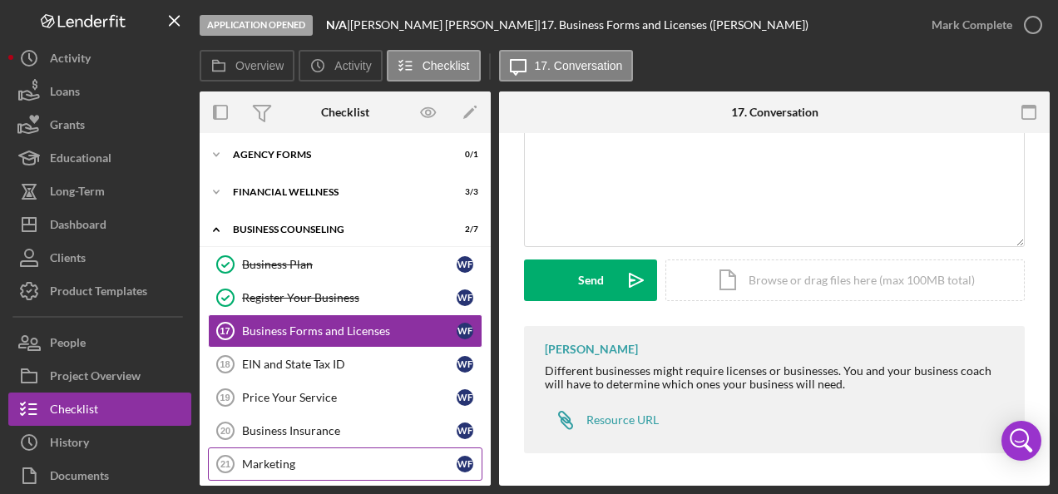
scroll to position [383, 0]
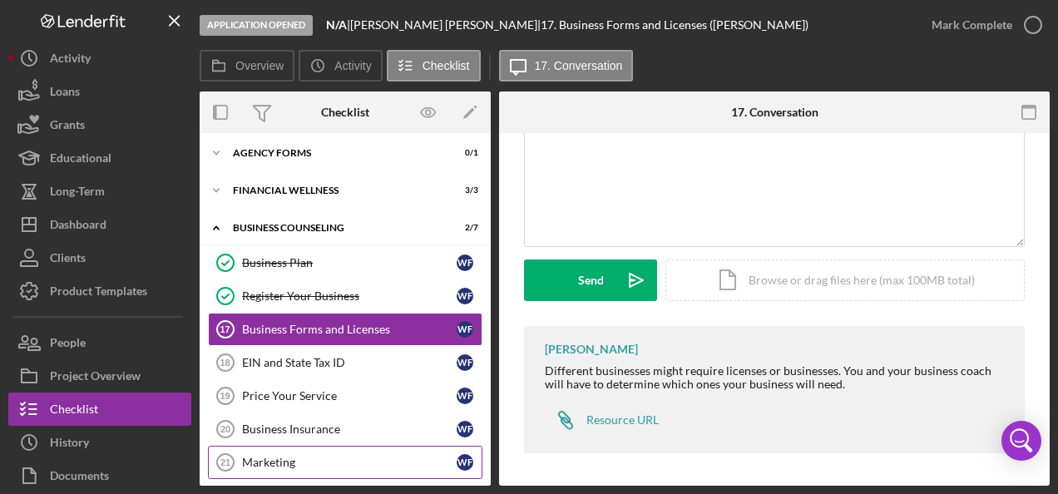
click at [311, 456] on div "Marketing" at bounding box center [349, 462] width 215 height 13
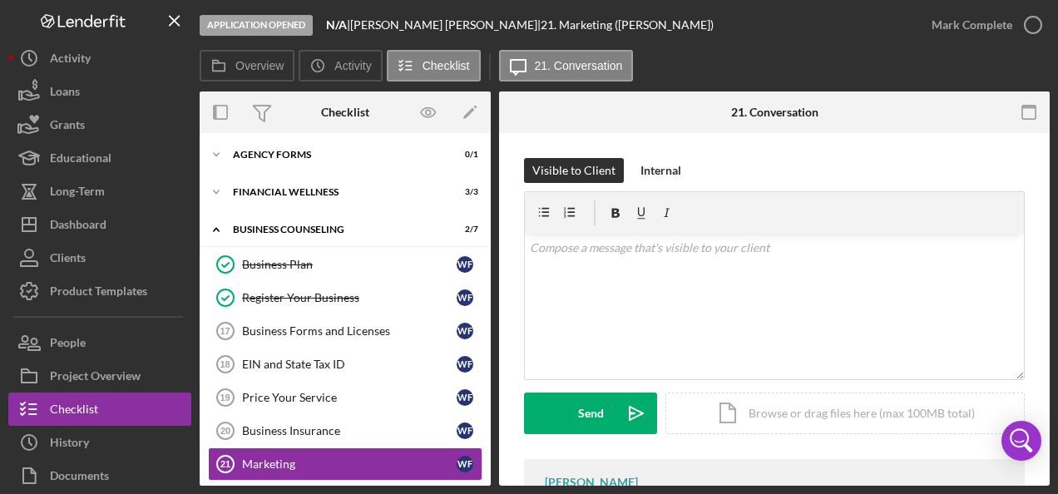
scroll to position [146, 0]
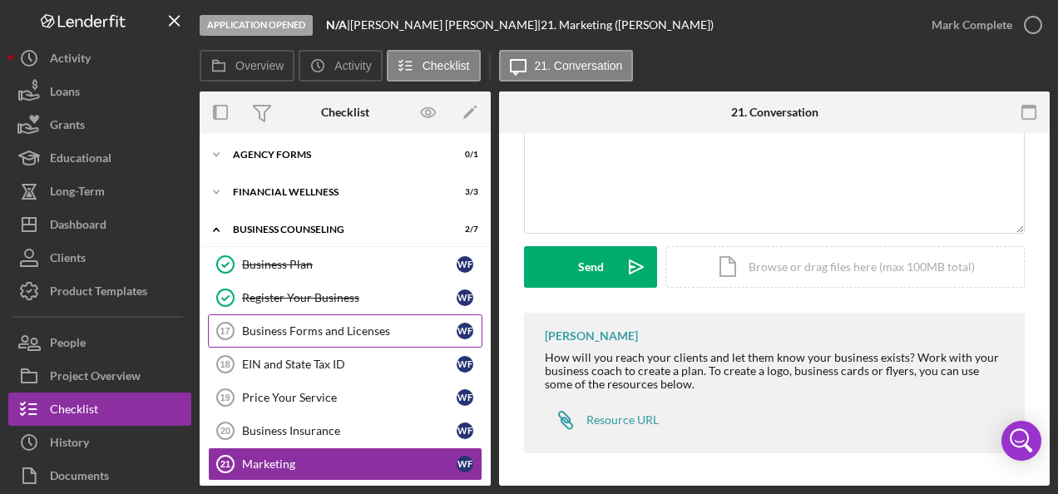
click at [308, 326] on div "Business Forms and Licenses" at bounding box center [349, 330] width 215 height 13
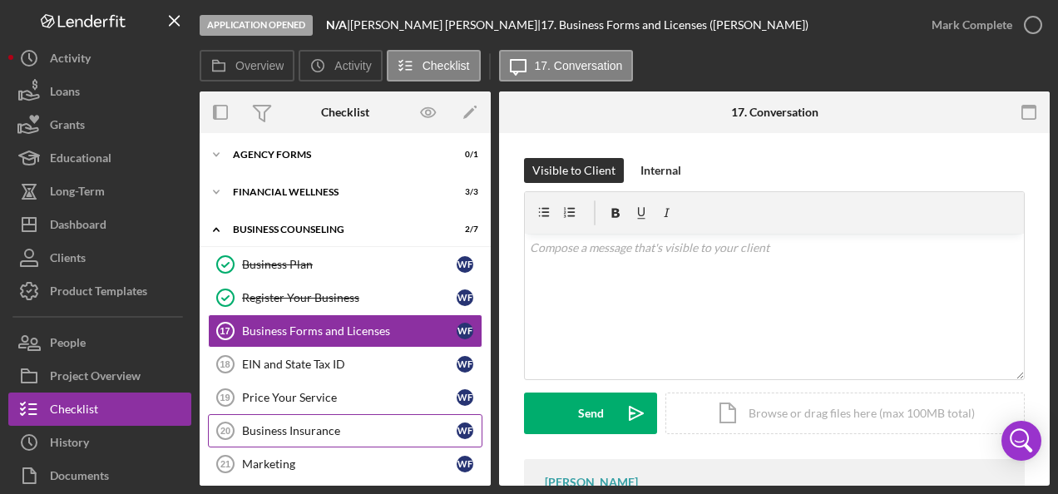
scroll to position [383, 0]
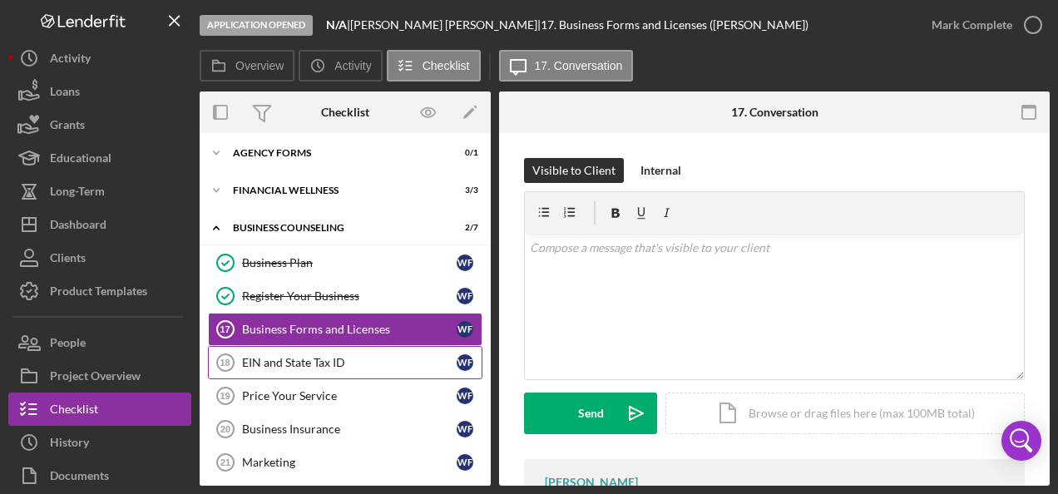
click at [345, 357] on div "EIN and State Tax ID" at bounding box center [349, 362] width 215 height 13
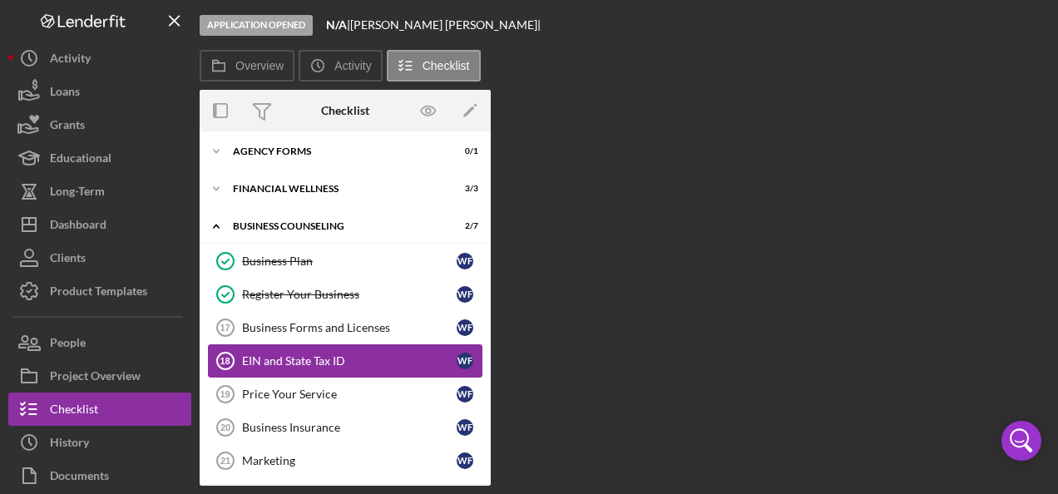
scroll to position [382, 0]
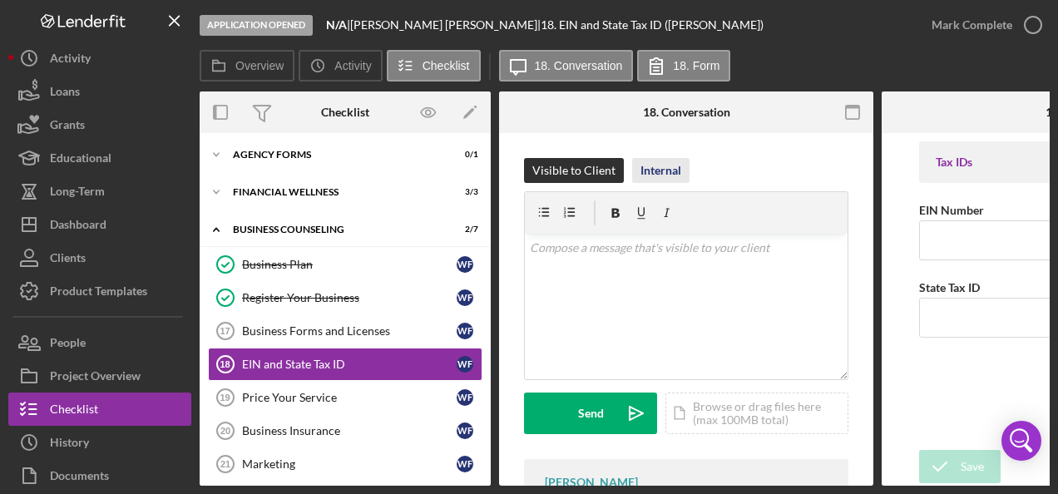
click at [658, 165] on div "Internal" at bounding box center [660, 170] width 41 height 25
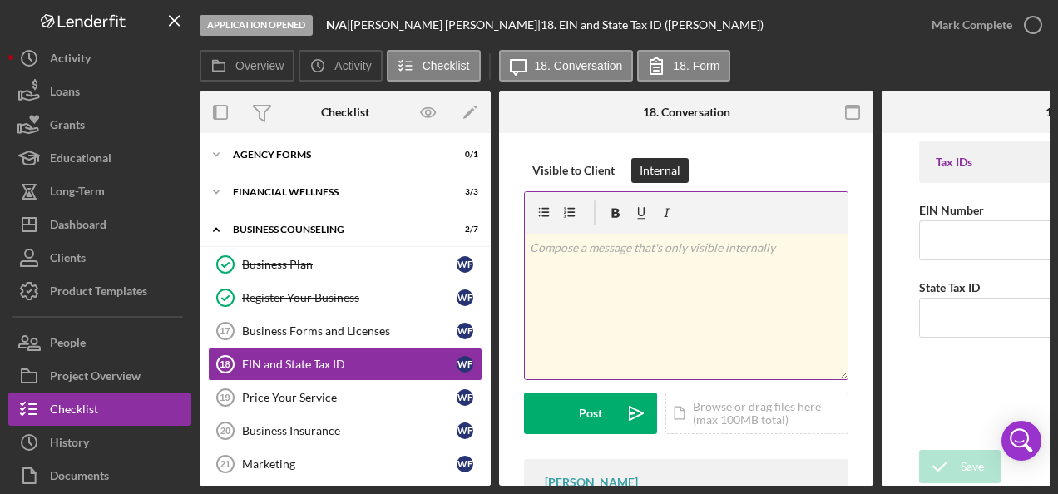
click at [587, 254] on p at bounding box center [687, 248] width 314 height 18
